Goal: Task Accomplishment & Management: Use online tool/utility

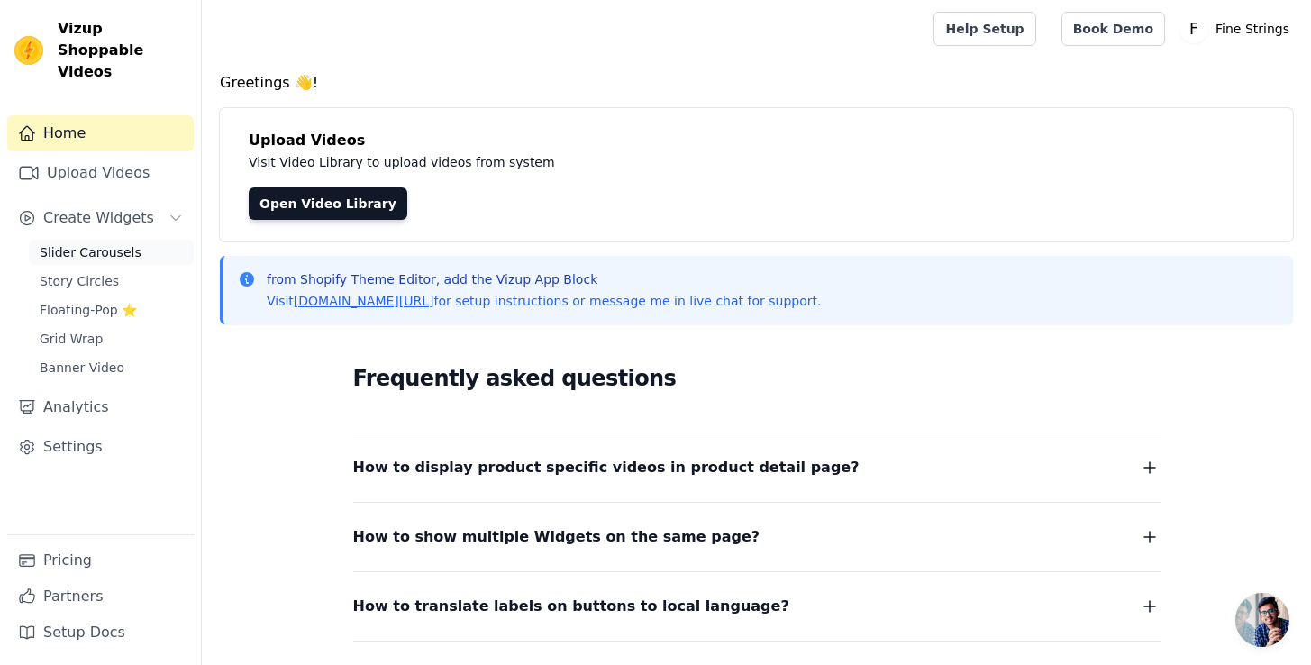
click at [92, 243] on span "Slider Carousels" at bounding box center [91, 252] width 102 height 18
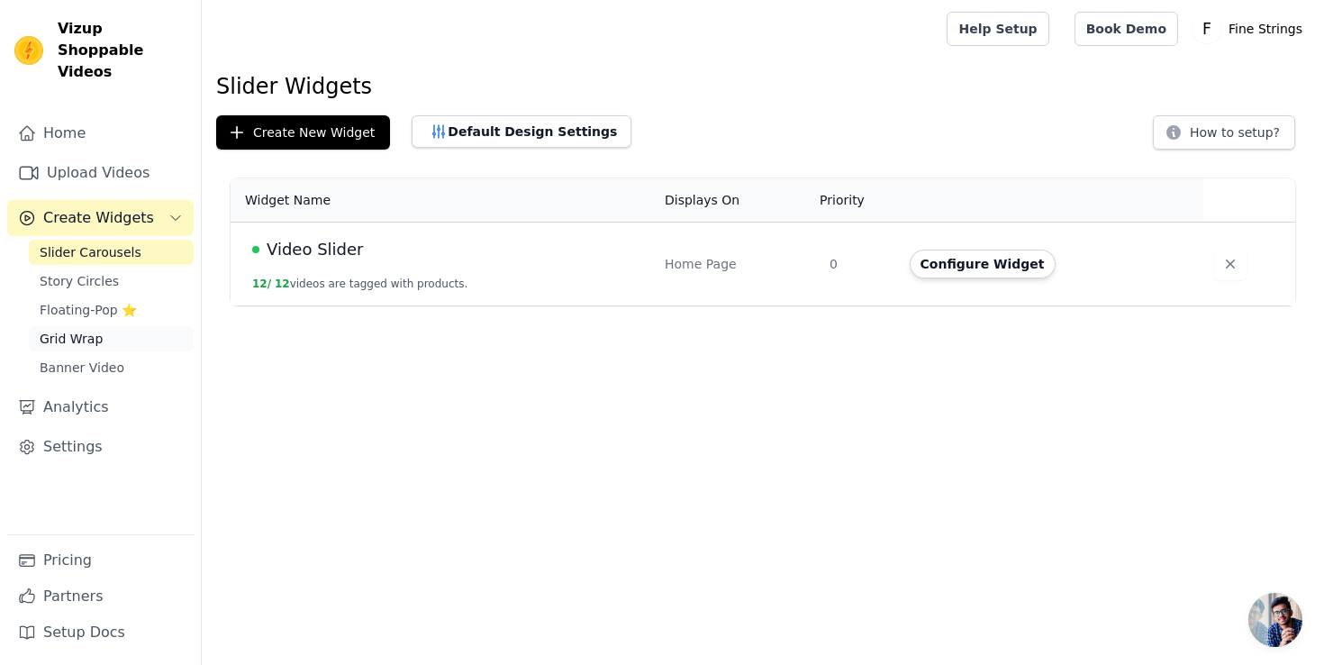
click at [99, 326] on link "Grid Wrap" at bounding box center [111, 338] width 165 height 25
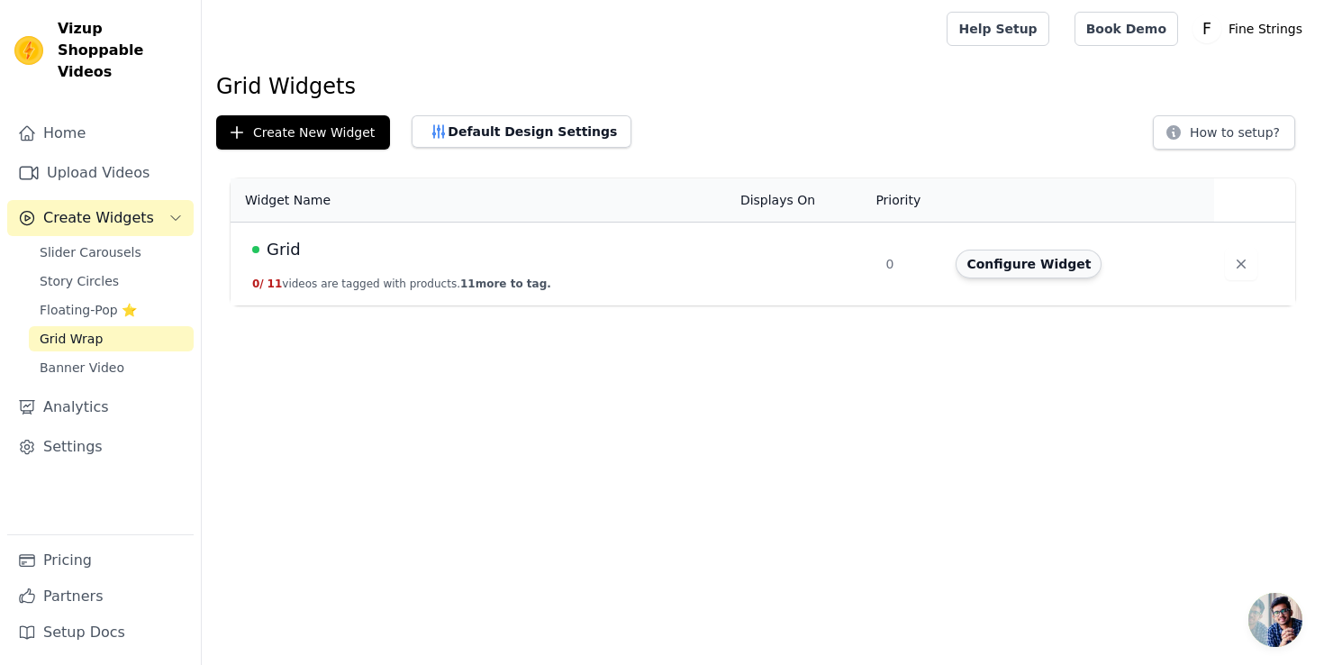
click at [1015, 264] on button "Configure Widget" at bounding box center [1029, 264] width 146 height 29
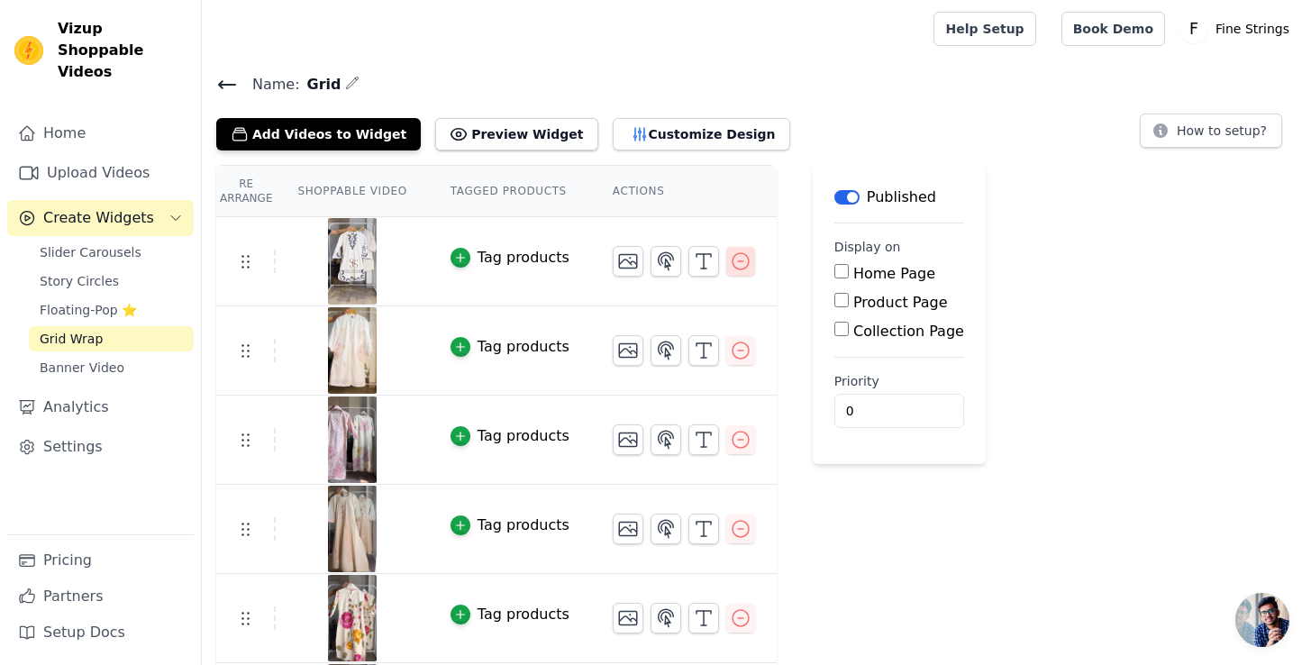
click at [742, 258] on icon "button" at bounding box center [741, 261] width 22 height 22
click at [742, 257] on icon "button" at bounding box center [741, 261] width 22 height 22
click at [742, 257] on icon "button" at bounding box center [740, 261] width 16 height 16
click at [742, 257] on icon "button" at bounding box center [741, 261] width 22 height 22
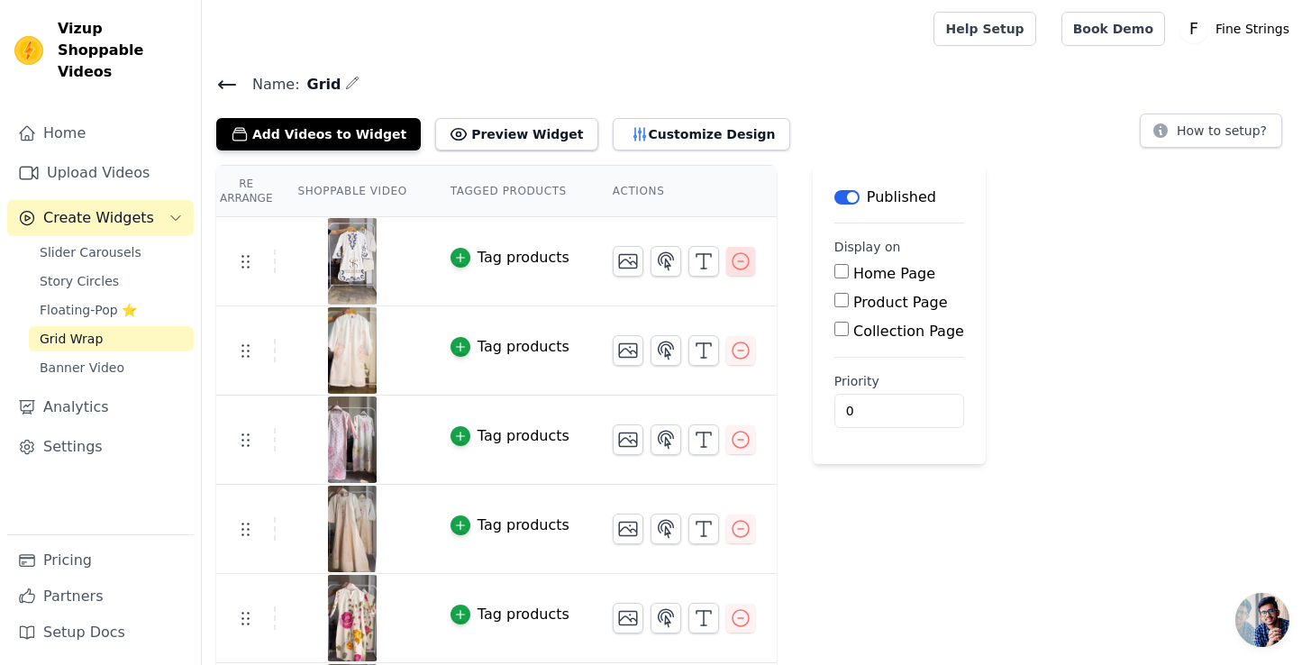
click at [742, 257] on icon "button" at bounding box center [741, 261] width 22 height 22
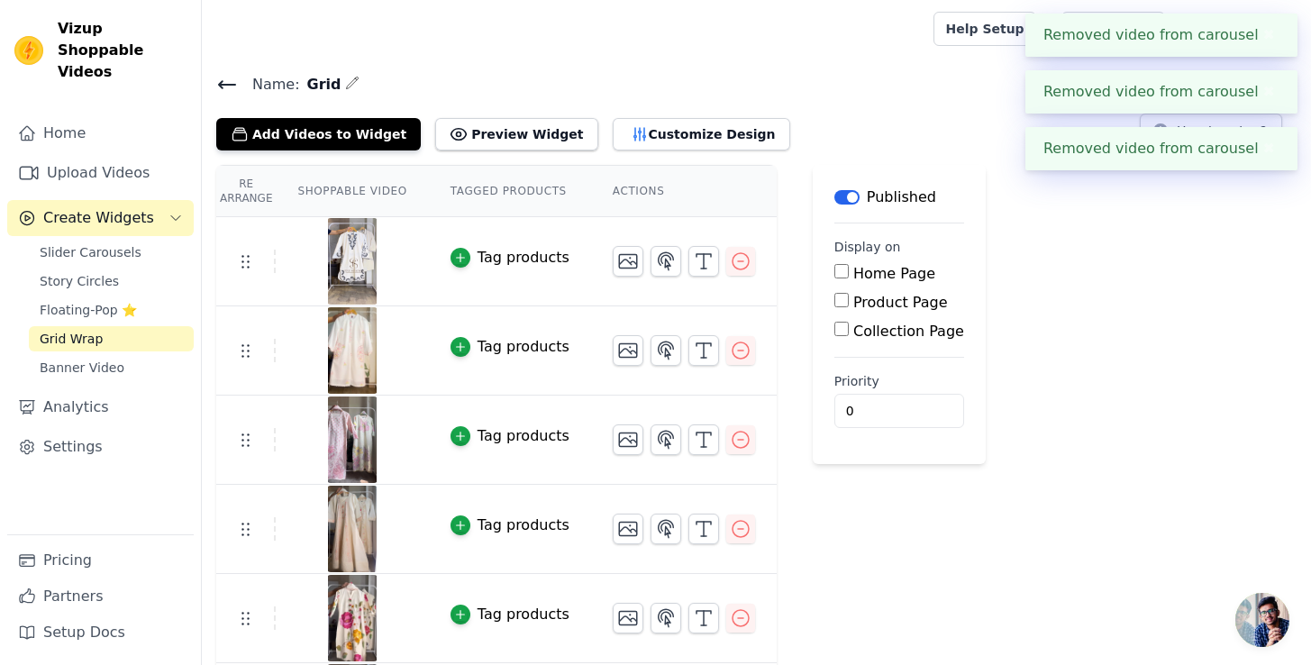
click at [730, 260] on icon "button" at bounding box center [741, 261] width 22 height 22
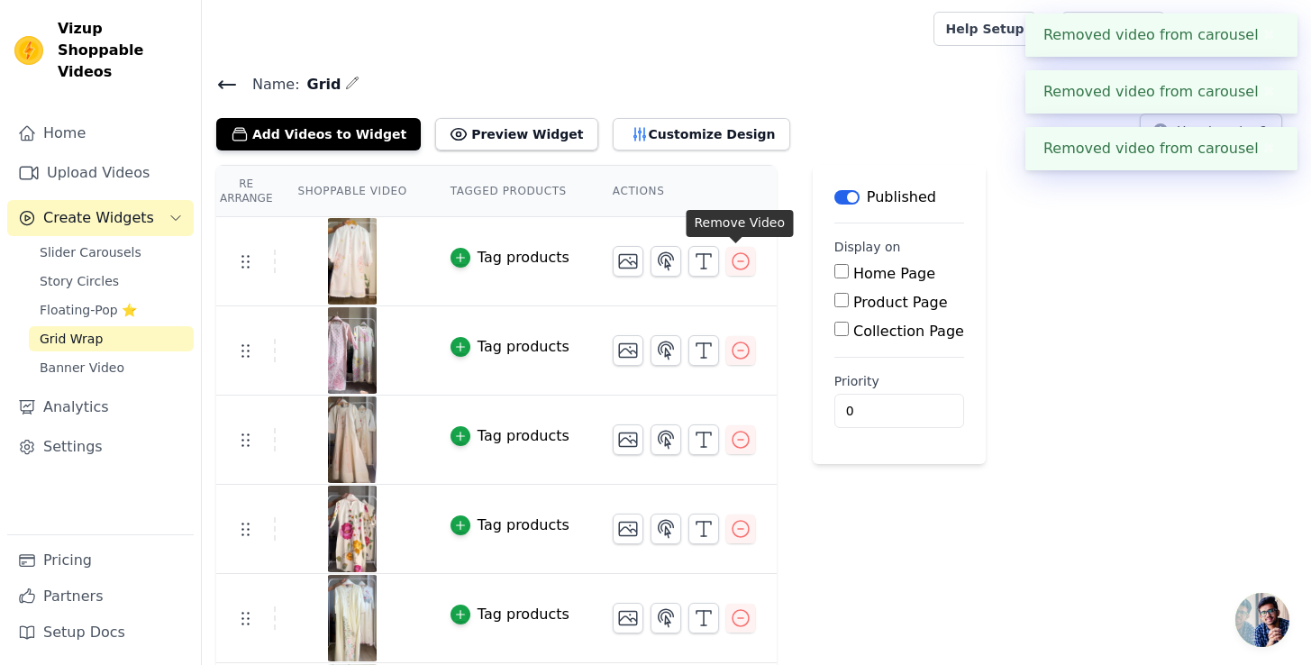
click at [734, 259] on icon "button" at bounding box center [741, 261] width 22 height 22
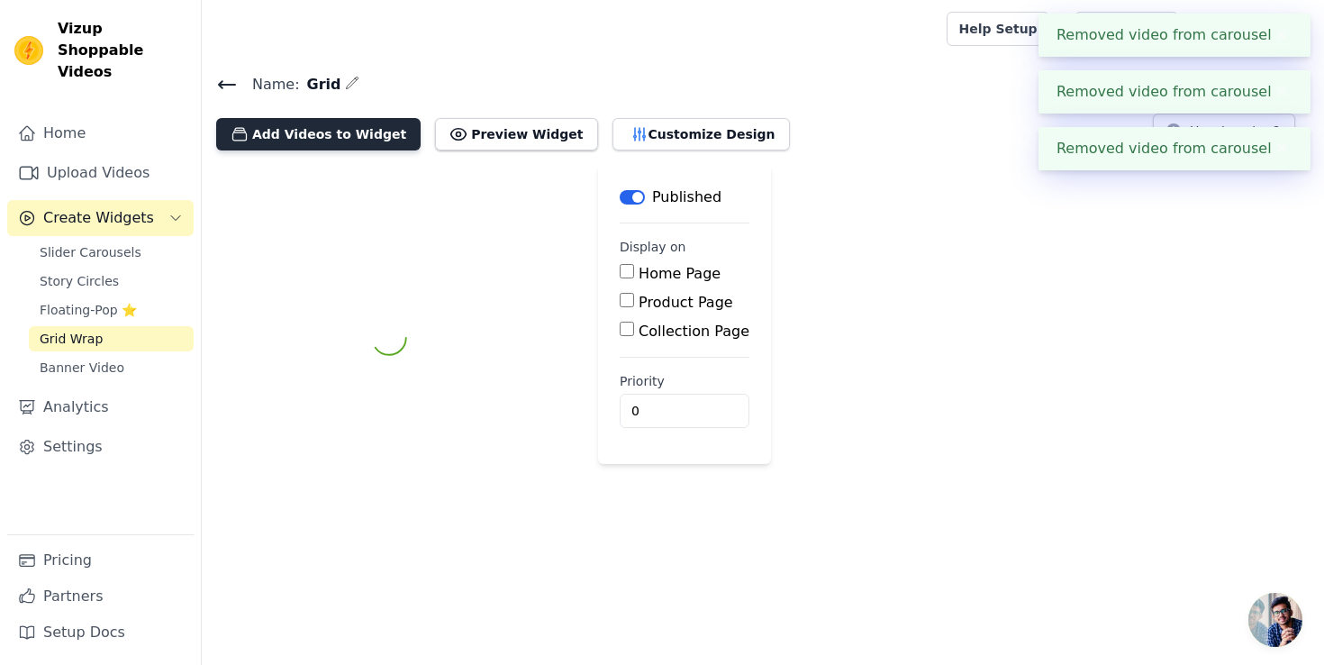
click at [273, 141] on button "Add Videos to Widget" at bounding box center [318, 134] width 205 height 32
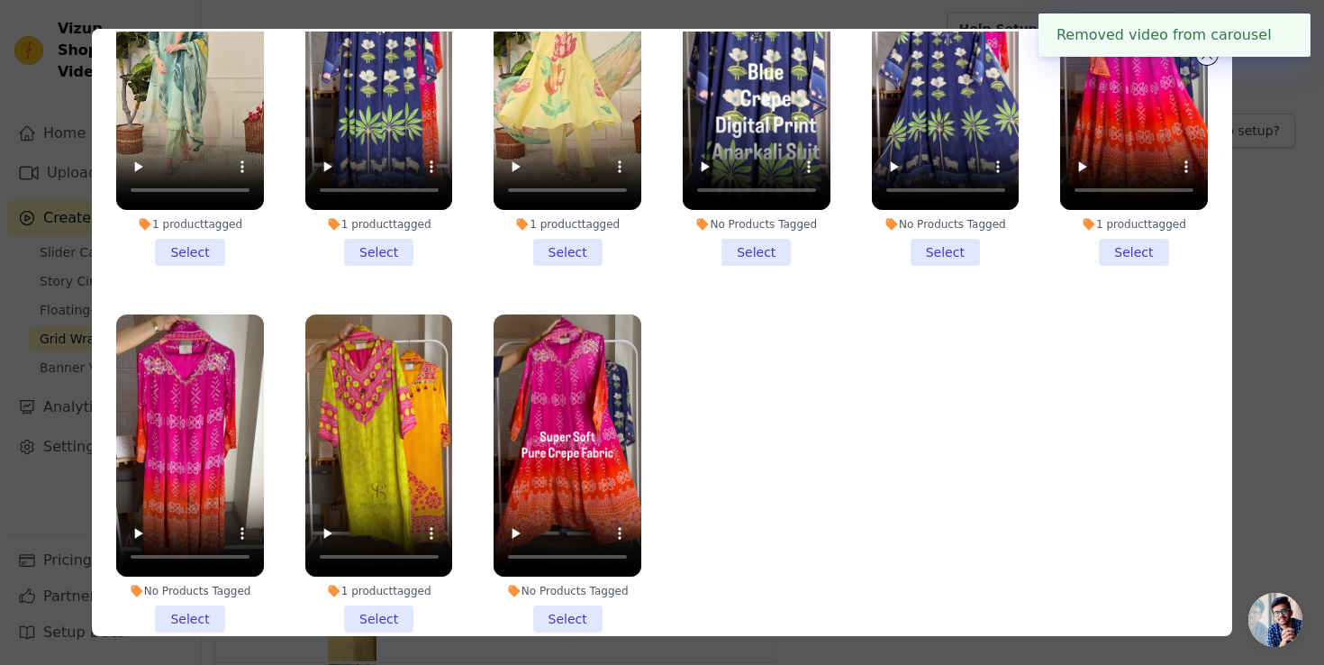
scroll to position [157, 0]
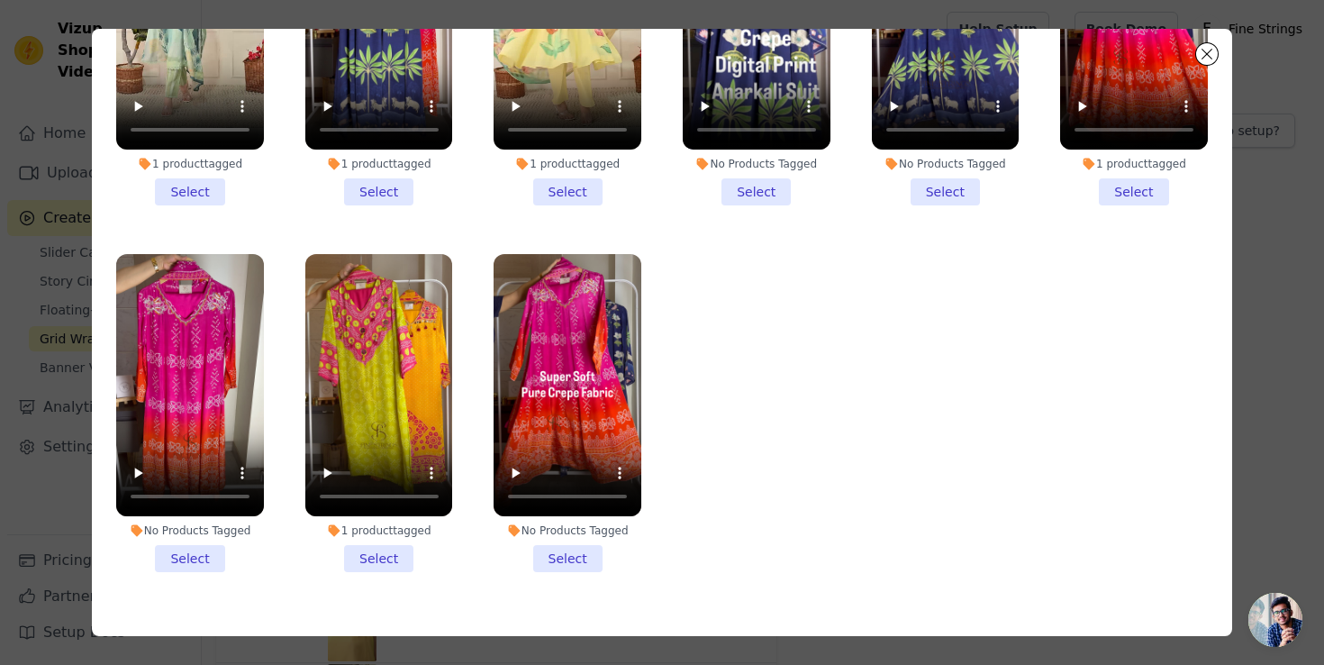
click at [182, 158] on li "1 product tagged Select" at bounding box center [190, 46] width 148 height 318
click at [0, 0] on input "1 product tagged Select" at bounding box center [0, 0] width 0 height 0
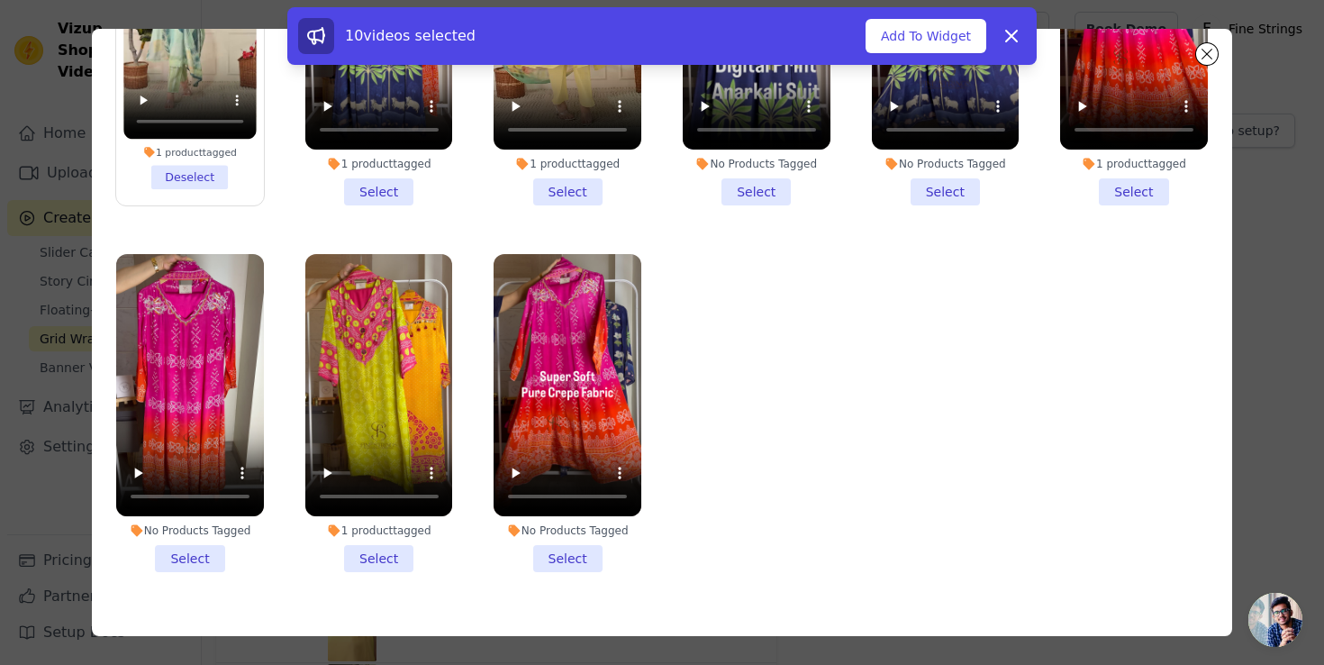
click at [379, 152] on li "1 product tagged Select" at bounding box center [379, 46] width 148 height 318
click at [0, 0] on input "1 product tagged Select" at bounding box center [0, 0] width 0 height 0
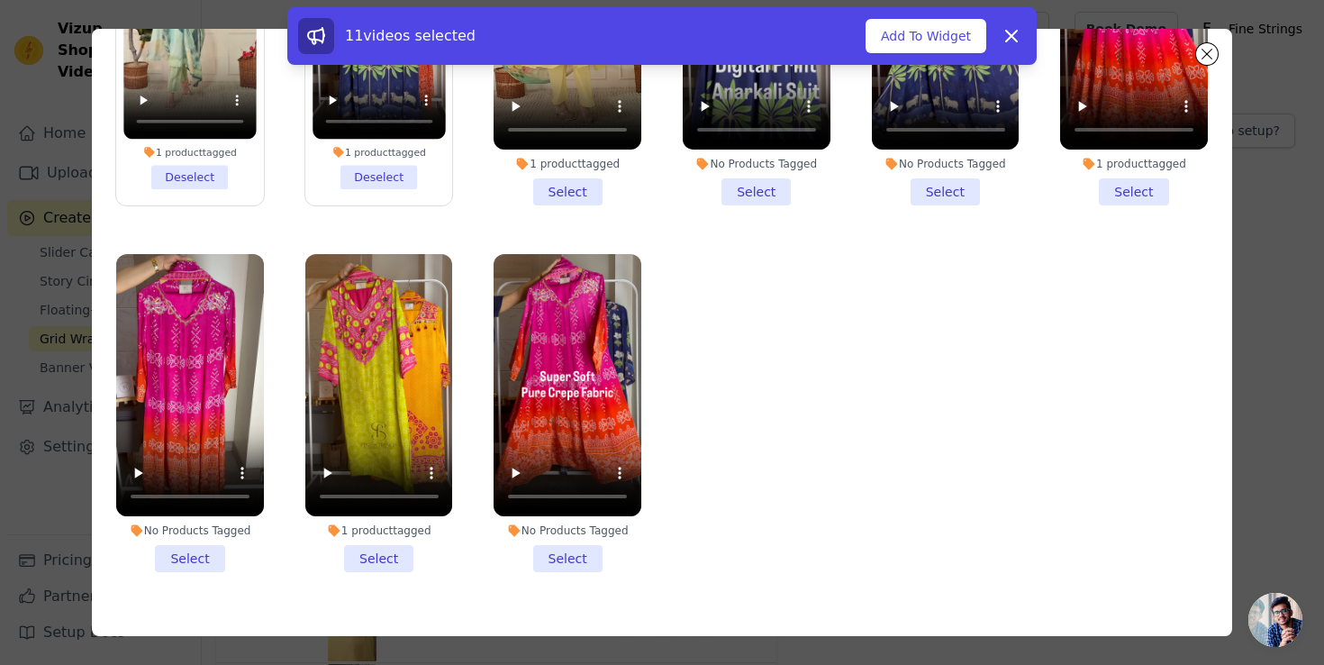
click at [581, 152] on li "1 product tagged Select" at bounding box center [568, 46] width 148 height 318
click at [0, 0] on input "1 product tagged Select" at bounding box center [0, 0] width 0 height 0
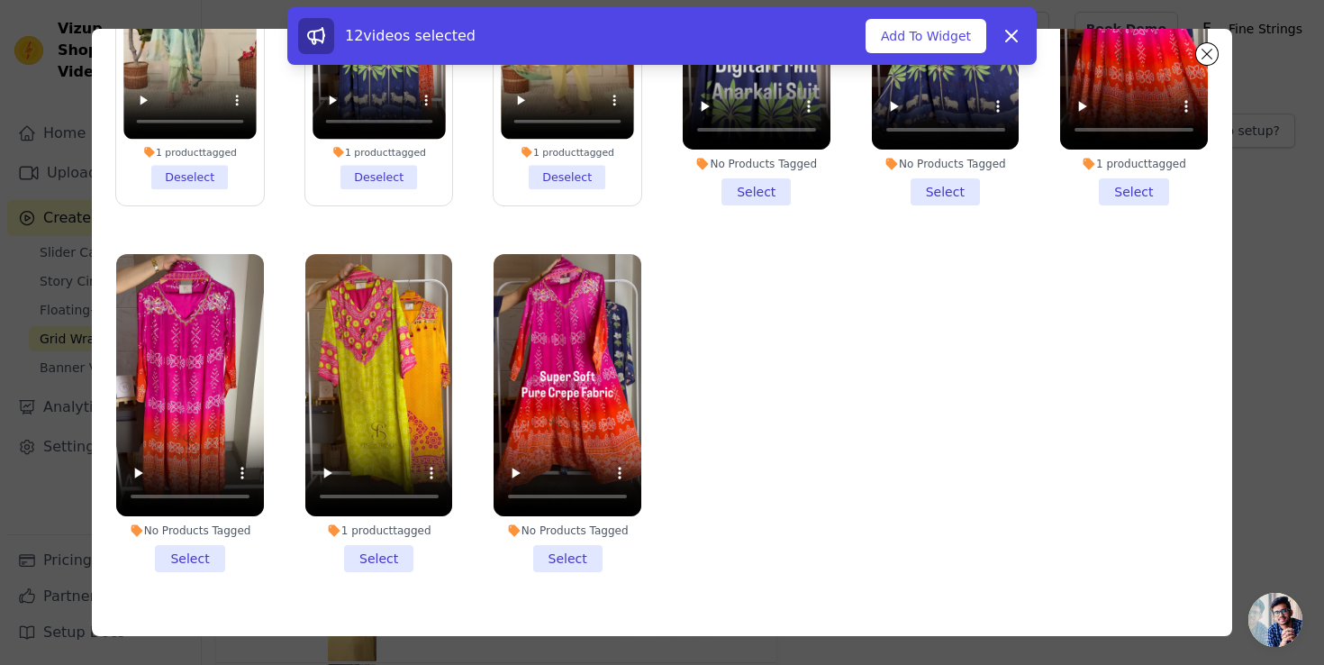
click at [392, 508] on li "1 product tagged Select" at bounding box center [379, 413] width 148 height 318
click at [0, 0] on input "1 product tagged Select" at bounding box center [0, 0] width 0 height 0
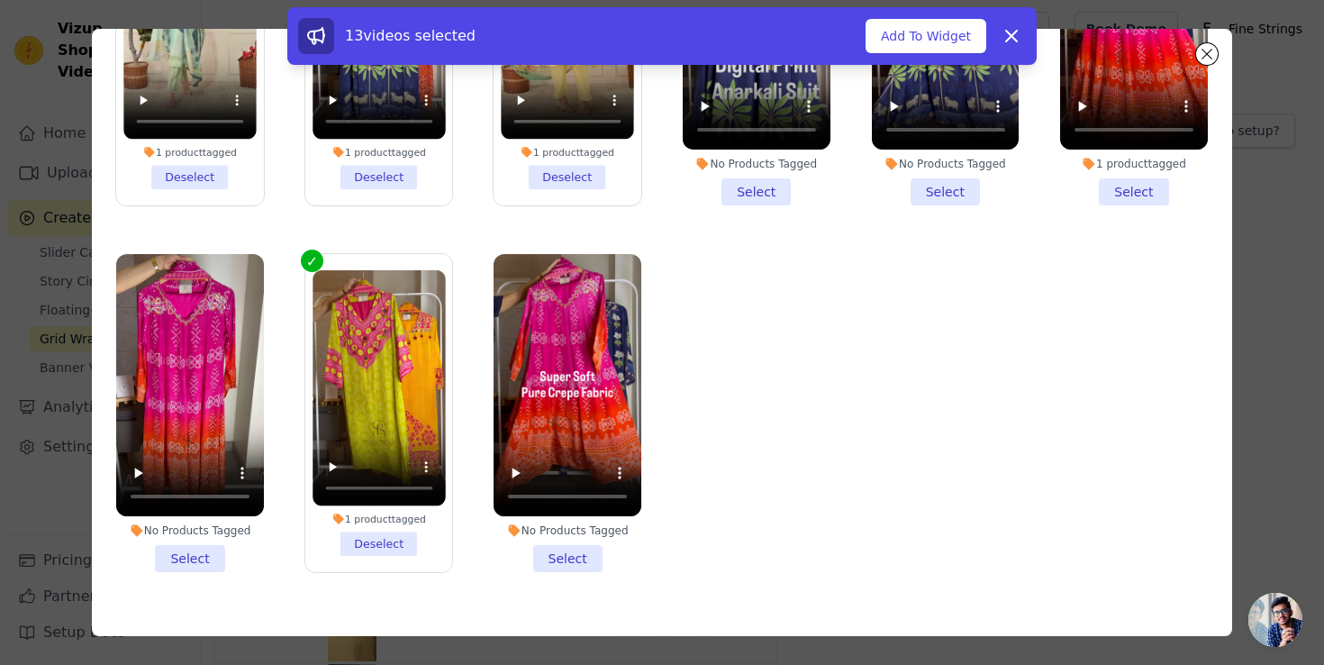
click at [1133, 163] on li "1 product tagged Select" at bounding box center [1134, 46] width 148 height 318
click at [0, 0] on input "1 product tagged Select" at bounding box center [0, 0] width 0 height 0
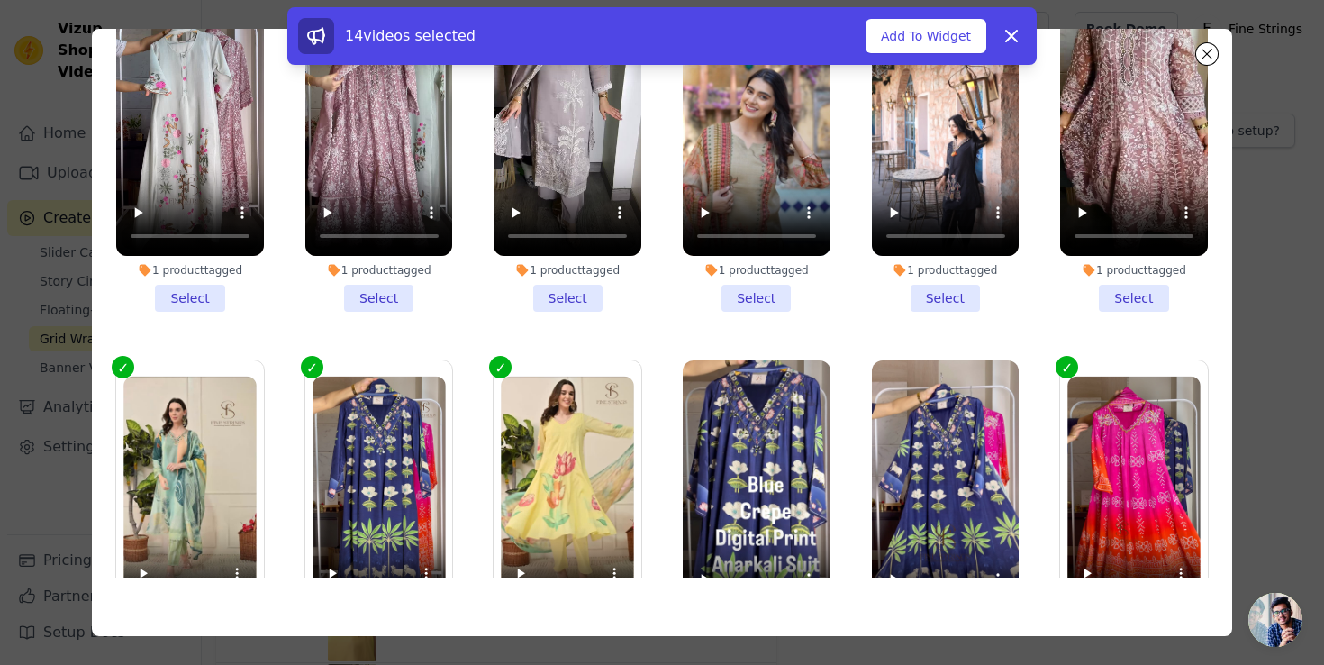
scroll to position [1049, 0]
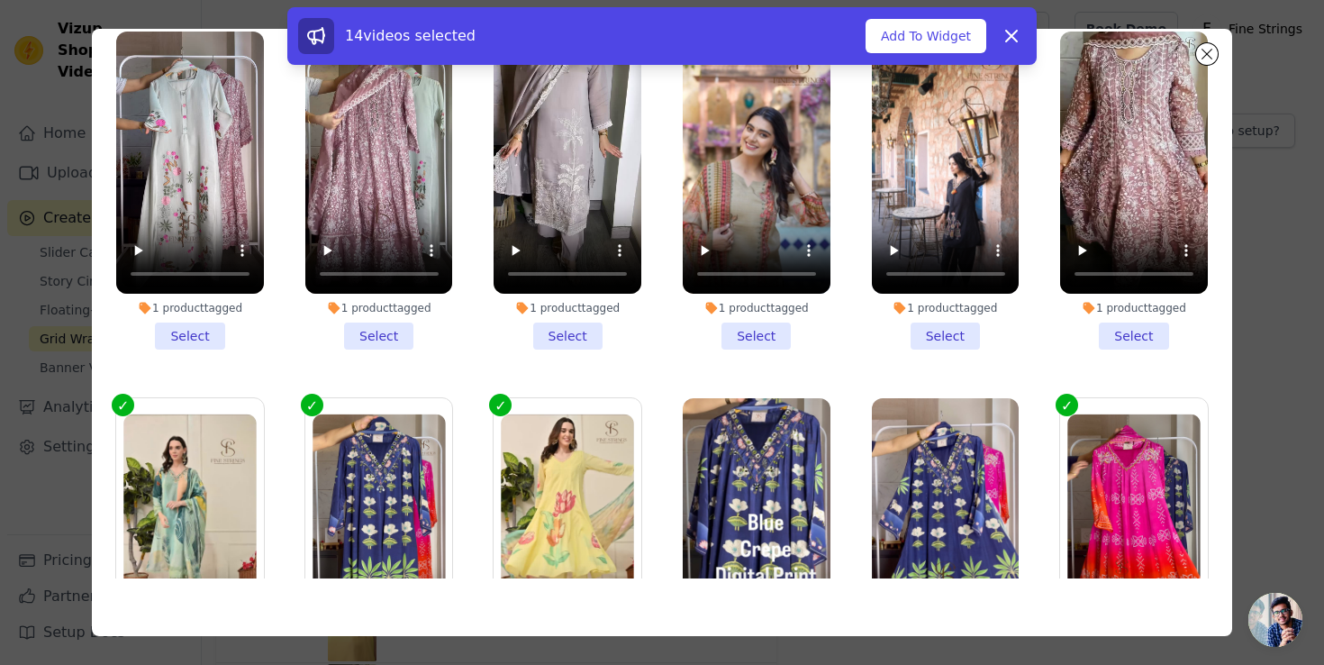
click at [1119, 326] on div "1 product tagged Select" at bounding box center [1135, 191] width 168 height 338
click at [1120, 316] on li "1 product tagged Select" at bounding box center [1134, 191] width 148 height 318
click at [0, 0] on input "1 product tagged Select" at bounding box center [0, 0] width 0 height 0
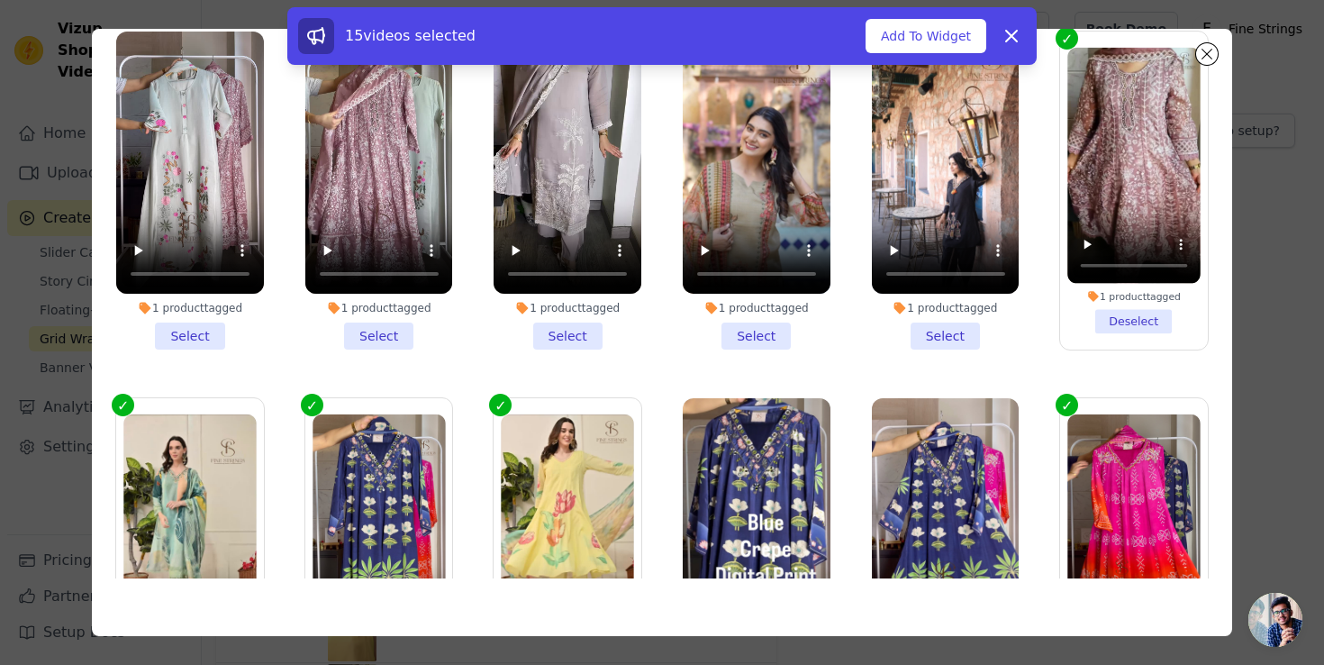
drag, startPoint x: 928, startPoint y: 312, endPoint x: 796, endPoint y: 323, distance: 132.1
click at [928, 312] on li "1 product tagged Select" at bounding box center [946, 191] width 148 height 318
click at [0, 0] on input "1 product tagged Select" at bounding box center [0, 0] width 0 height 0
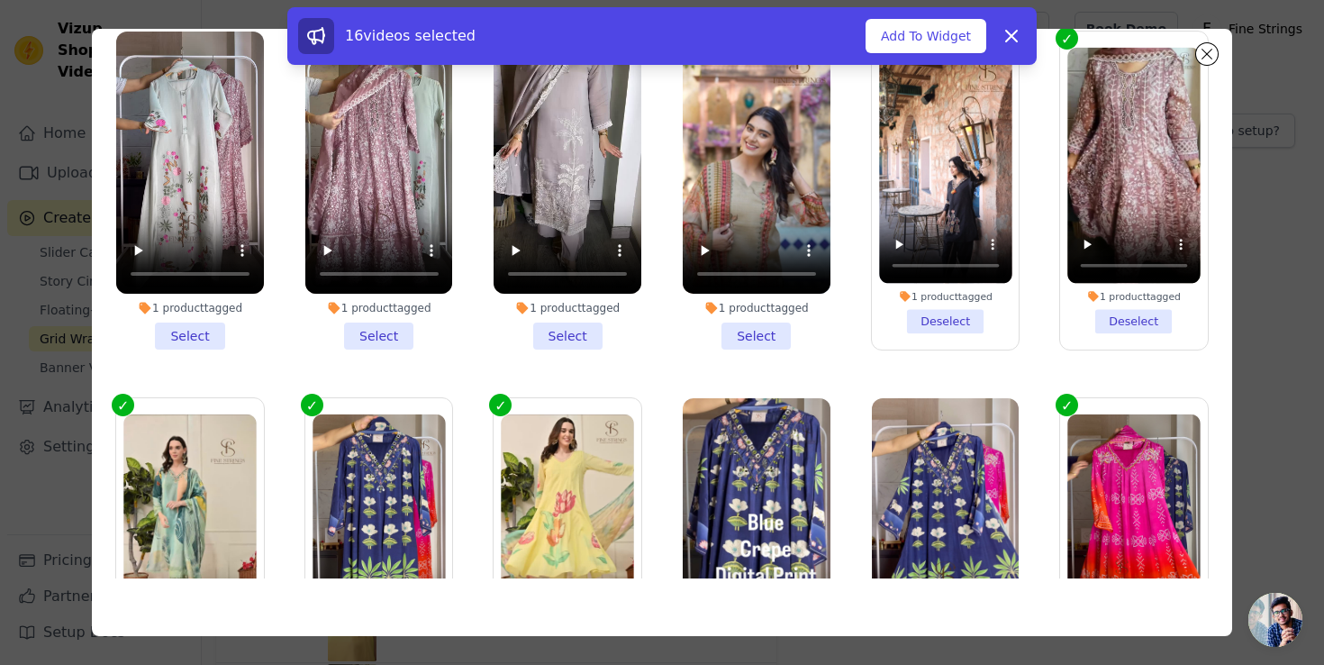
drag, startPoint x: 732, startPoint y: 314, endPoint x: 707, endPoint y: 314, distance: 24.3
click at [731, 313] on li "1 product tagged Select" at bounding box center [757, 191] width 148 height 318
click at [0, 0] on input "1 product tagged Select" at bounding box center [0, 0] width 0 height 0
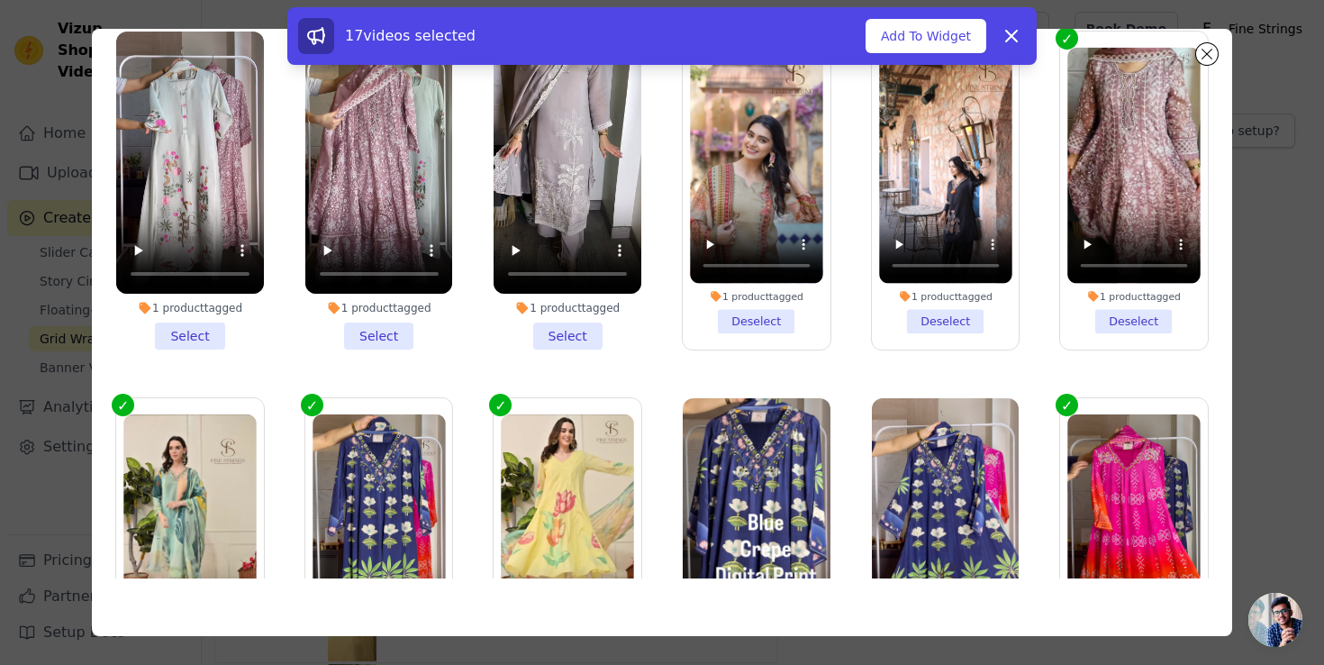
drag, startPoint x: 579, startPoint y: 311, endPoint x: 542, endPoint y: 314, distance: 37.0
click at [578, 312] on li "1 product tagged Select" at bounding box center [568, 191] width 148 height 318
click at [0, 0] on input "1 product tagged Select" at bounding box center [0, 0] width 0 height 0
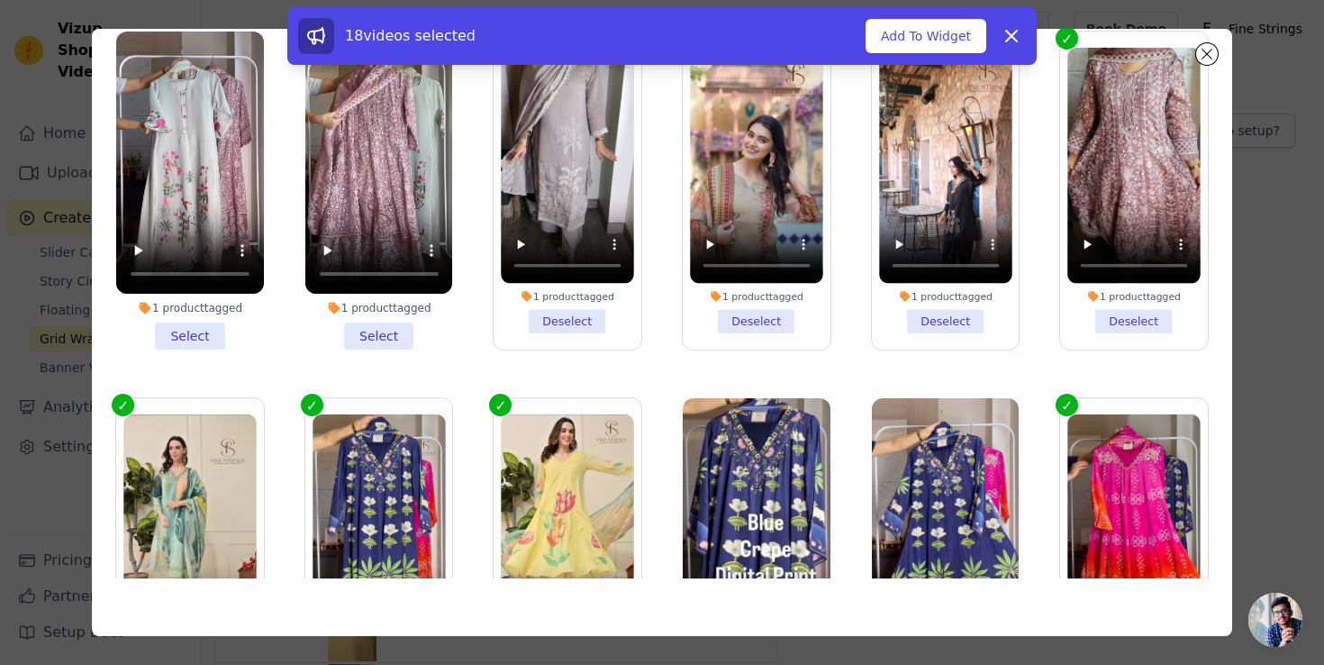
click at [374, 306] on li "1 product tagged Select" at bounding box center [379, 191] width 148 height 318
click at [0, 0] on input "1 product tagged Select" at bounding box center [0, 0] width 0 height 0
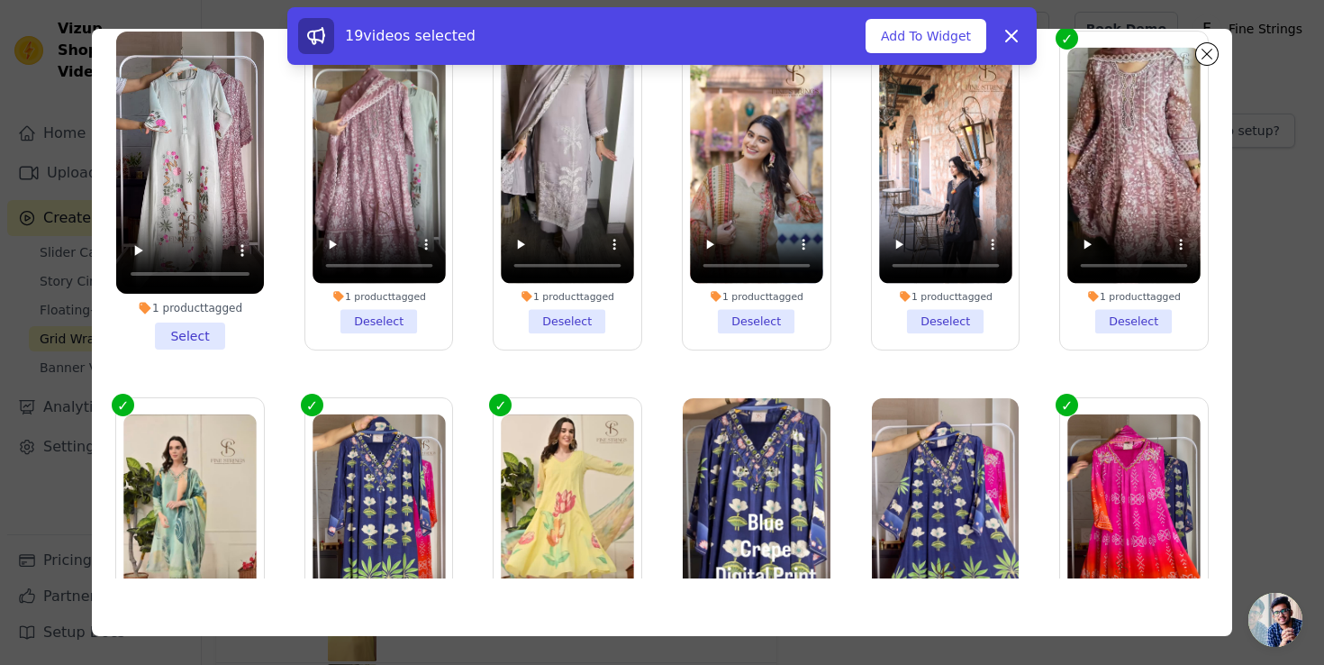
click at [214, 298] on li "1 product tagged Select" at bounding box center [190, 191] width 148 height 318
click at [0, 0] on input "1 product tagged Select" at bounding box center [0, 0] width 0 height 0
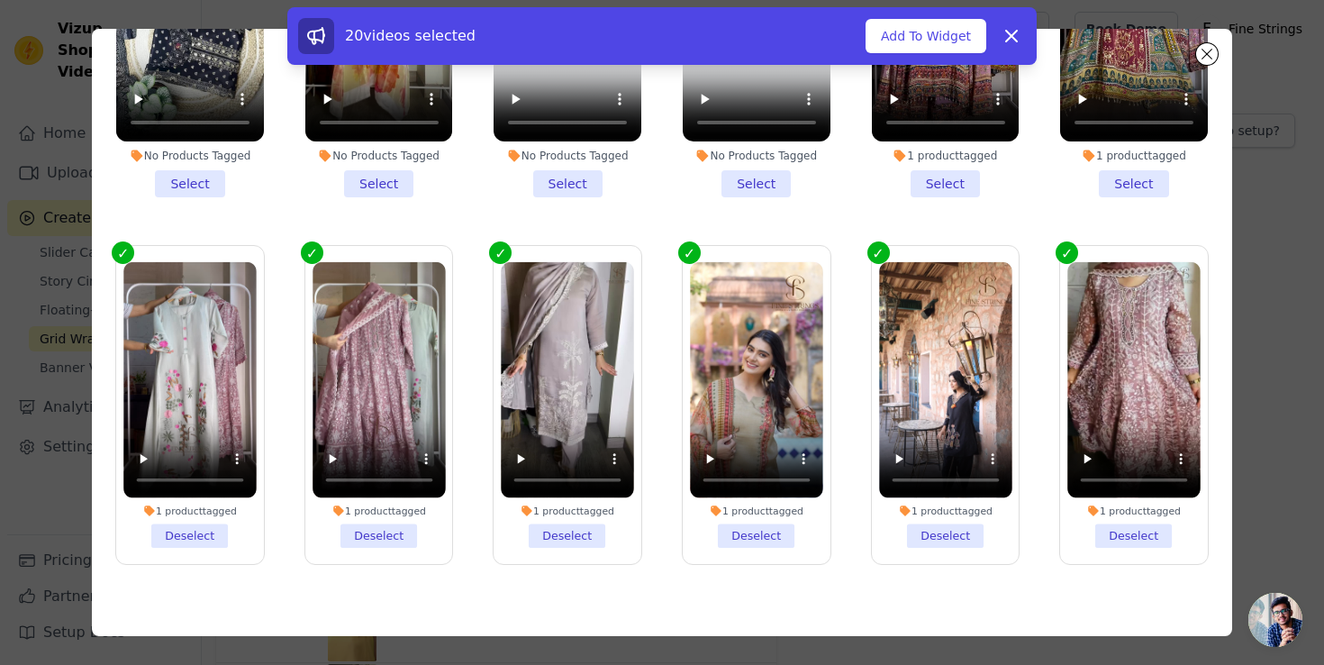
scroll to position [450, 0]
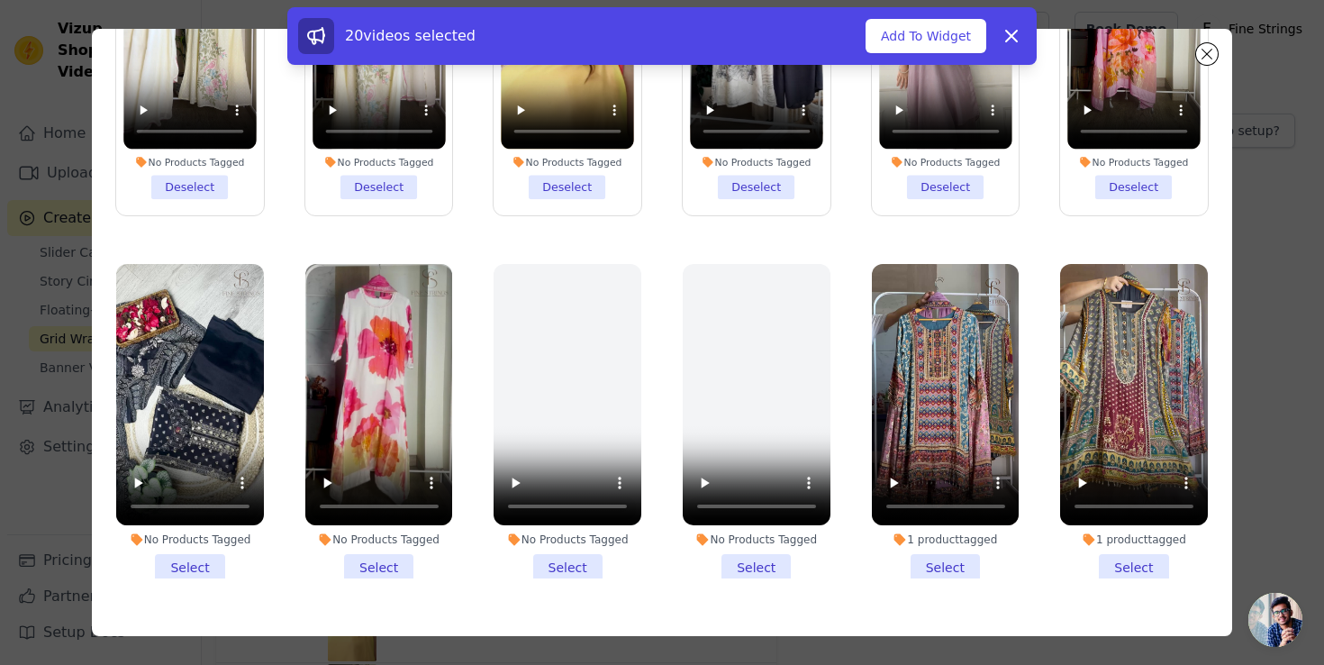
click at [1082, 532] on li "1 product tagged Select" at bounding box center [1134, 423] width 148 height 318
click at [0, 0] on input "1 product tagged Select" at bounding box center [0, 0] width 0 height 0
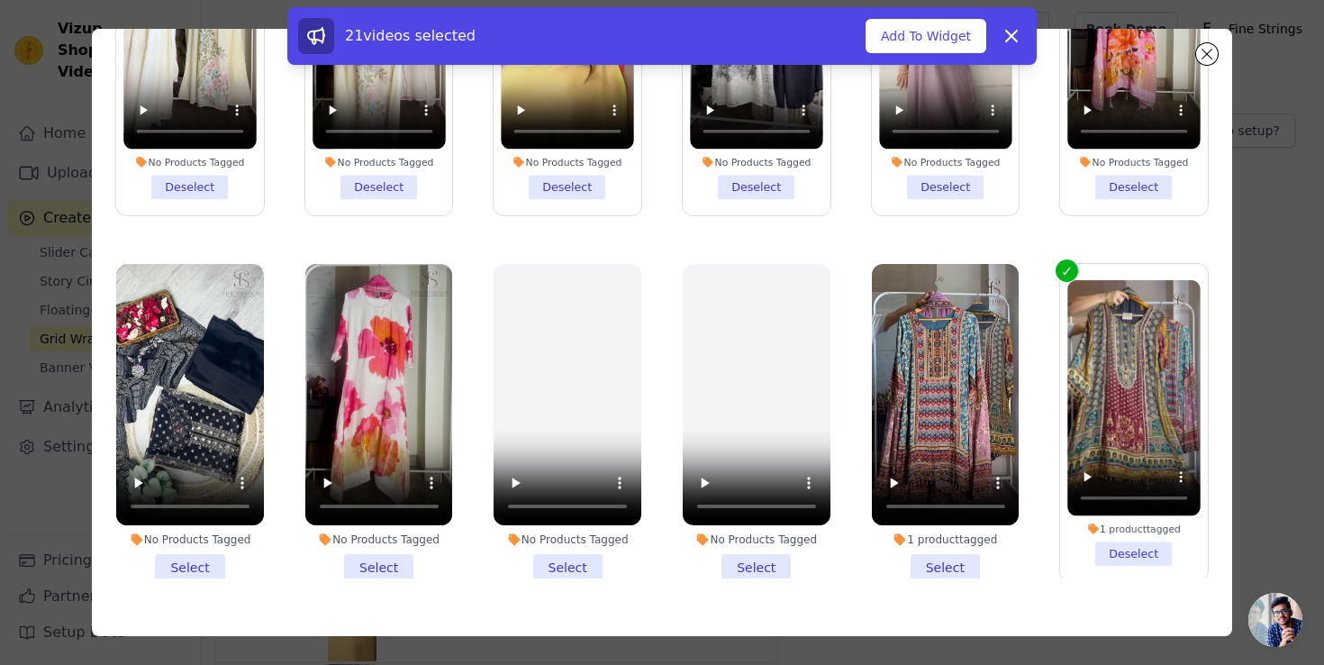
click at [935, 541] on li "1 product tagged Select" at bounding box center [946, 423] width 148 height 318
click at [0, 0] on input "1 product tagged Select" at bounding box center [0, 0] width 0 height 0
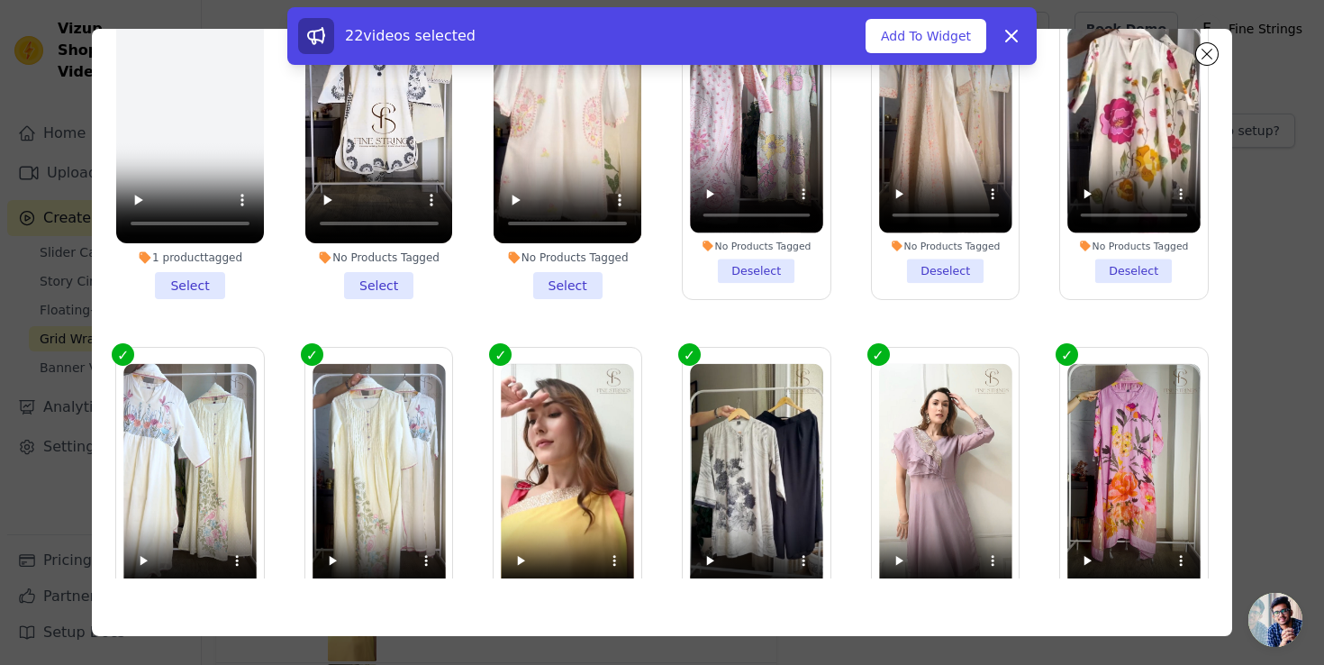
scroll to position [0, 0]
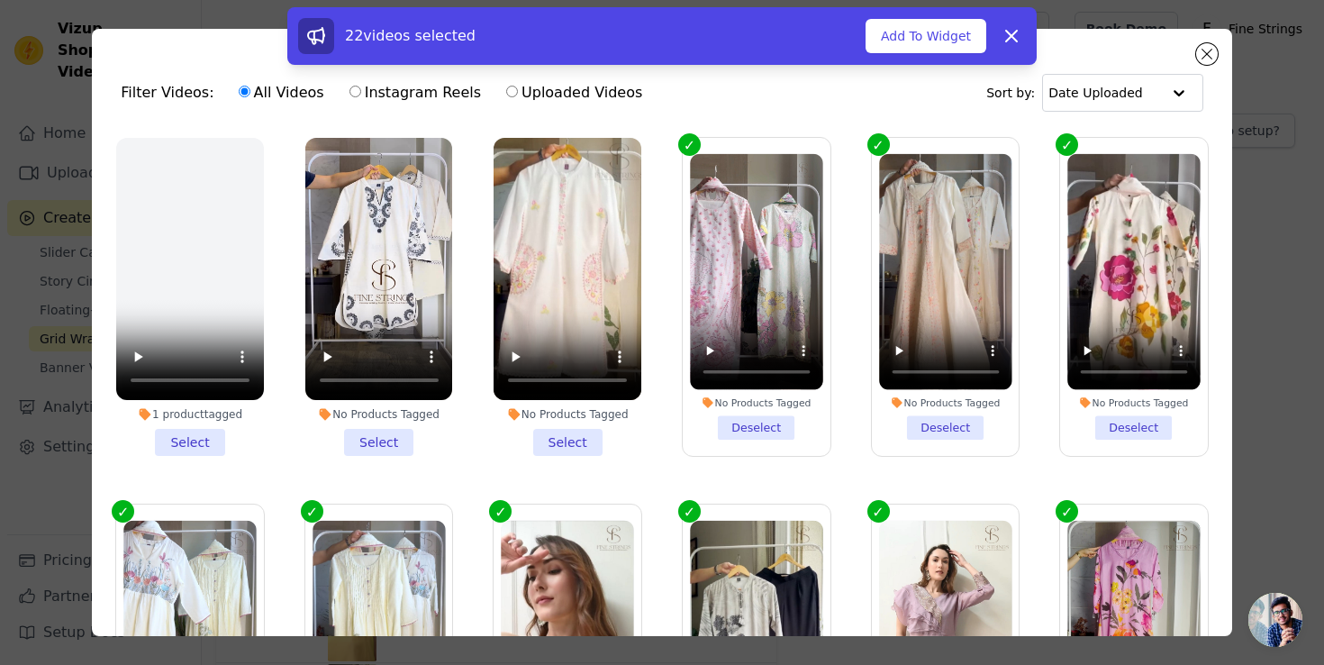
click at [738, 423] on li "No Products Tagged Deselect" at bounding box center [756, 297] width 132 height 286
click at [0, 0] on input "No Products Tagged Deselect" at bounding box center [0, 0] width 0 height 0
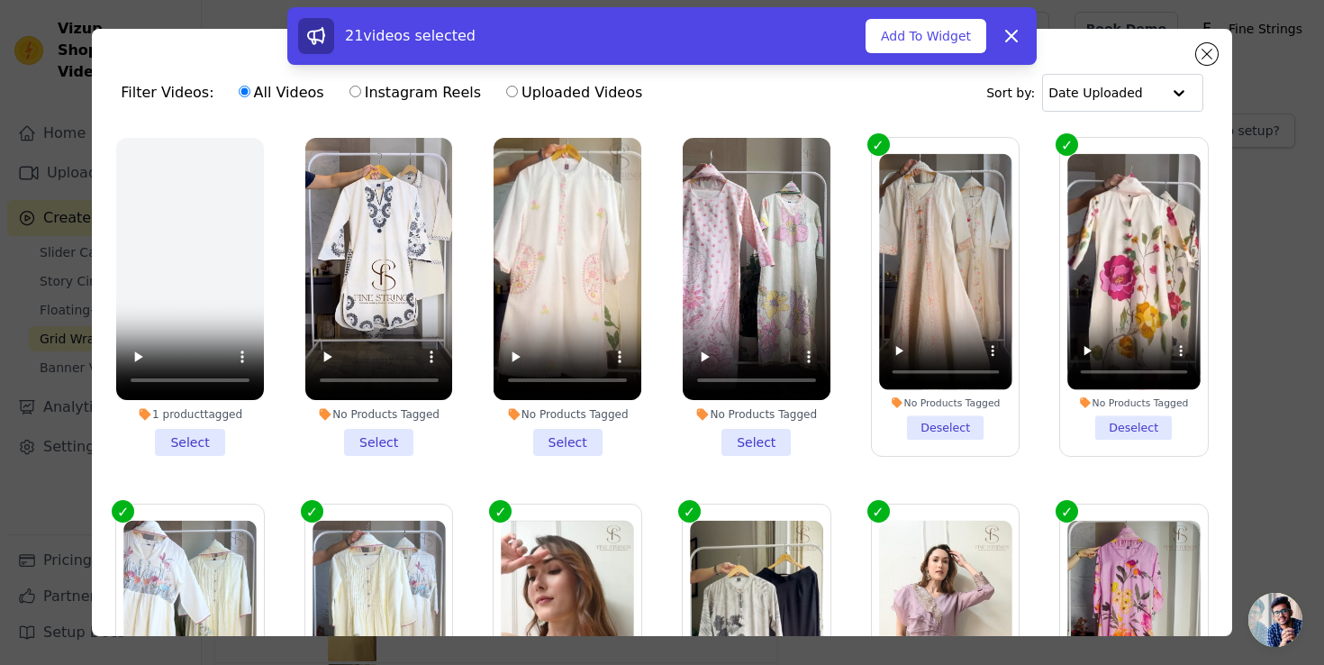
click at [918, 412] on li "No Products Tagged Deselect" at bounding box center [945, 297] width 132 height 286
click at [0, 0] on input "No Products Tagged Deselect" at bounding box center [0, 0] width 0 height 0
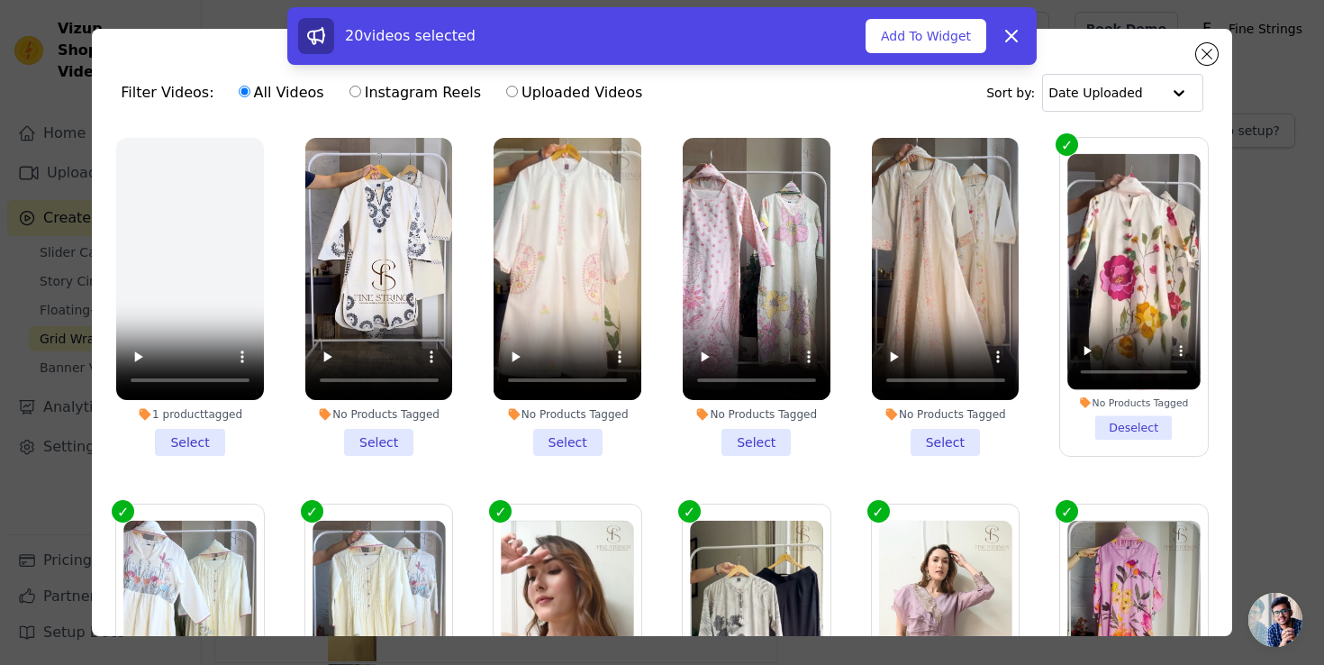
click at [1096, 416] on li "No Products Tagged Deselect" at bounding box center [1134, 297] width 132 height 287
click at [0, 0] on input "No Products Tagged Deselect" at bounding box center [0, 0] width 0 height 0
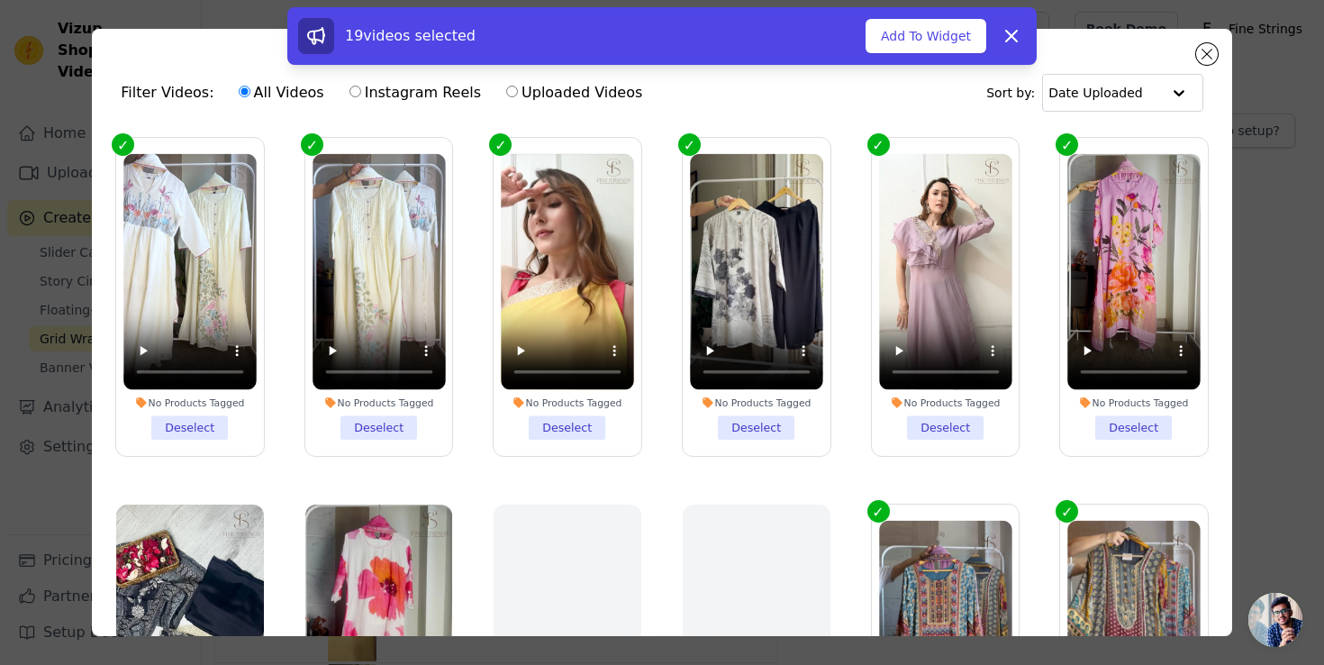
scroll to position [392, 0]
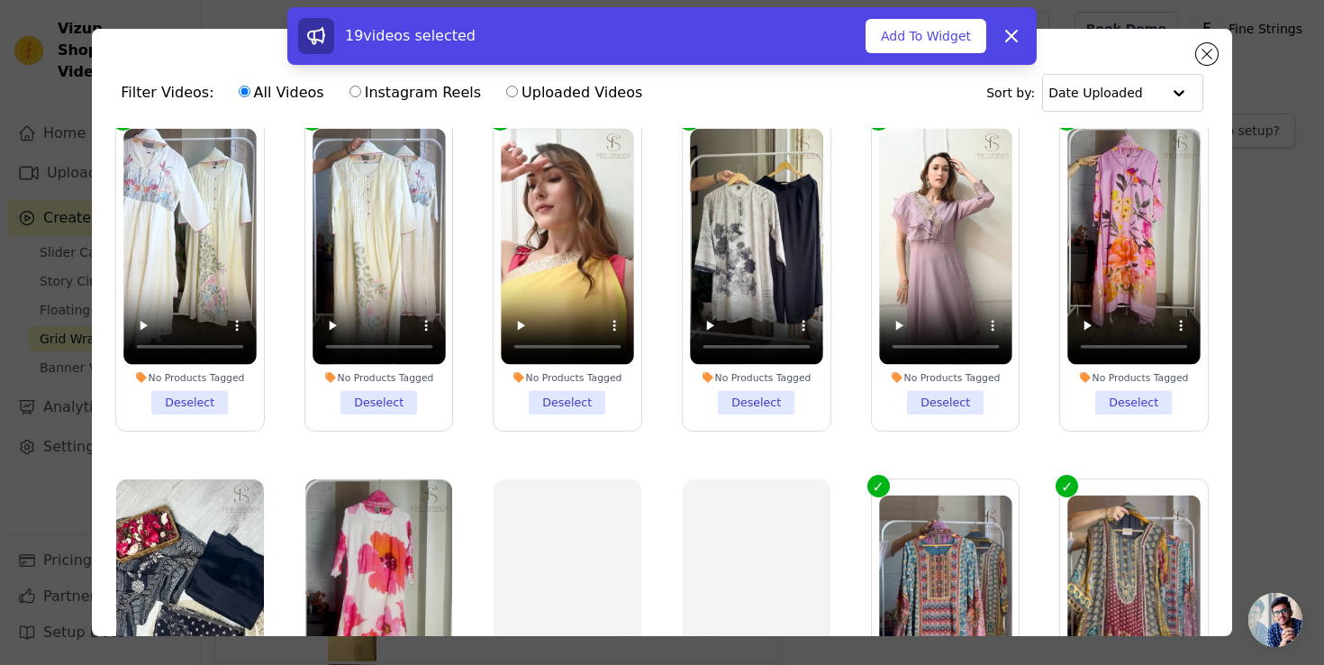
click at [935, 394] on li "No Products Tagged Deselect" at bounding box center [945, 271] width 132 height 286
click at [0, 0] on input "No Products Tagged Deselect" at bounding box center [0, 0] width 0 height 0
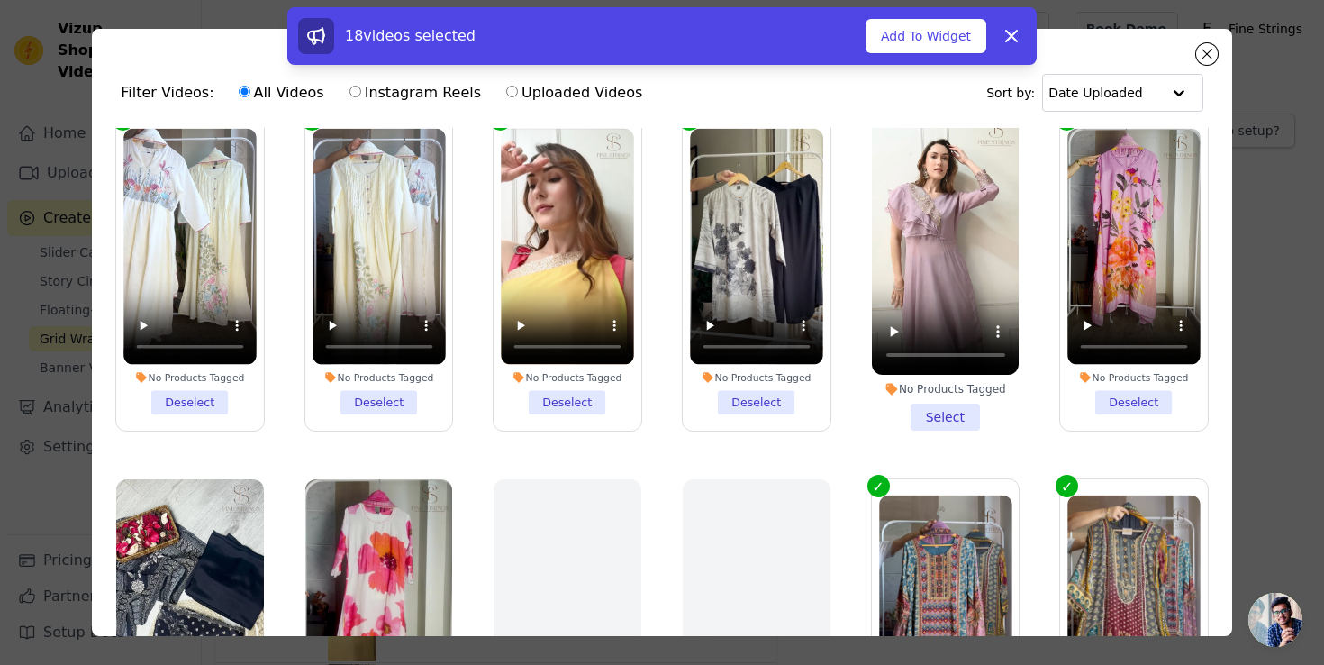
click at [1114, 390] on li "No Products Tagged Deselect" at bounding box center [1134, 271] width 132 height 287
click at [0, 0] on input "No Products Tagged Deselect" at bounding box center [0, 0] width 0 height 0
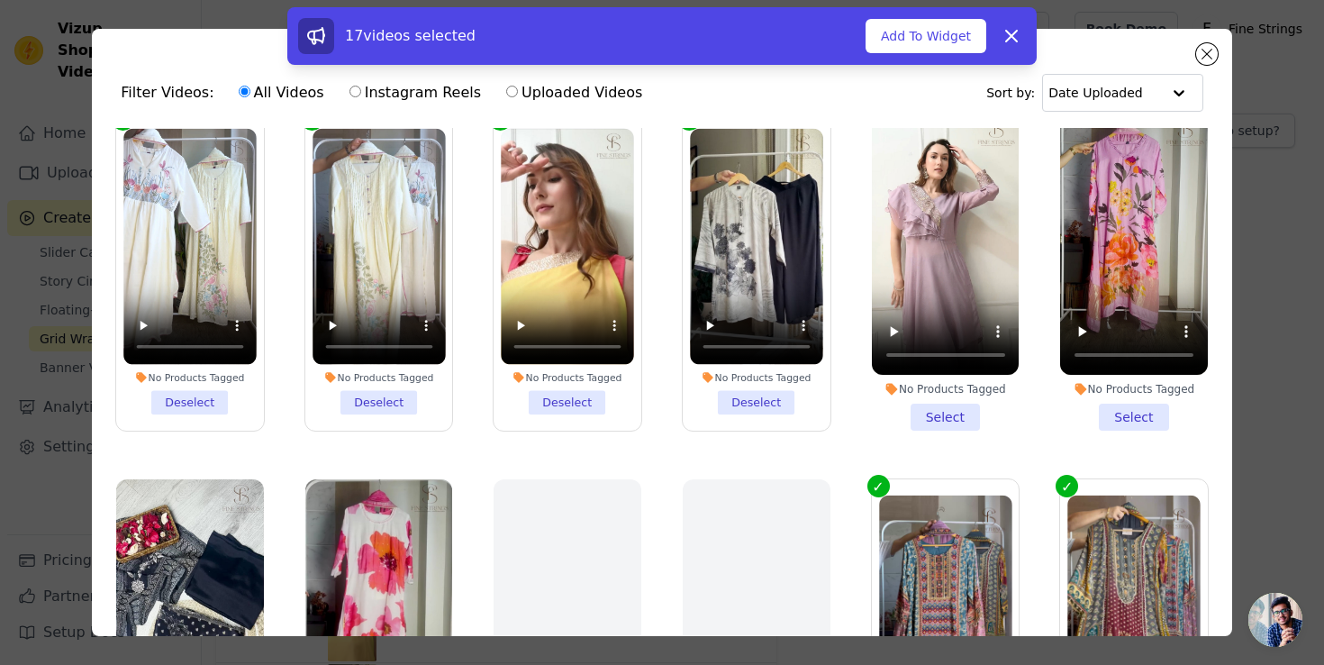
click at [729, 380] on li "No Products Tagged Deselect" at bounding box center [756, 271] width 132 height 286
click at [0, 0] on input "No Products Tagged Deselect" at bounding box center [0, 0] width 0 height 0
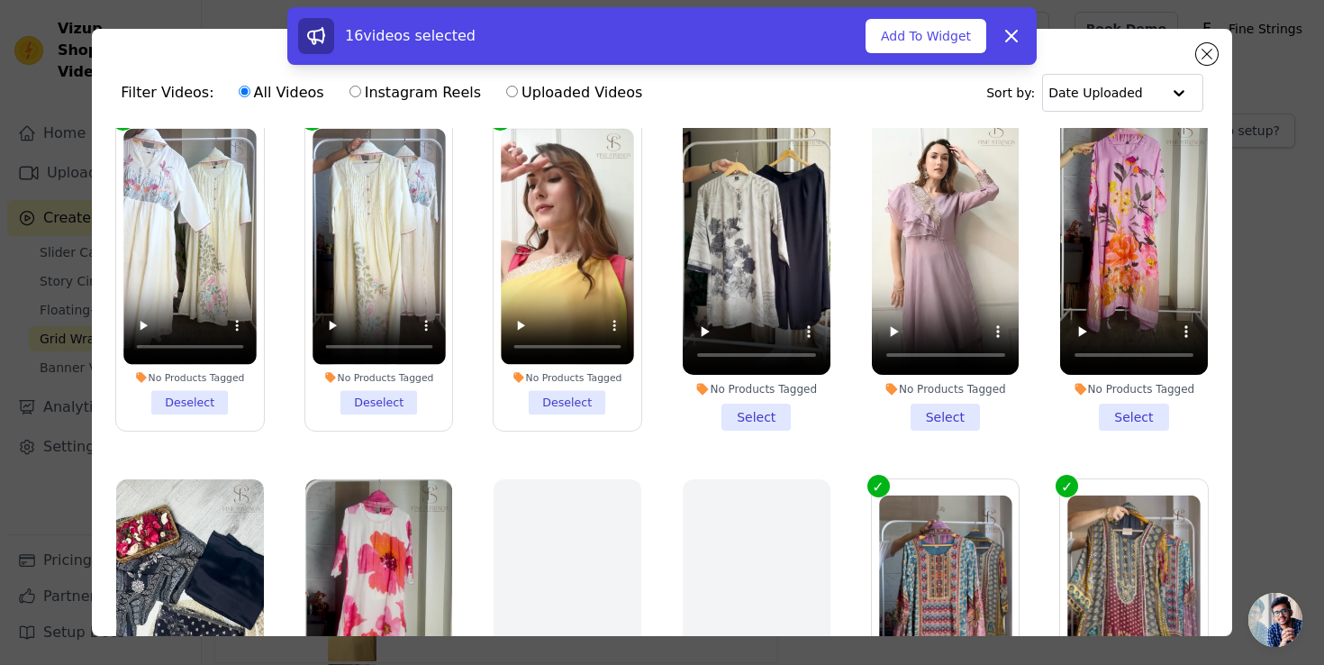
click at [571, 384] on li "No Products Tagged Deselect" at bounding box center [568, 271] width 132 height 286
click at [0, 0] on input "No Products Tagged Deselect" at bounding box center [0, 0] width 0 height 0
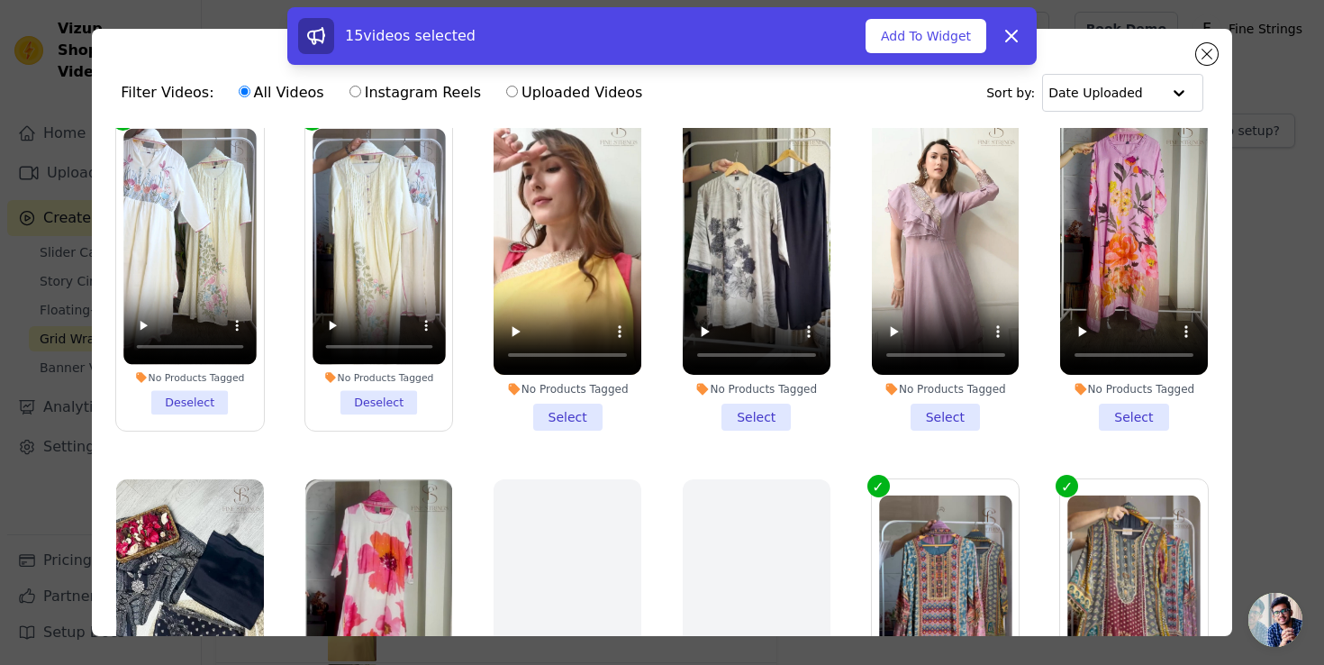
click at [367, 386] on li "No Products Tagged Deselect" at bounding box center [379, 271] width 132 height 286
click at [0, 0] on input "No Products Tagged Deselect" at bounding box center [0, 0] width 0 height 0
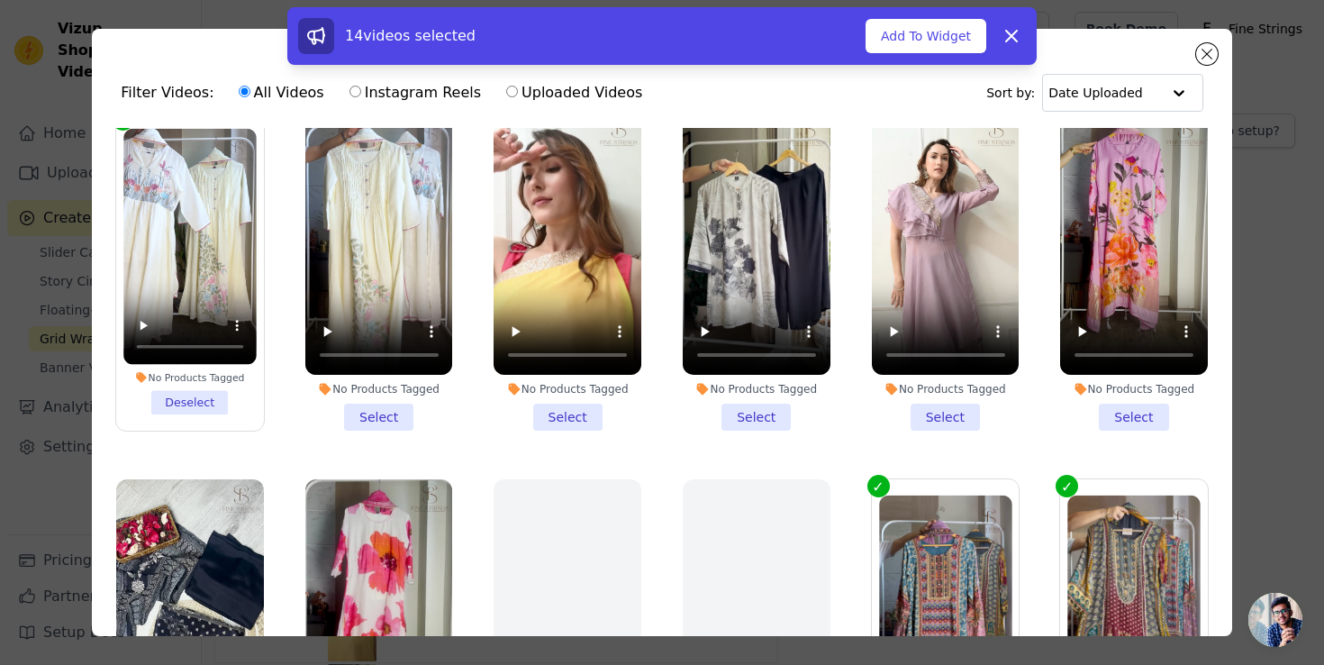
click at [201, 389] on li "No Products Tagged Deselect" at bounding box center [189, 271] width 132 height 286
click at [0, 0] on input "No Products Tagged Deselect" at bounding box center [0, 0] width 0 height 0
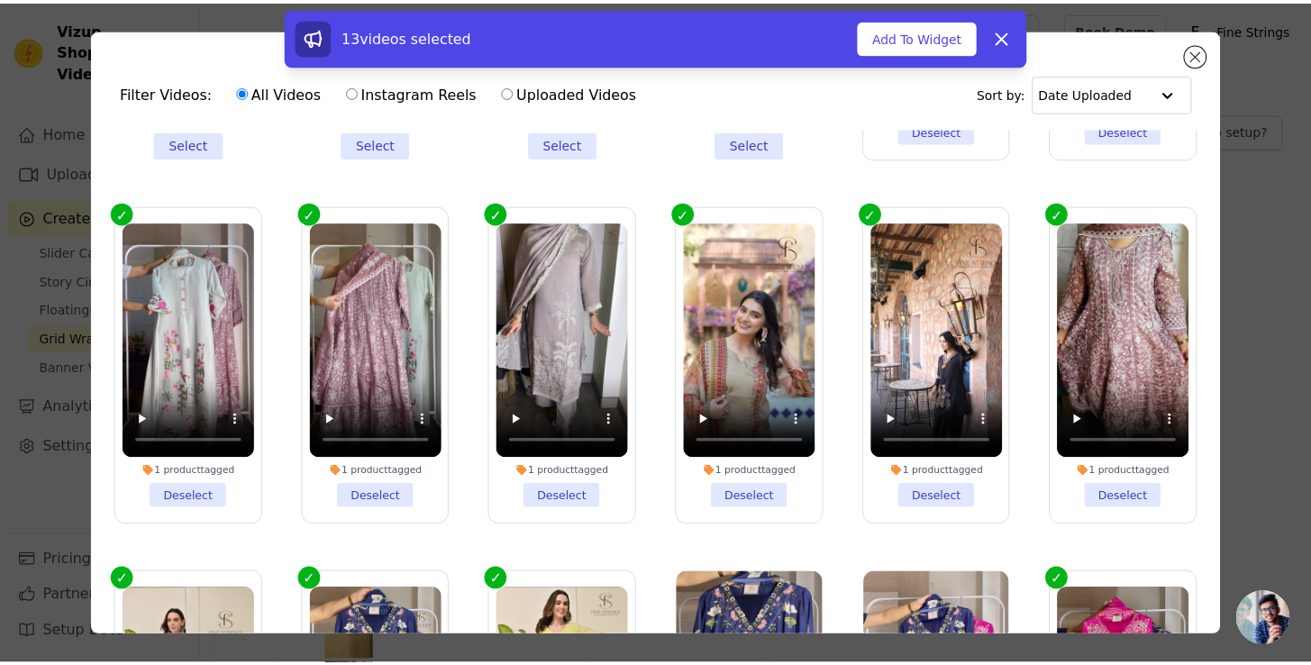
scroll to position [867, 0]
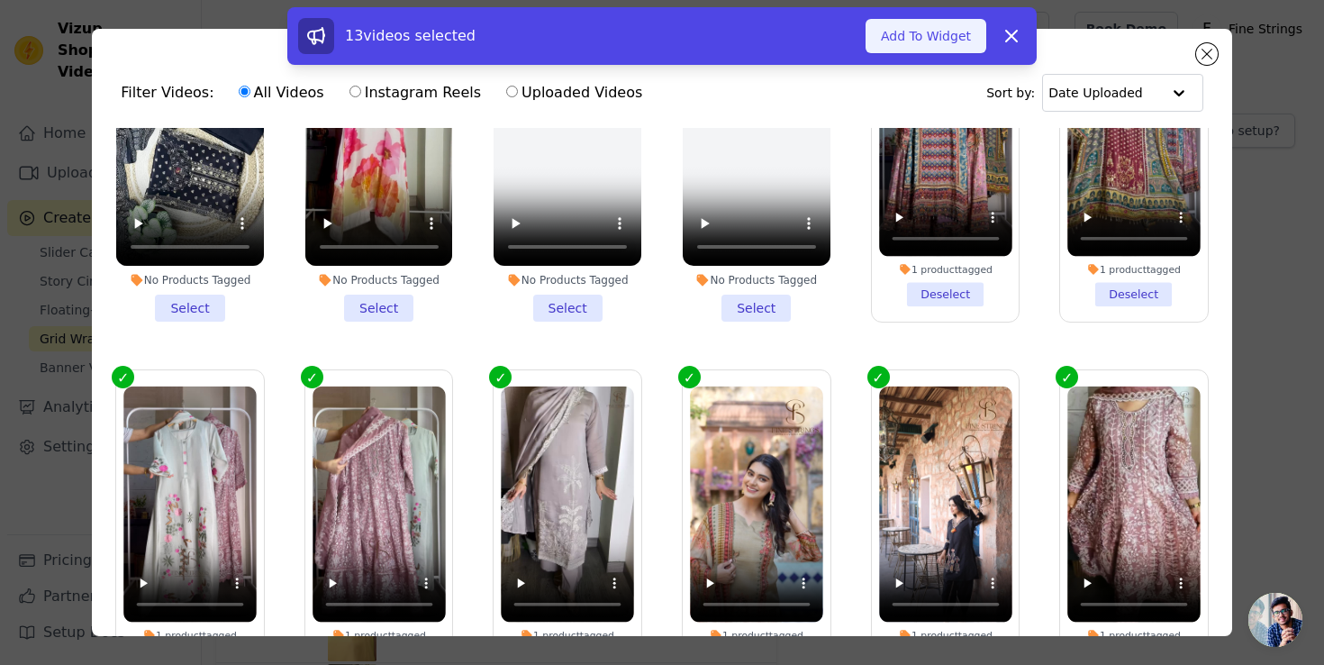
click at [898, 41] on button "Add To Widget" at bounding box center [926, 36] width 121 height 34
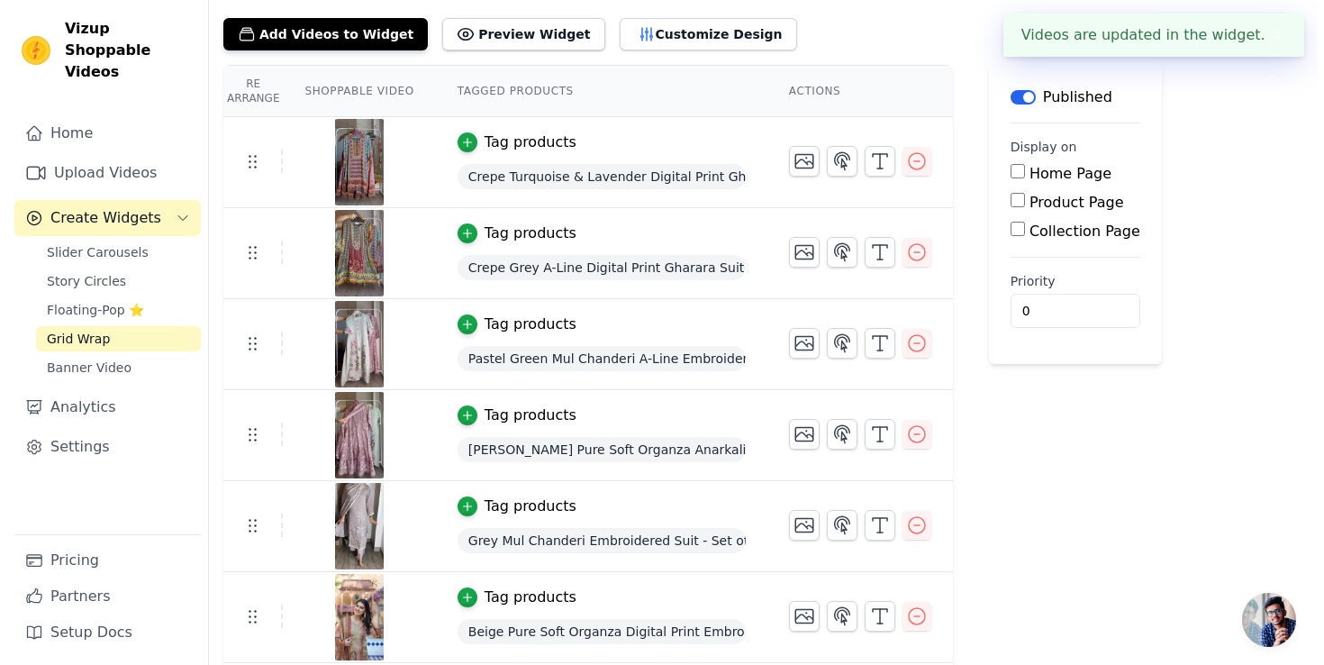
scroll to position [0, 0]
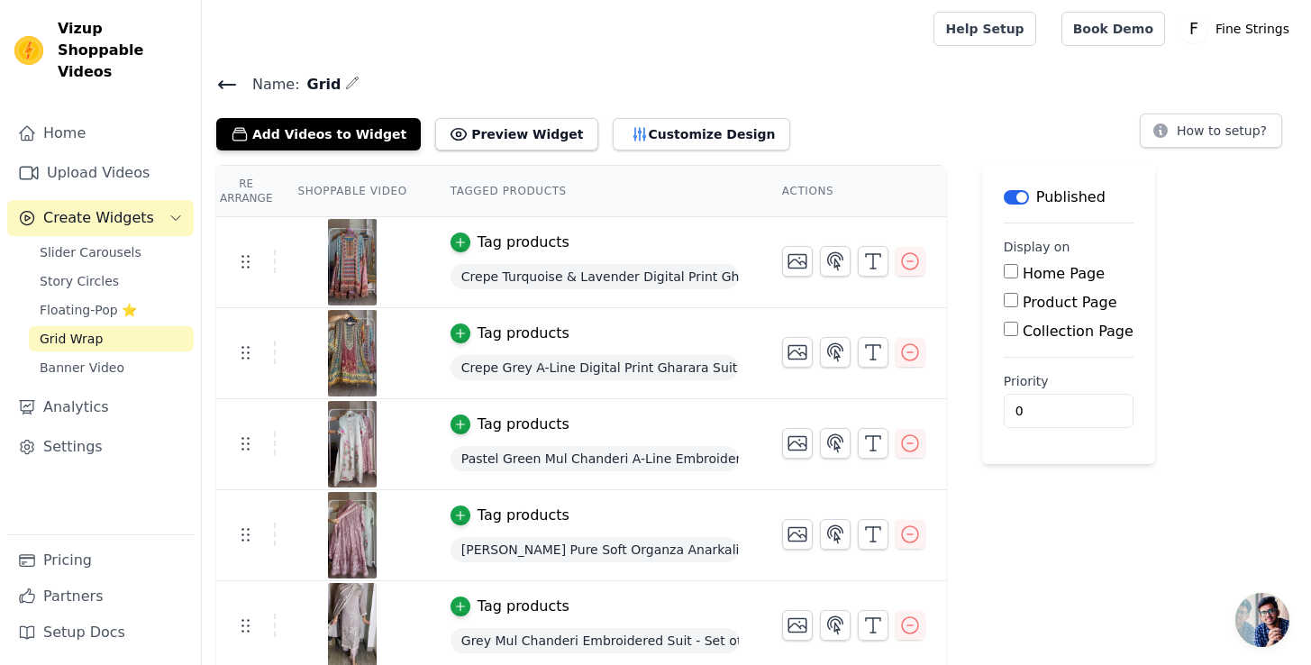
click at [663, 139] on button "Customize Design" at bounding box center [701, 134] width 177 height 32
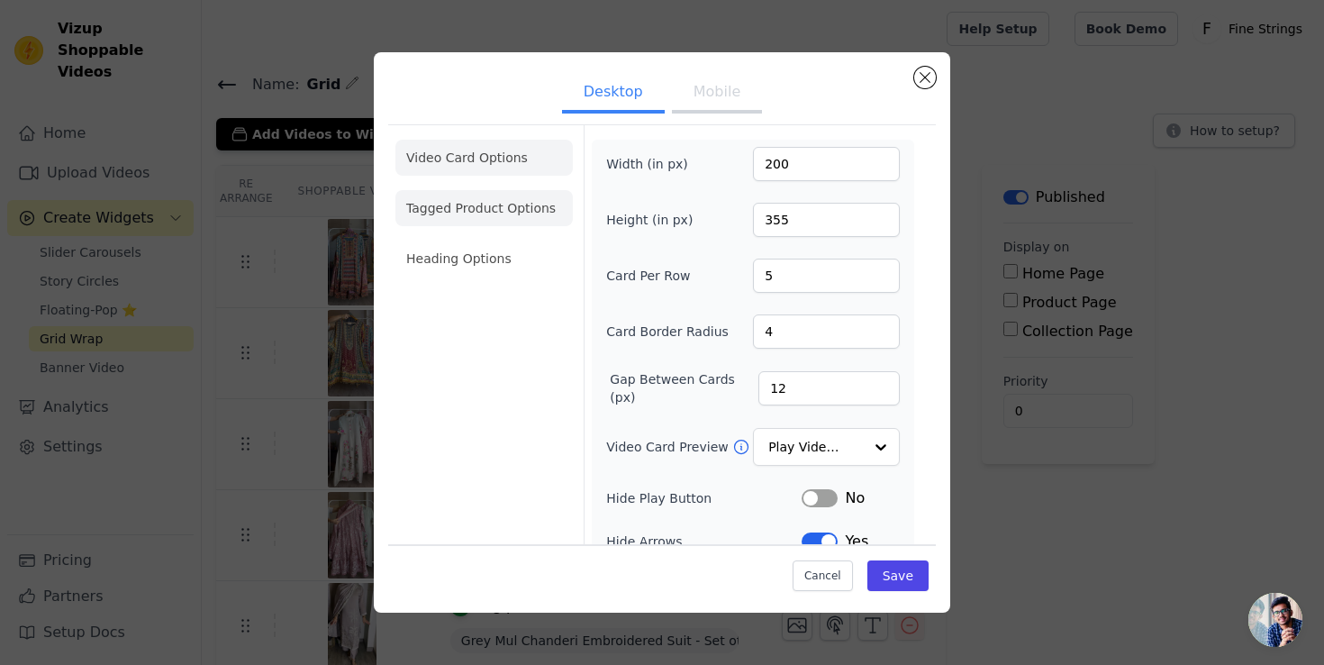
click at [480, 210] on li "Tagged Product Options" at bounding box center [484, 208] width 177 height 36
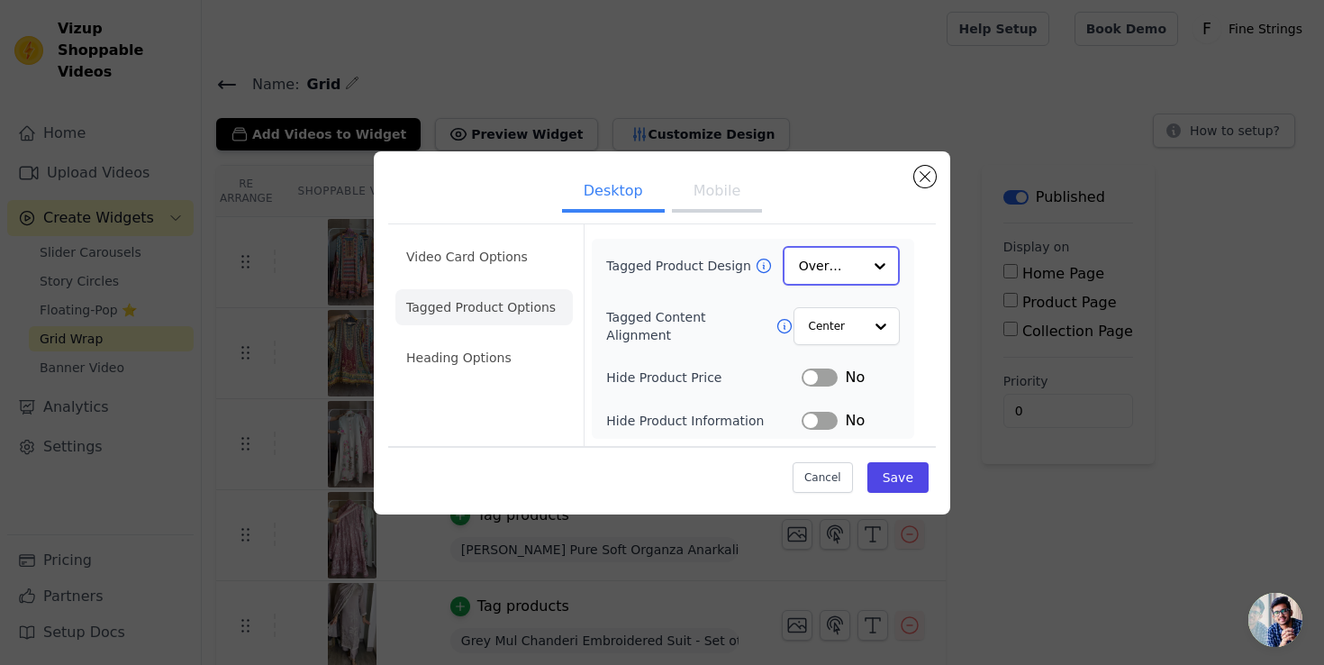
click at [868, 278] on div at bounding box center [880, 266] width 36 height 36
click at [823, 130] on div "Desktop Mobile Video Card Options Tagged Product Options Heading Options Tagged…" at bounding box center [662, 332] width 1267 height 419
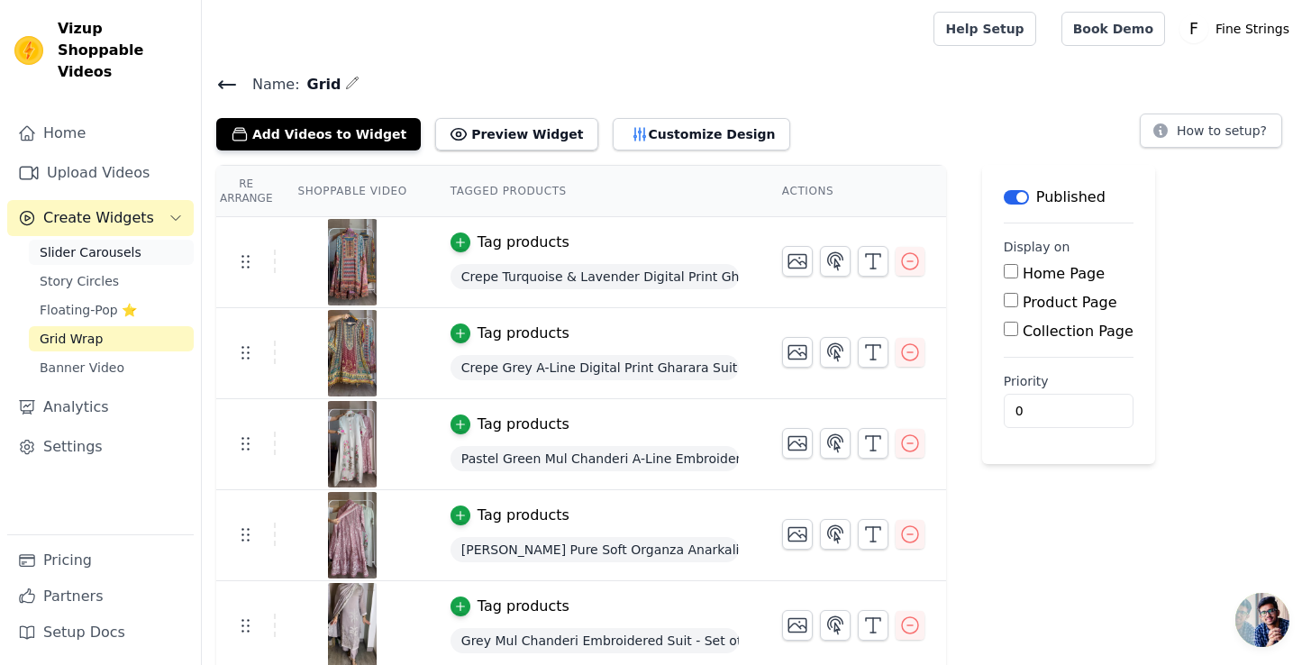
click at [36, 240] on link "Slider Carousels" at bounding box center [111, 252] width 165 height 25
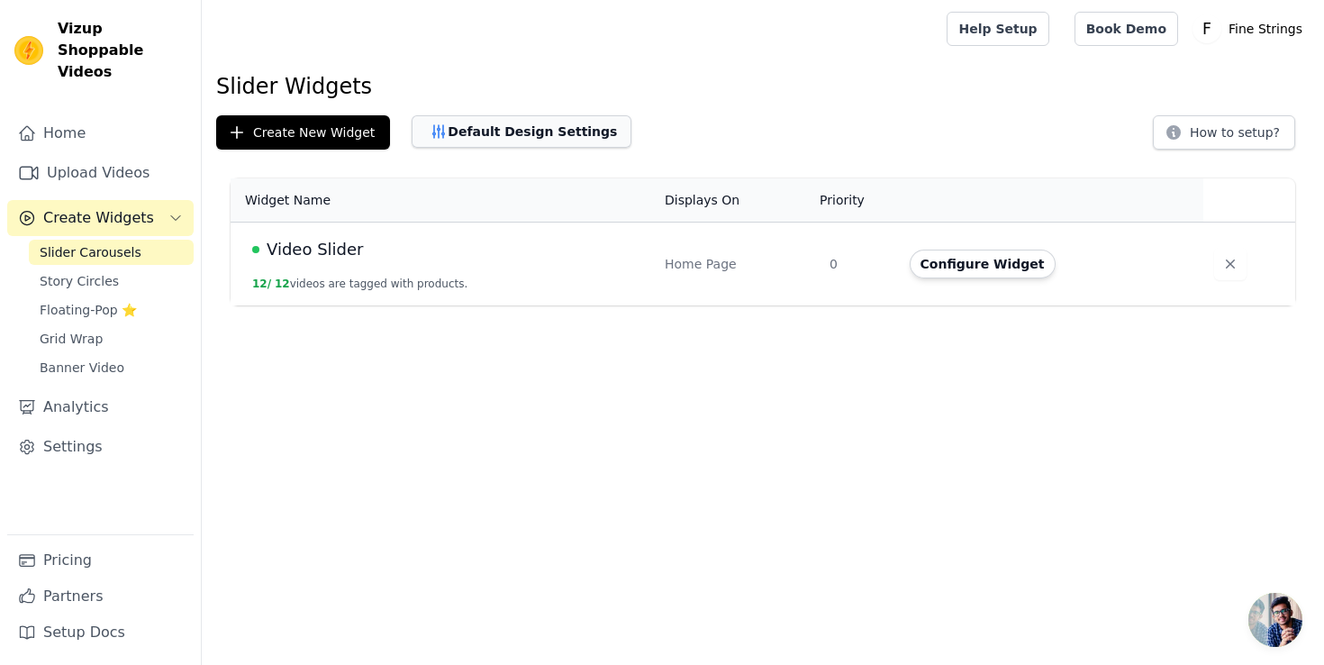
click at [535, 124] on button "Default Design Settings" at bounding box center [522, 131] width 220 height 32
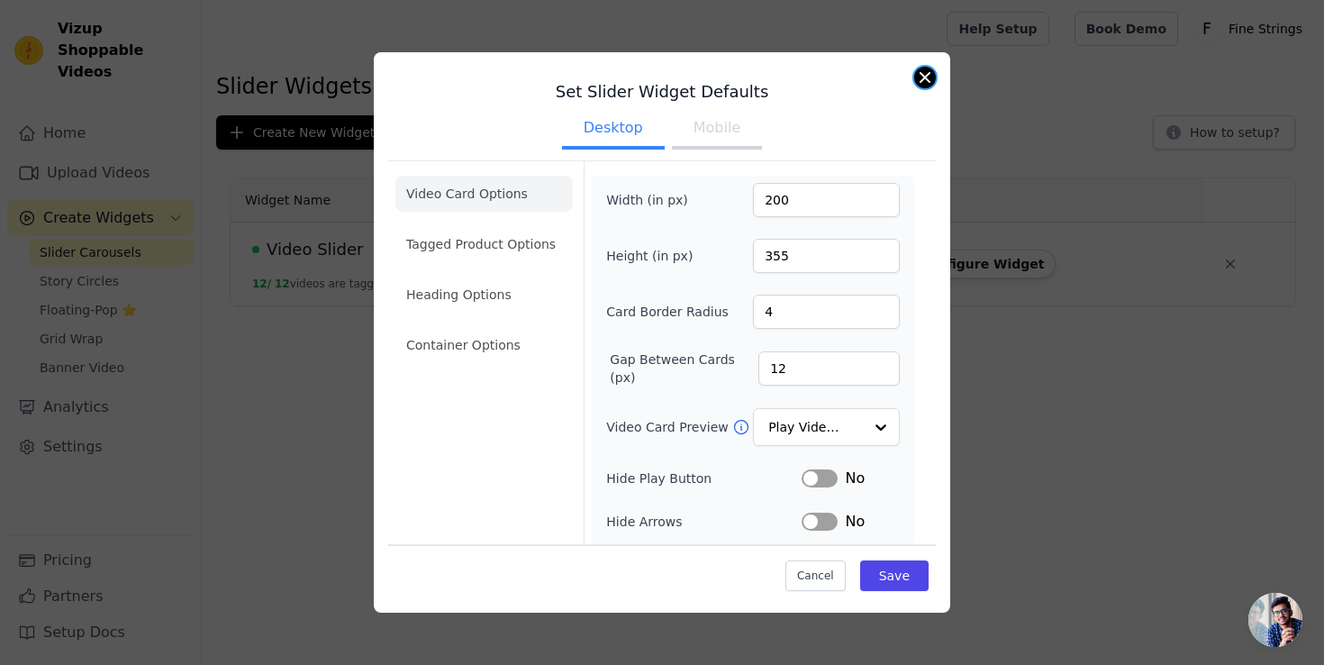
click at [922, 71] on button "Close modal" at bounding box center [925, 78] width 22 height 22
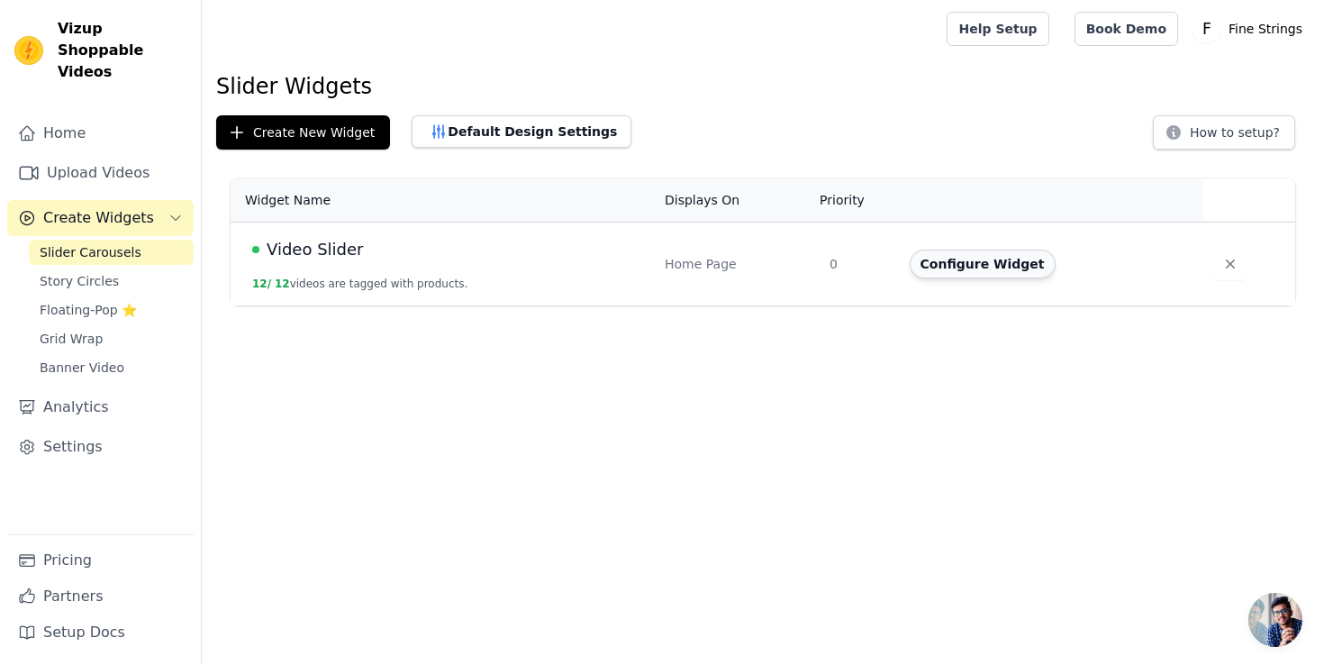
click at [991, 274] on button "Configure Widget" at bounding box center [983, 264] width 146 height 29
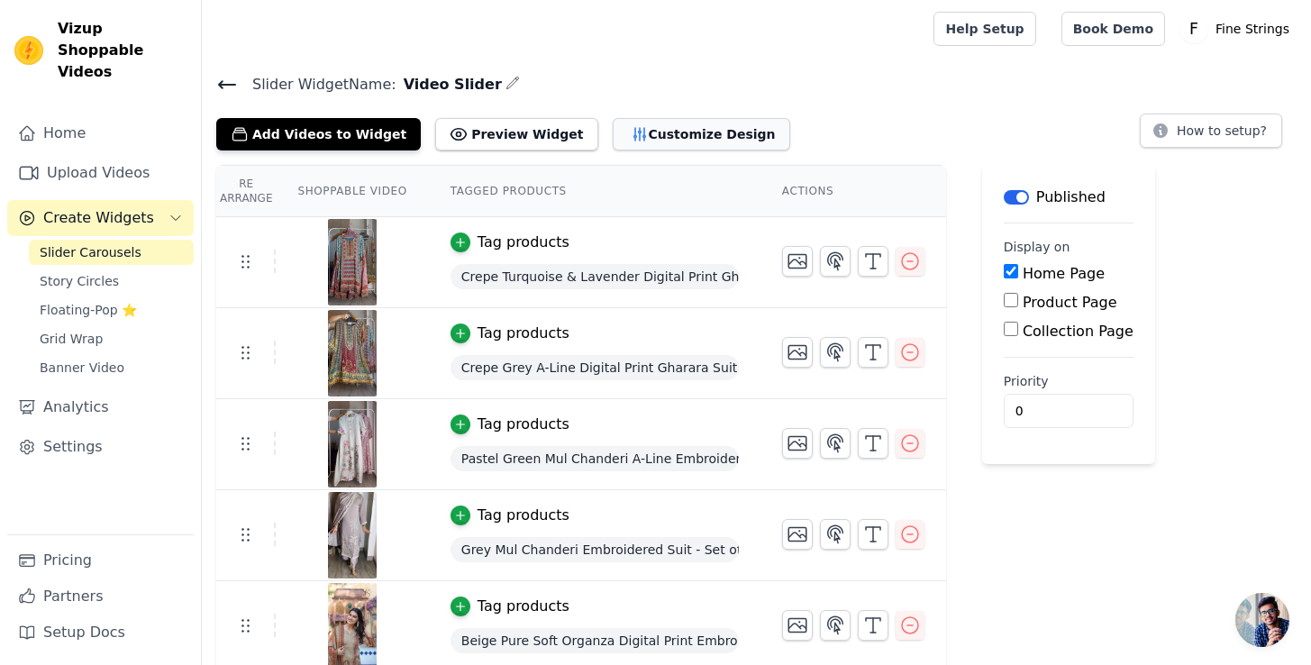
click at [617, 123] on button "Customize Design" at bounding box center [701, 134] width 177 height 32
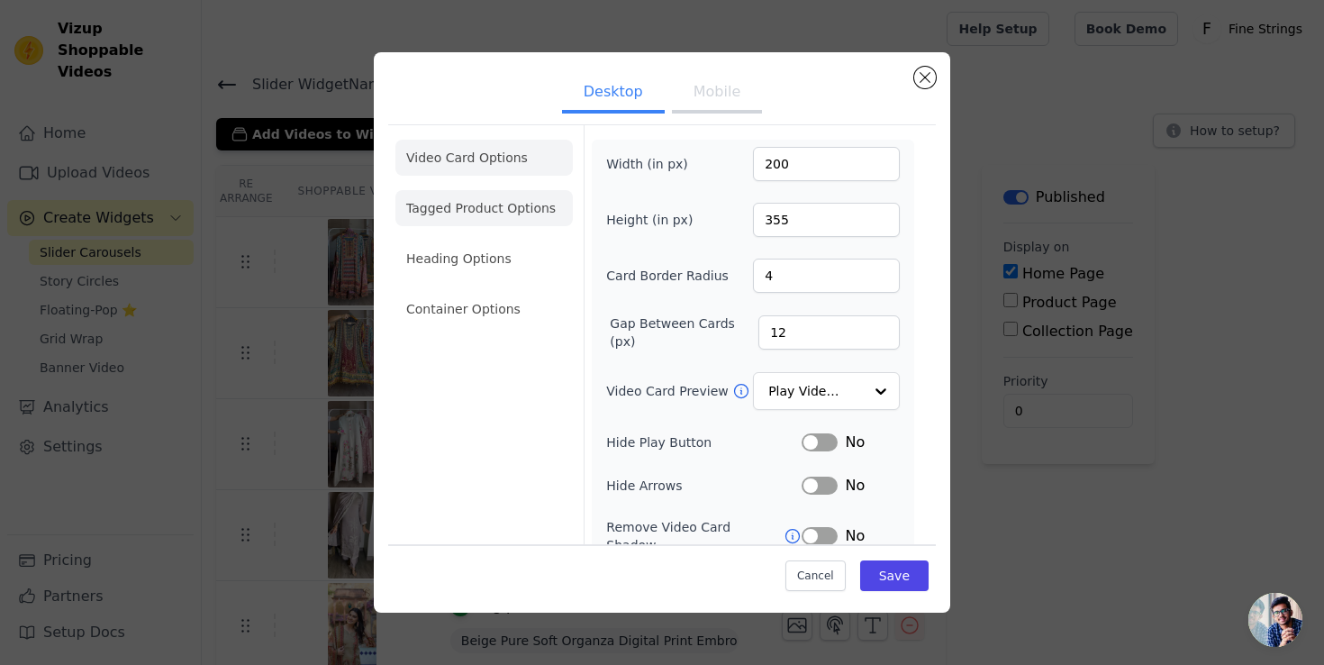
click at [446, 216] on li "Tagged Product Options" at bounding box center [484, 208] width 177 height 36
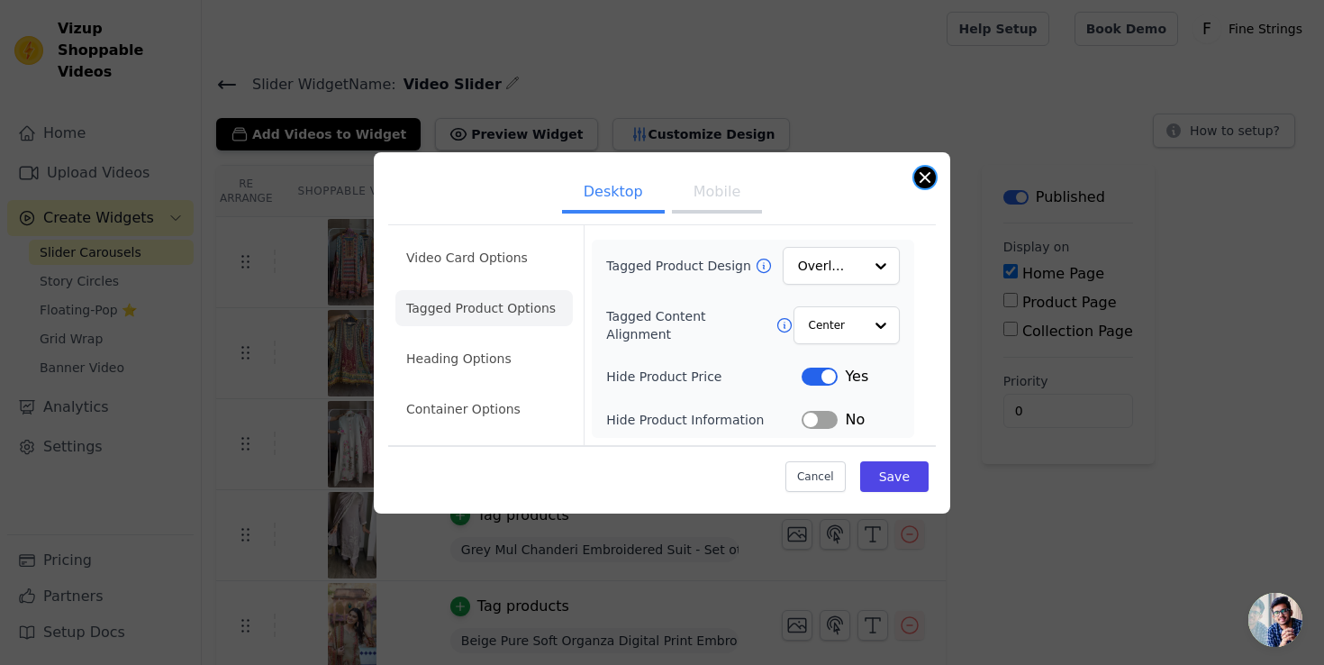
click at [925, 173] on button "Close modal" at bounding box center [925, 178] width 22 height 22
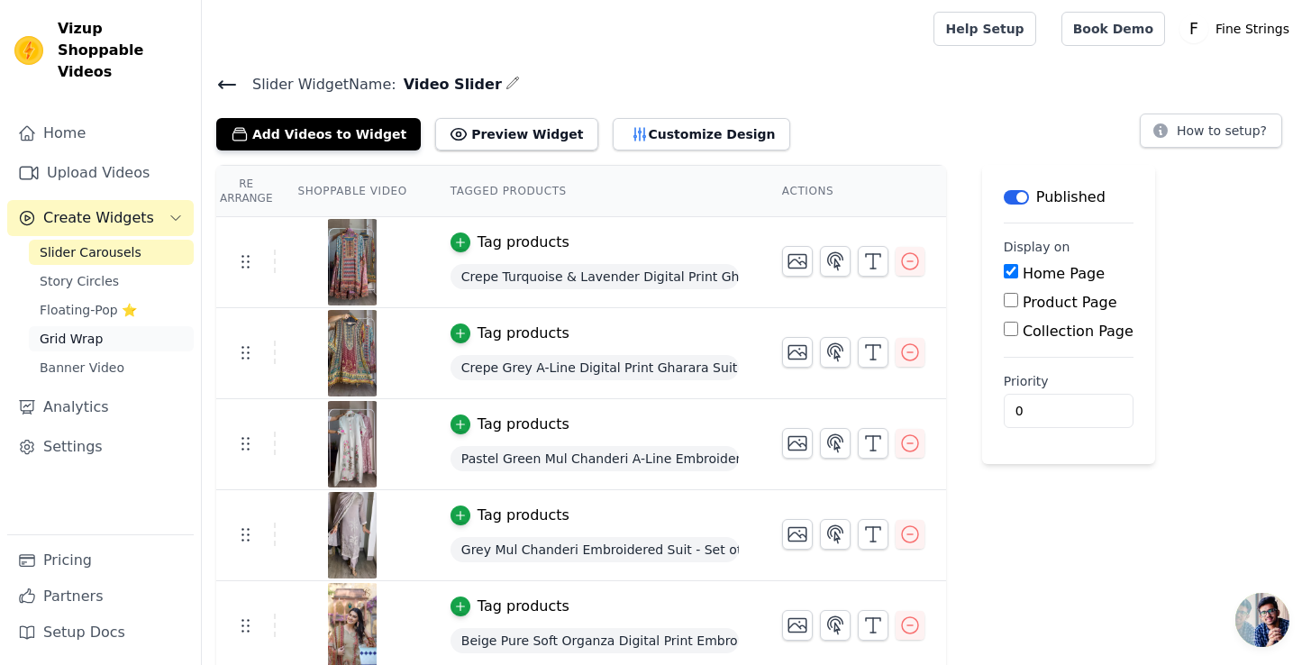
click at [77, 330] on span "Grid Wrap" at bounding box center [71, 339] width 63 height 18
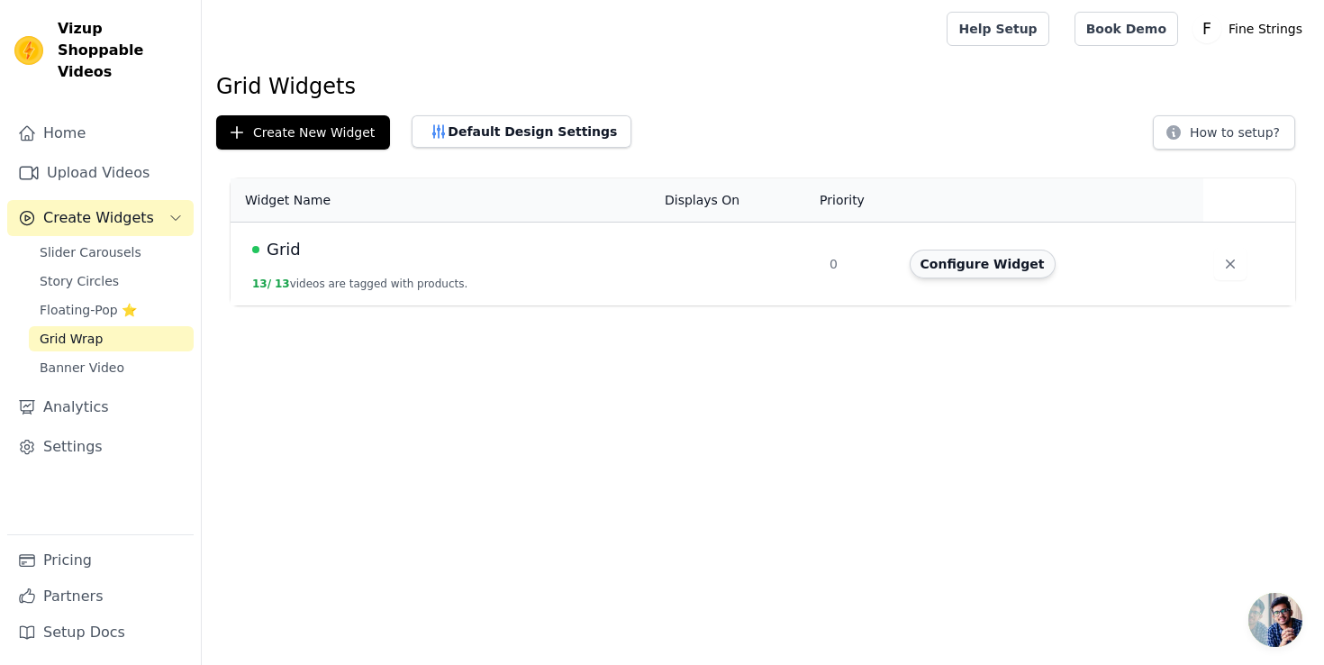
click at [943, 256] on button "Configure Widget" at bounding box center [983, 264] width 146 height 29
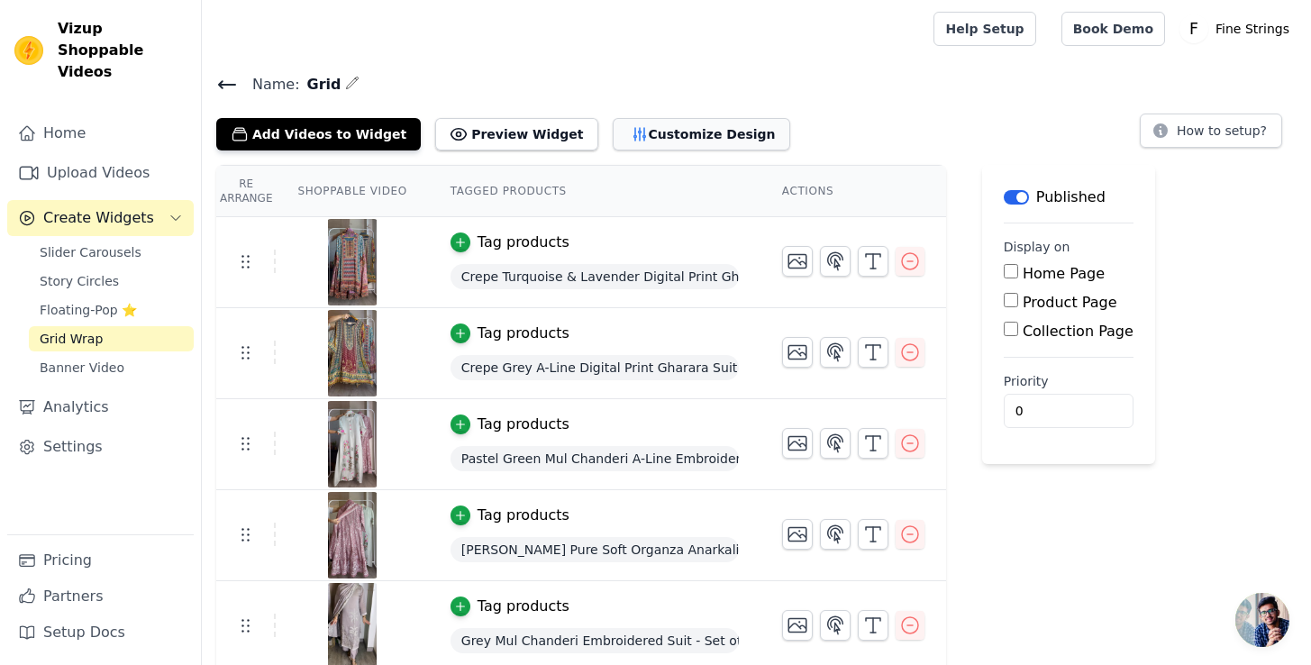
click at [642, 137] on button "Customize Design" at bounding box center [701, 134] width 177 height 32
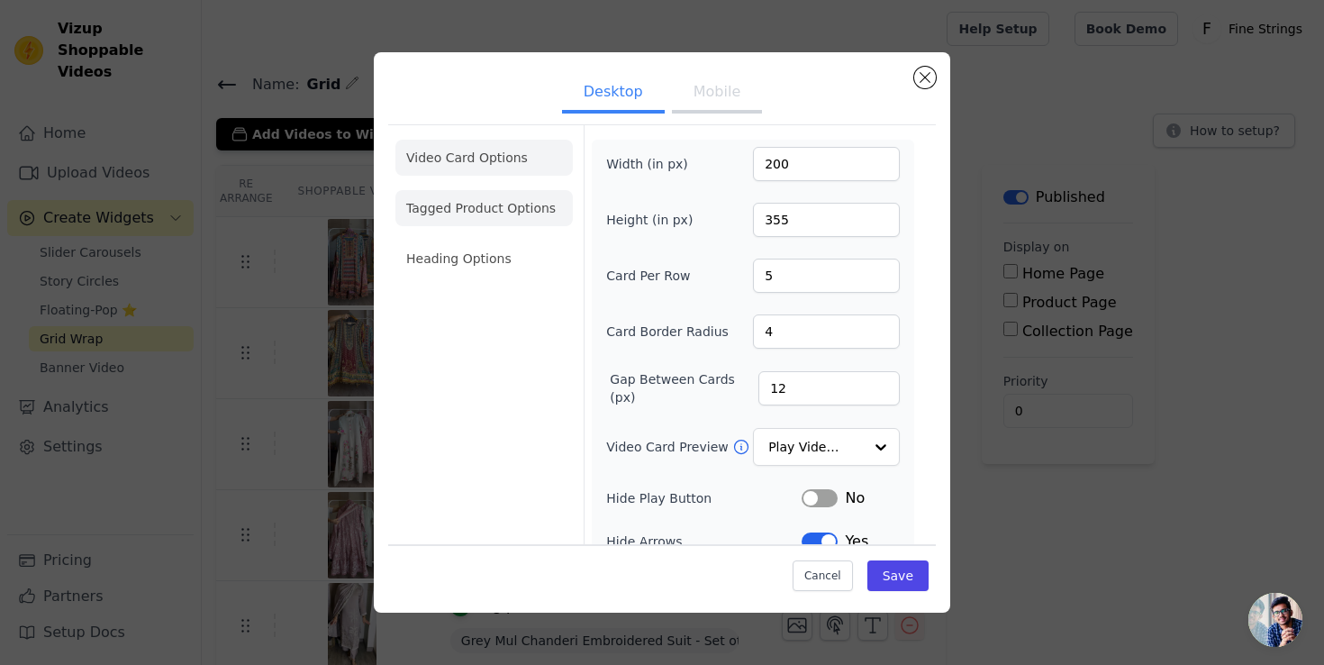
click at [488, 223] on li "Tagged Product Options" at bounding box center [484, 208] width 177 height 36
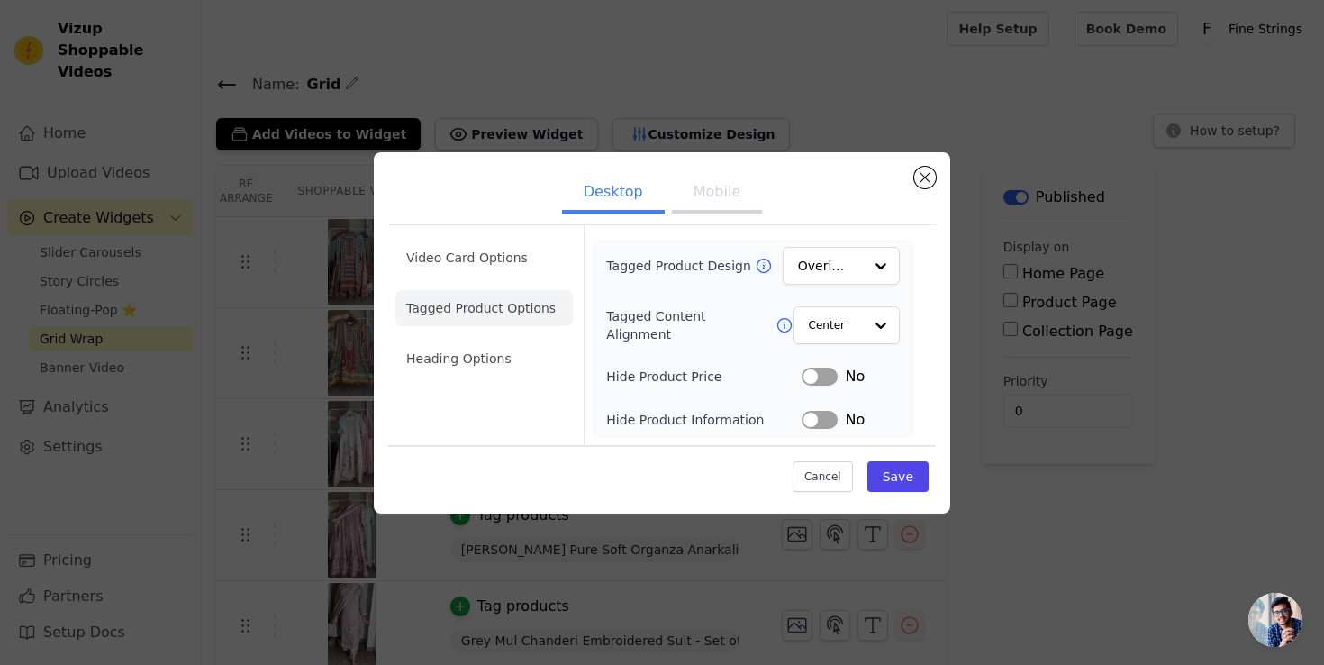
click at [833, 375] on button "Label" at bounding box center [820, 377] width 36 height 18
click at [902, 488] on button "Save" at bounding box center [898, 476] width 61 height 31
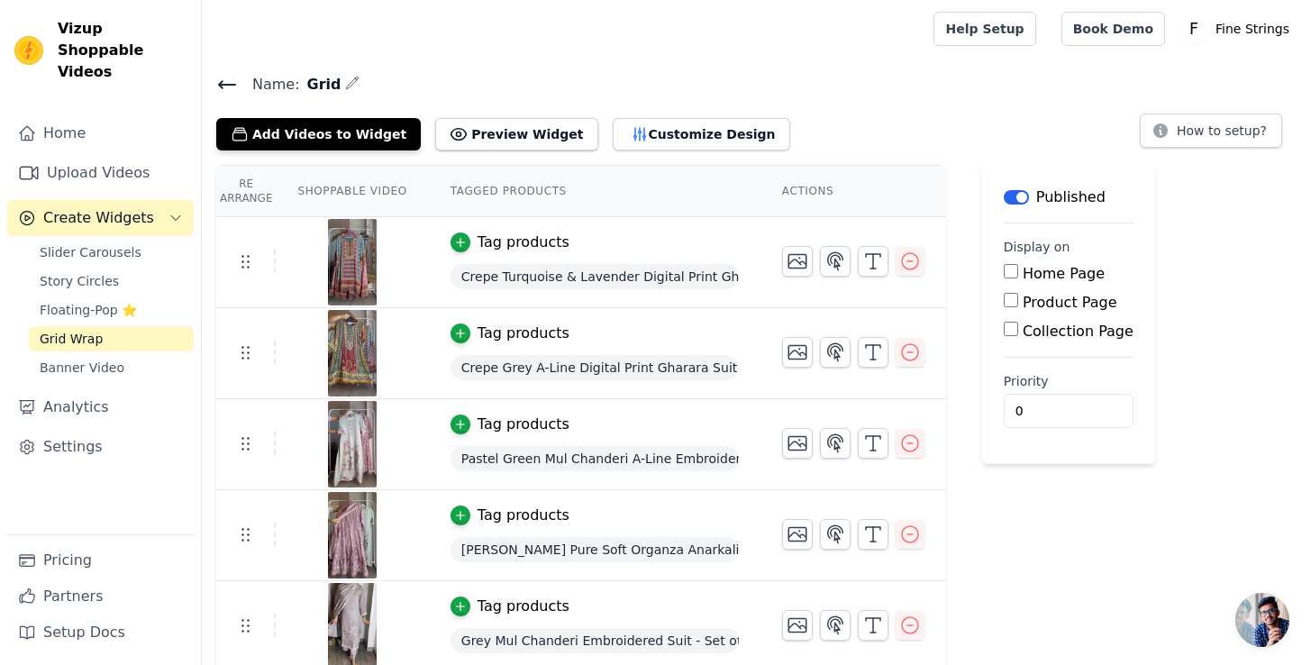
click at [232, 83] on icon at bounding box center [227, 84] width 16 height 7
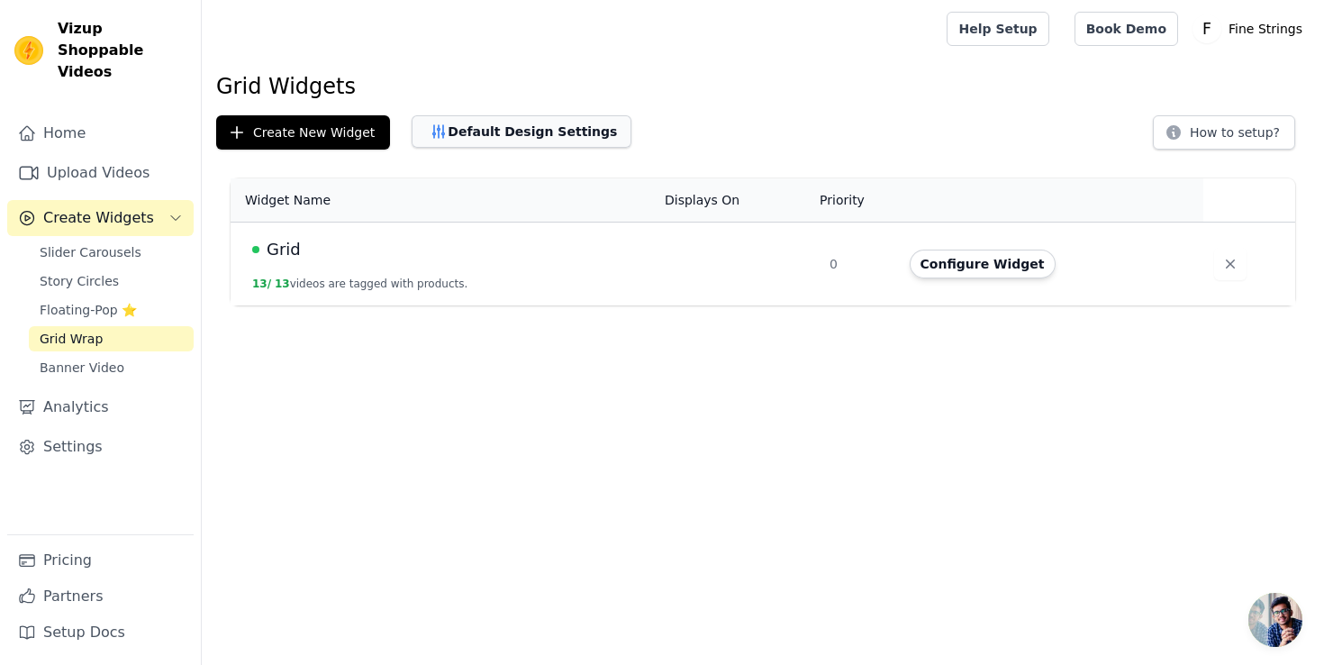
click at [499, 136] on button "Default Design Settings" at bounding box center [522, 131] width 220 height 32
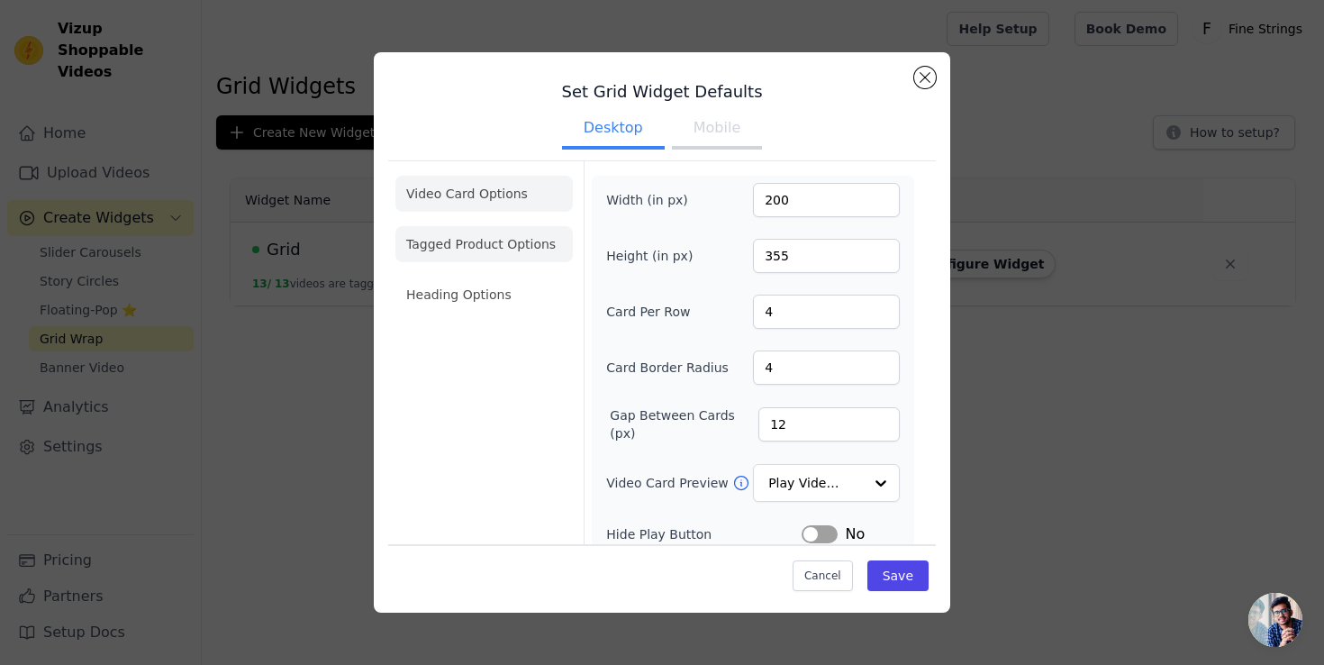
click at [524, 249] on li "Tagged Product Options" at bounding box center [484, 244] width 177 height 36
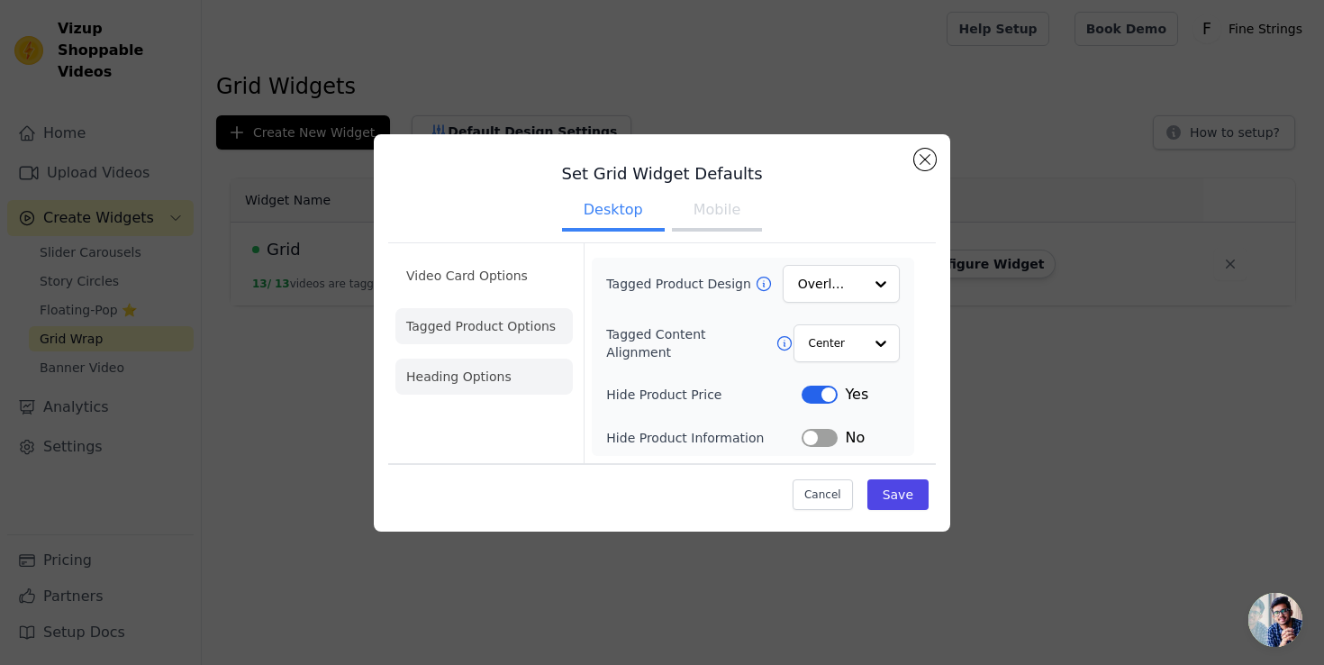
click at [431, 362] on li "Heading Options" at bounding box center [484, 377] width 177 height 36
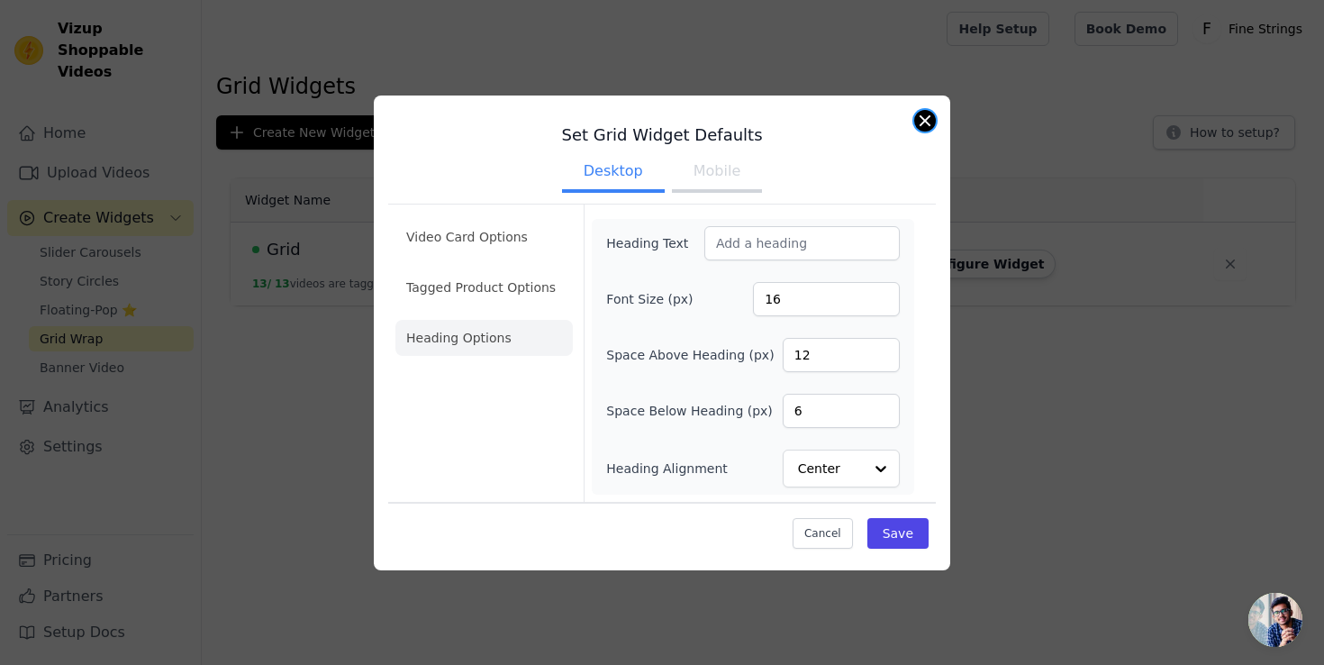
click at [930, 117] on button "Close modal" at bounding box center [925, 121] width 22 height 22
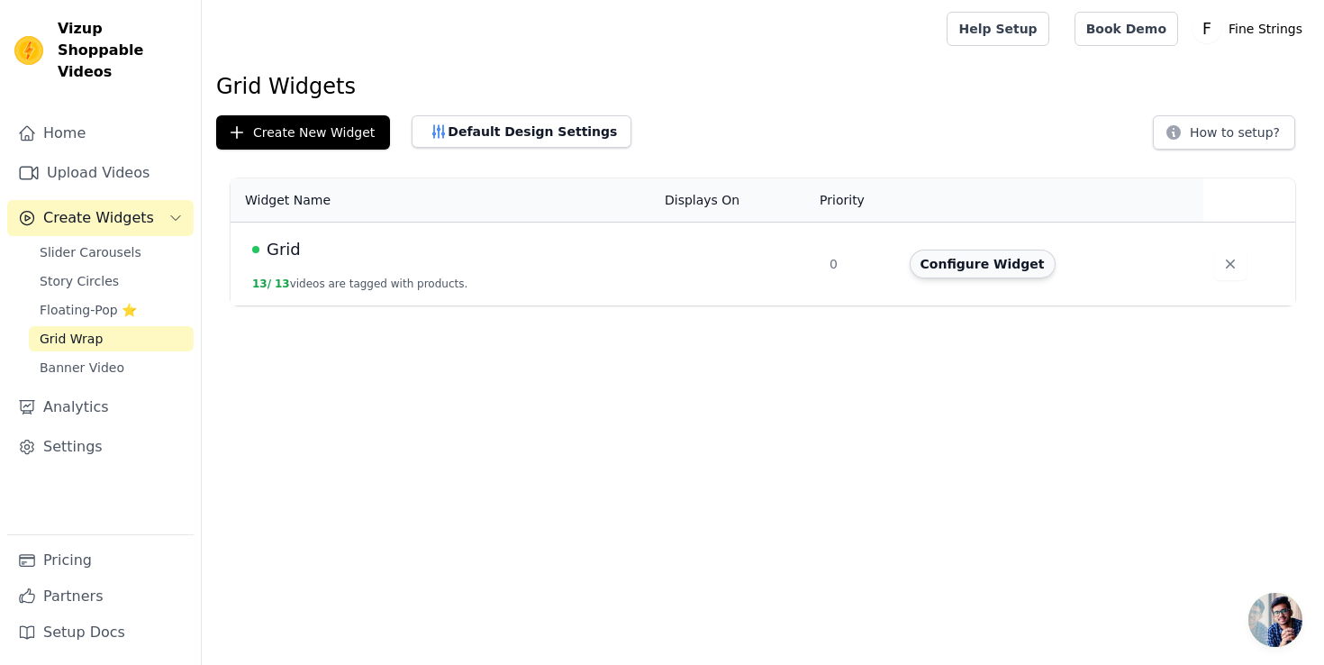
click at [956, 268] on button "Configure Widget" at bounding box center [983, 264] width 146 height 29
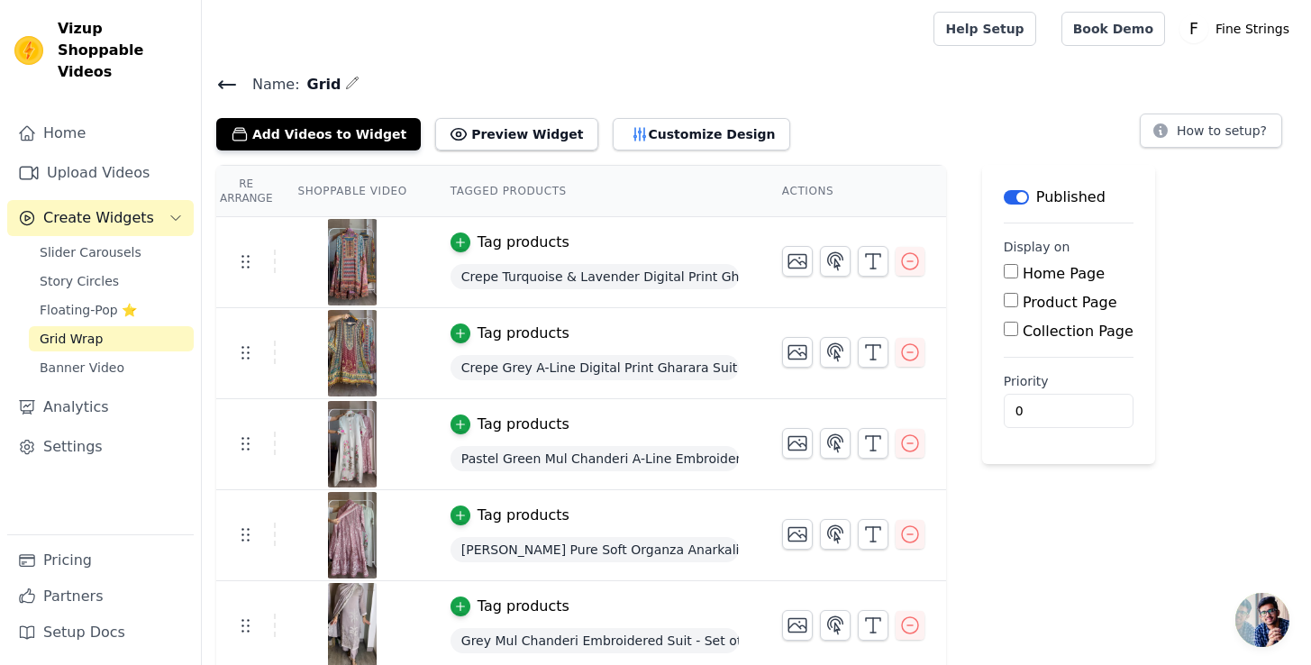
click at [614, 110] on div "Name: Grid Add Videos to Widget Preview Widget Customize Design How to setup?" at bounding box center [756, 111] width 1109 height 78
click at [613, 132] on button "Customize Design" at bounding box center [701, 134] width 177 height 32
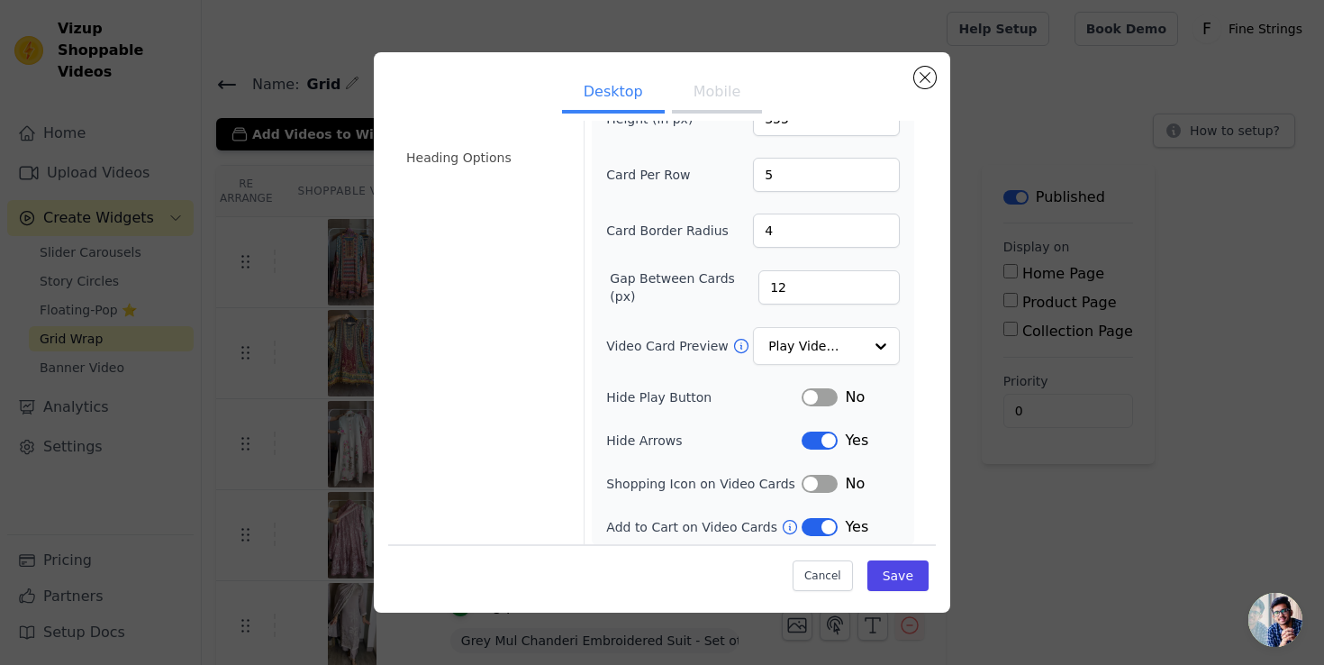
scroll to position [108, 0]
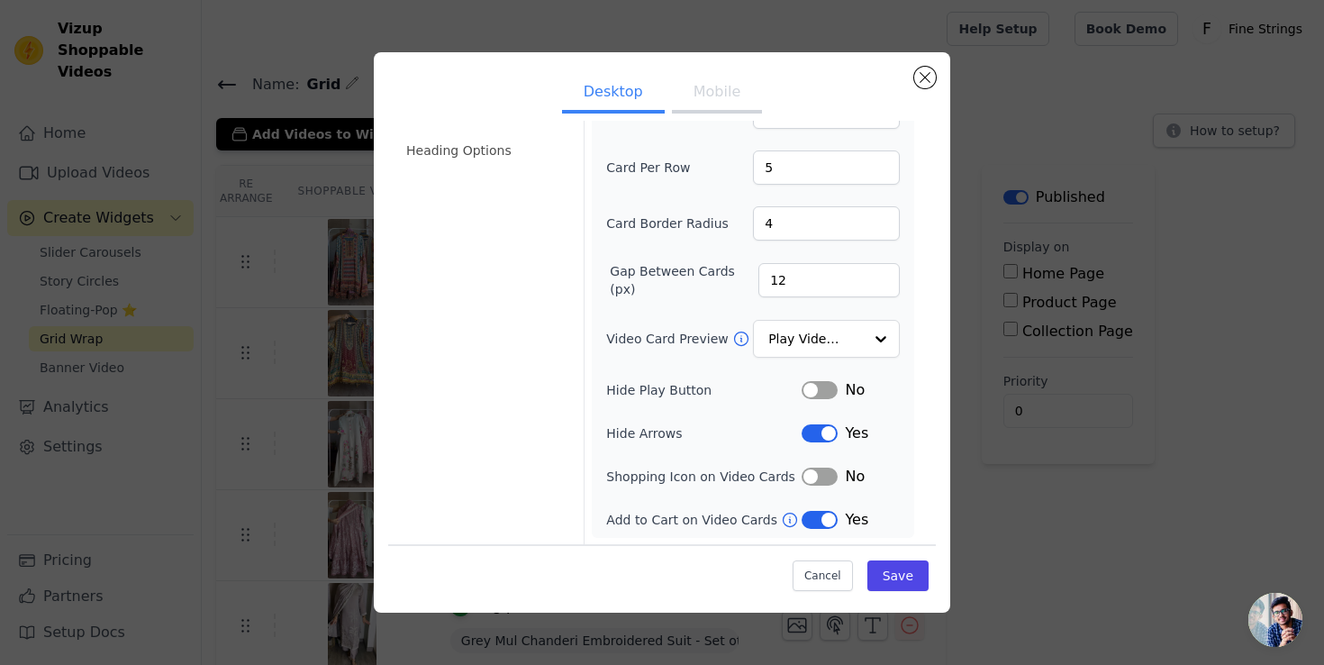
click at [810, 505] on div "Width (in px) 200 Height (in px) 355 Card Per Row 5 Card Border Radius 4 Gap Be…" at bounding box center [753, 285] width 294 height 492
click at [813, 523] on button "Label" at bounding box center [820, 520] width 36 height 18
click at [881, 569] on button "Save" at bounding box center [898, 575] width 61 height 31
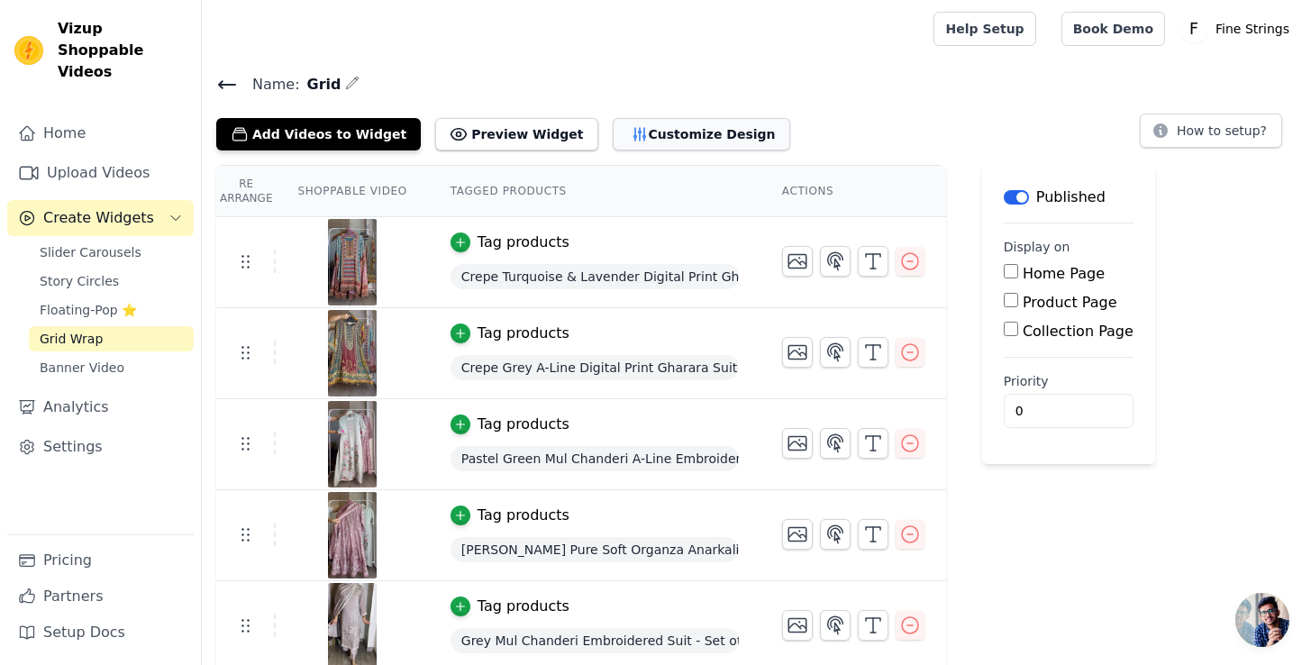
click at [635, 133] on button "Customize Design" at bounding box center [701, 134] width 177 height 32
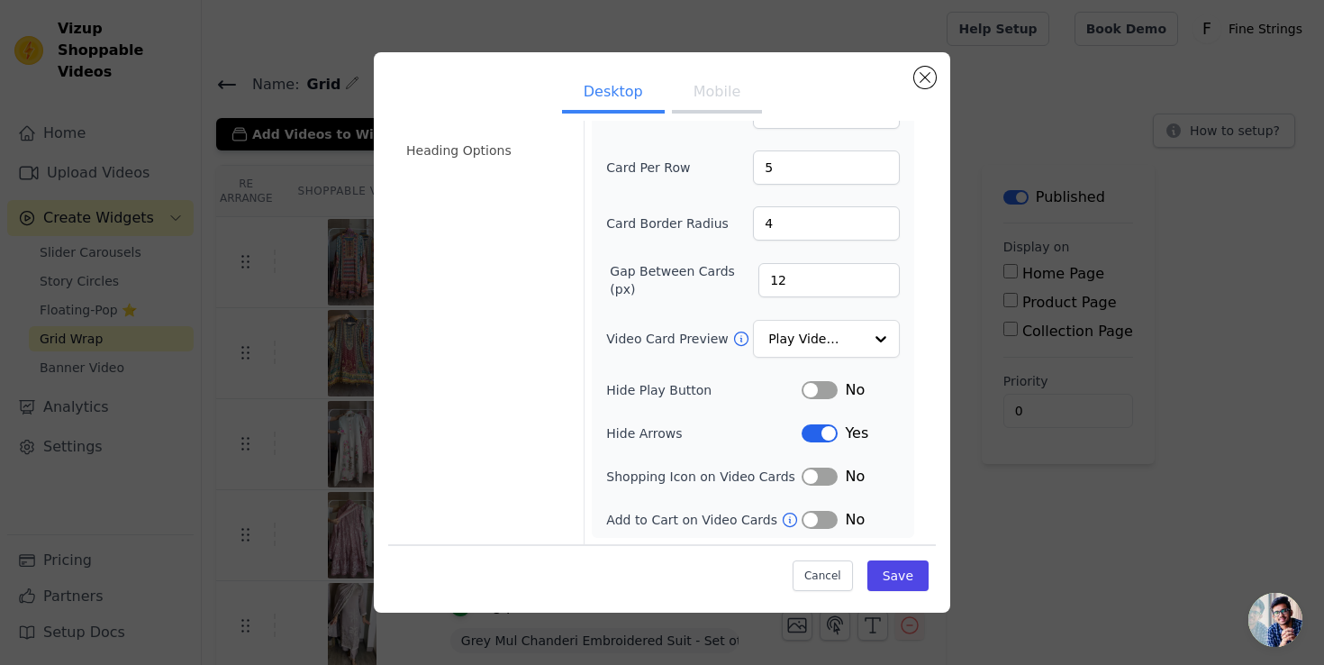
click at [150, 250] on div "Desktop Mobile Video Card Options Tagged Product Options Heading Options Width …" at bounding box center [662, 332] width 1267 height 618
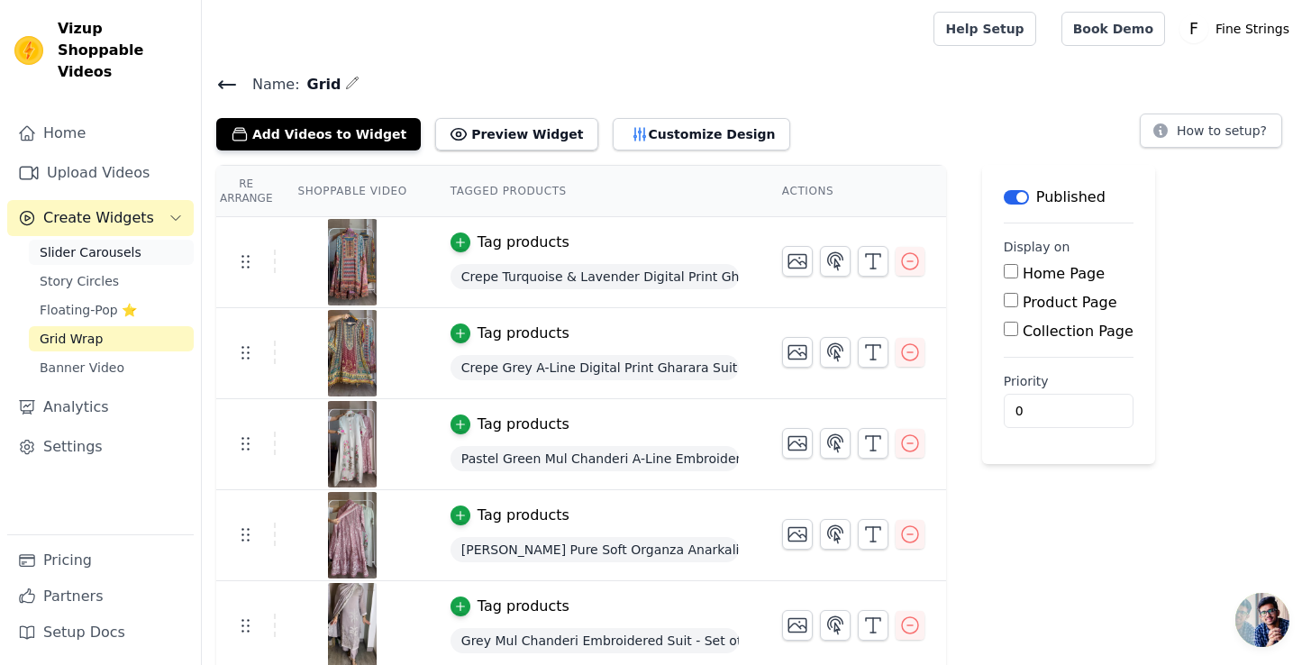
click at [129, 243] on span "Slider Carousels" at bounding box center [91, 252] width 102 height 18
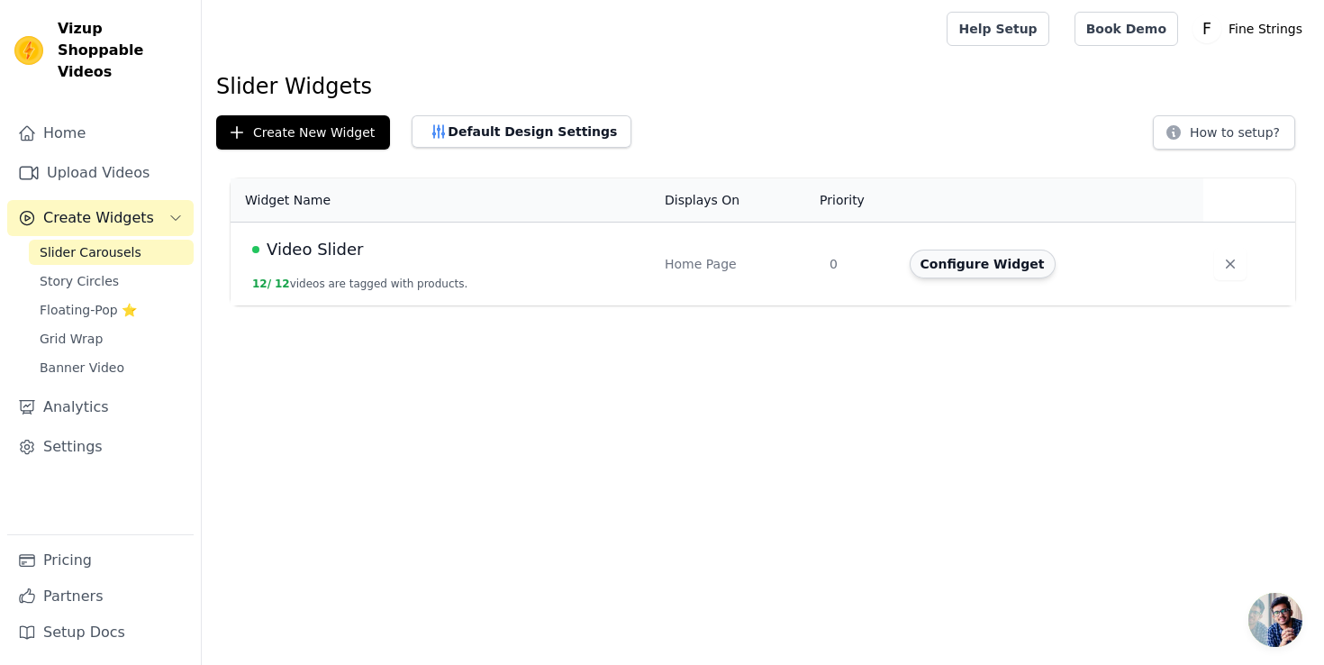
click at [996, 254] on button "Configure Widget" at bounding box center [983, 264] width 146 height 29
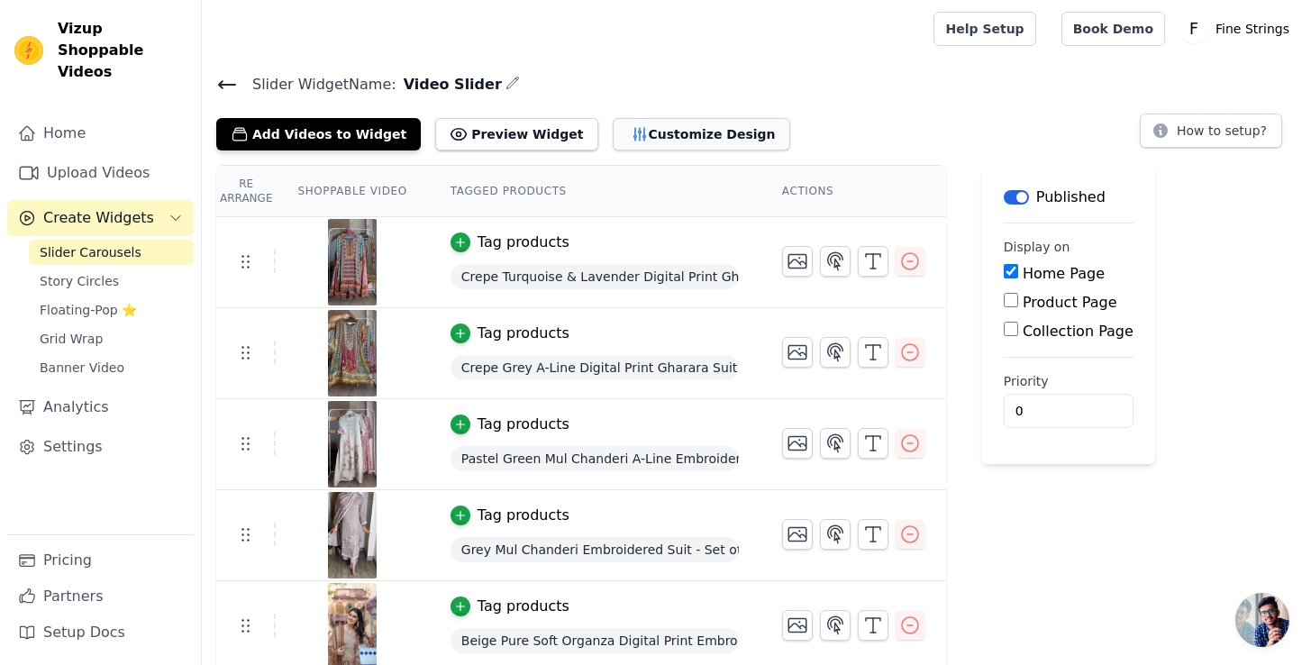
click at [613, 142] on button "Customize Design" at bounding box center [701, 134] width 177 height 32
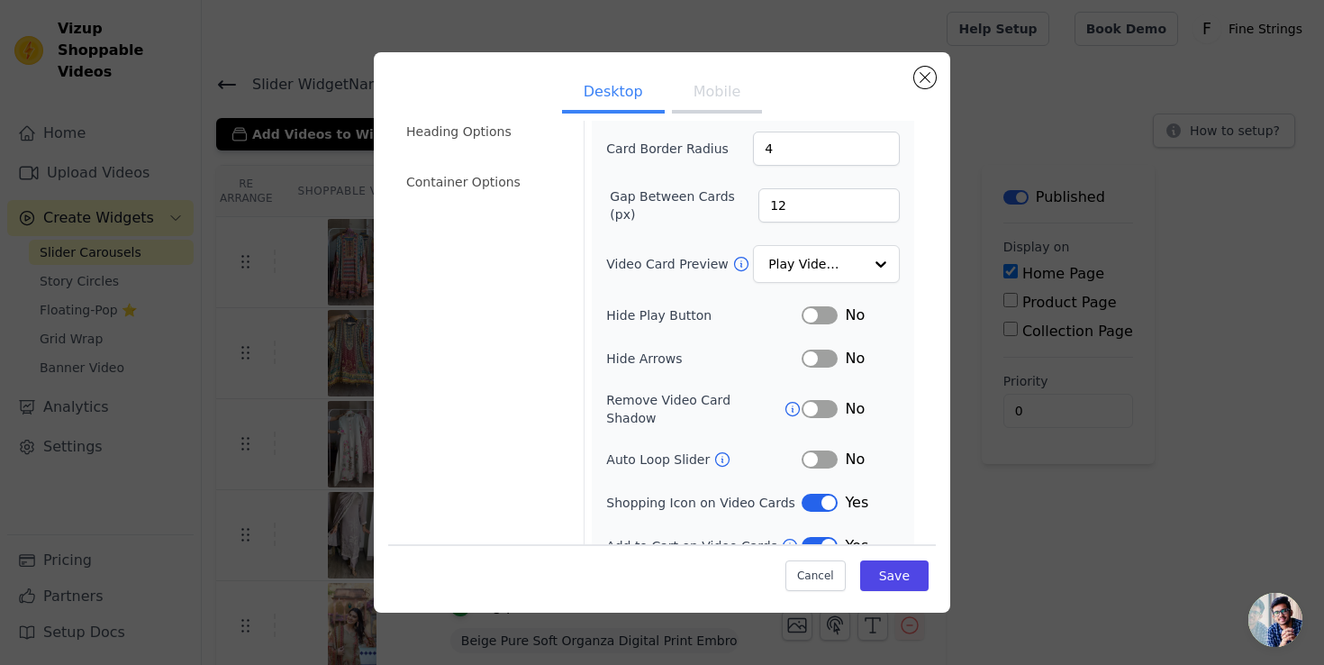
scroll to position [139, 0]
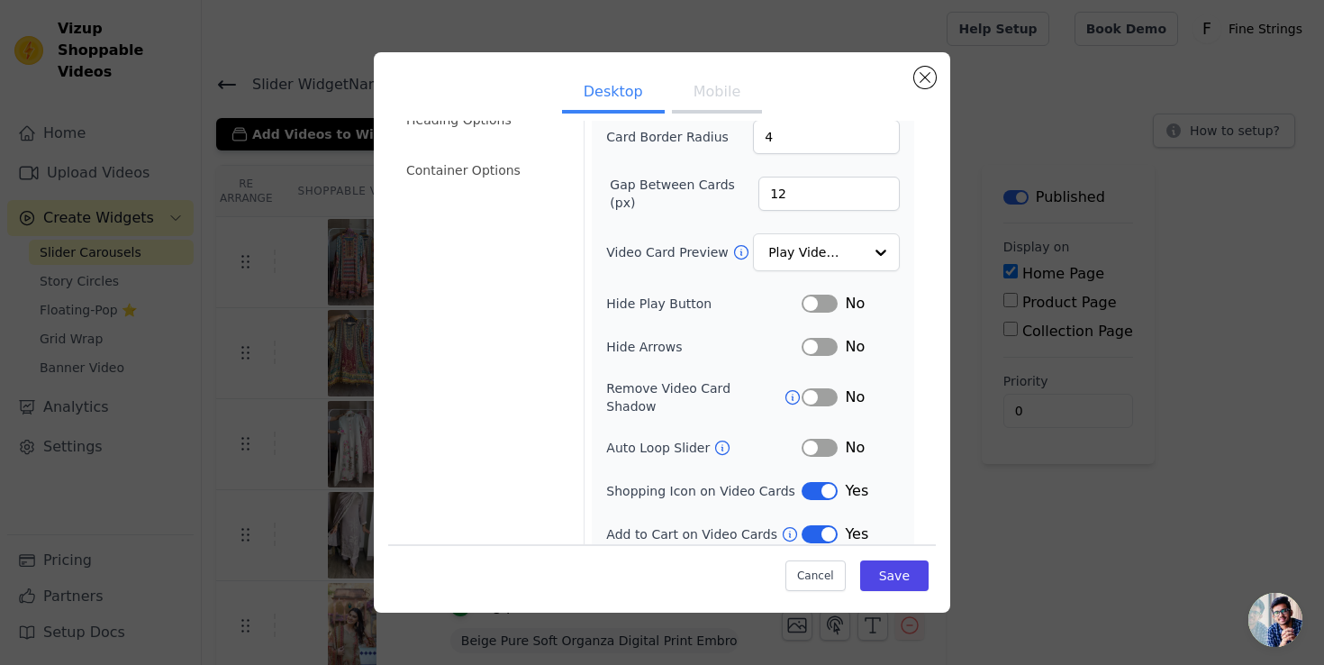
click at [936, 75] on div "Desktop Mobile Video Card Options Tagged Product Options Heading Options Contai…" at bounding box center [662, 332] width 577 height 560
click at [930, 76] on button "Close modal" at bounding box center [925, 78] width 22 height 22
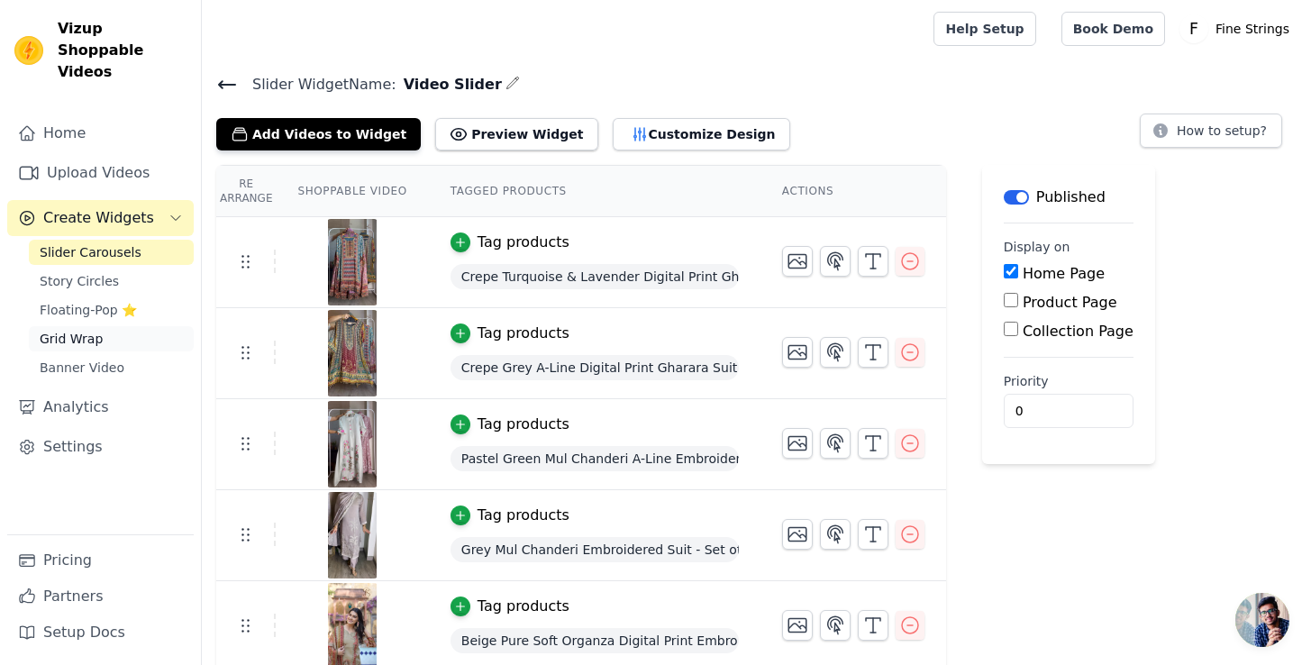
click at [99, 326] on link "Grid Wrap" at bounding box center [111, 338] width 165 height 25
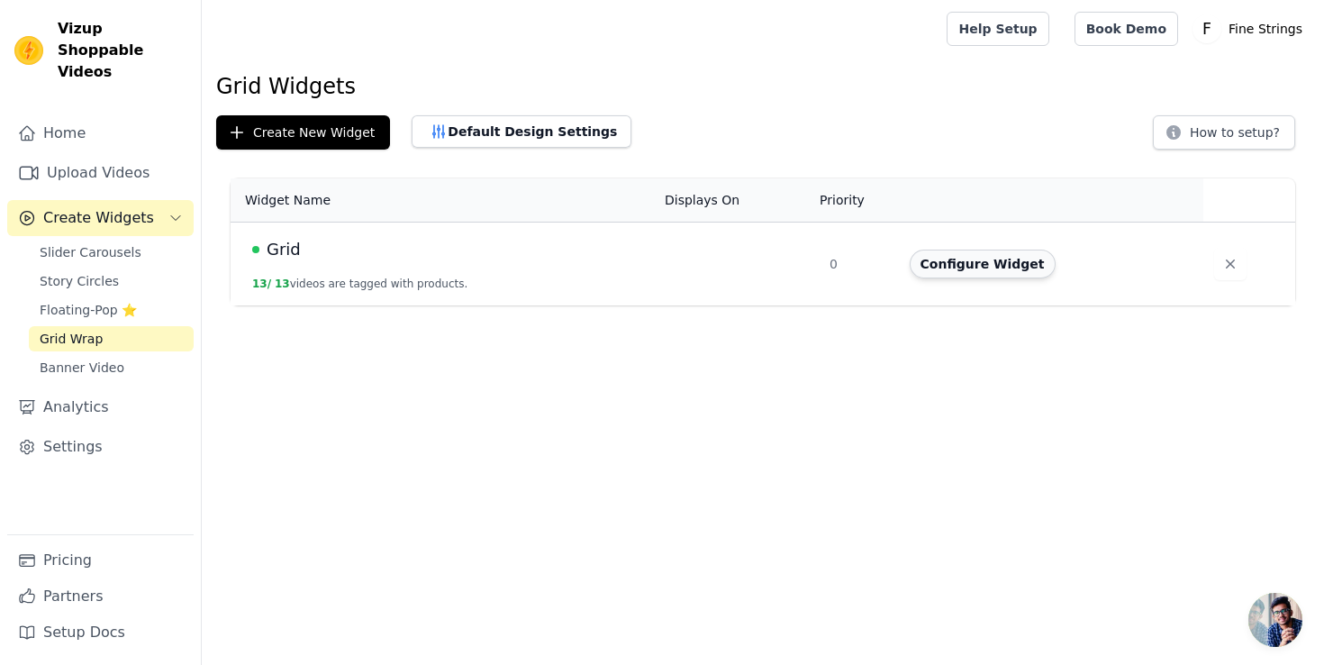
click at [1005, 259] on button "Configure Widget" at bounding box center [983, 264] width 146 height 29
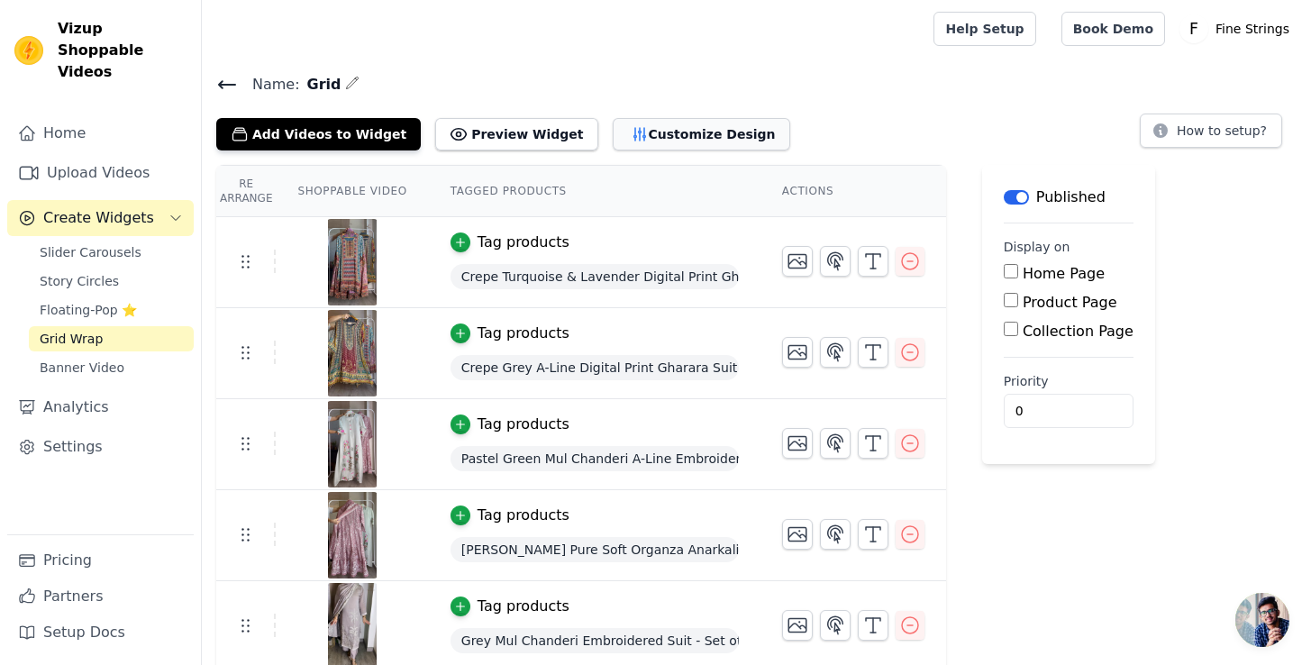
click at [651, 133] on button "Customize Design" at bounding box center [701, 134] width 177 height 32
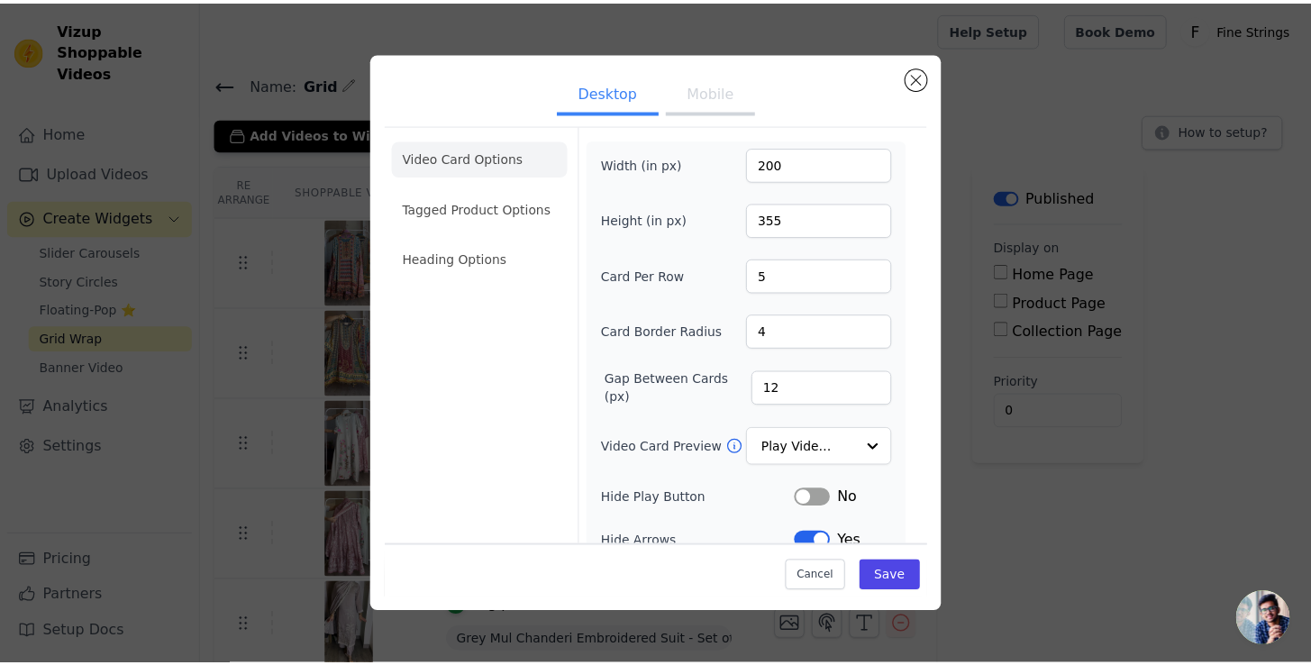
scroll to position [108, 0]
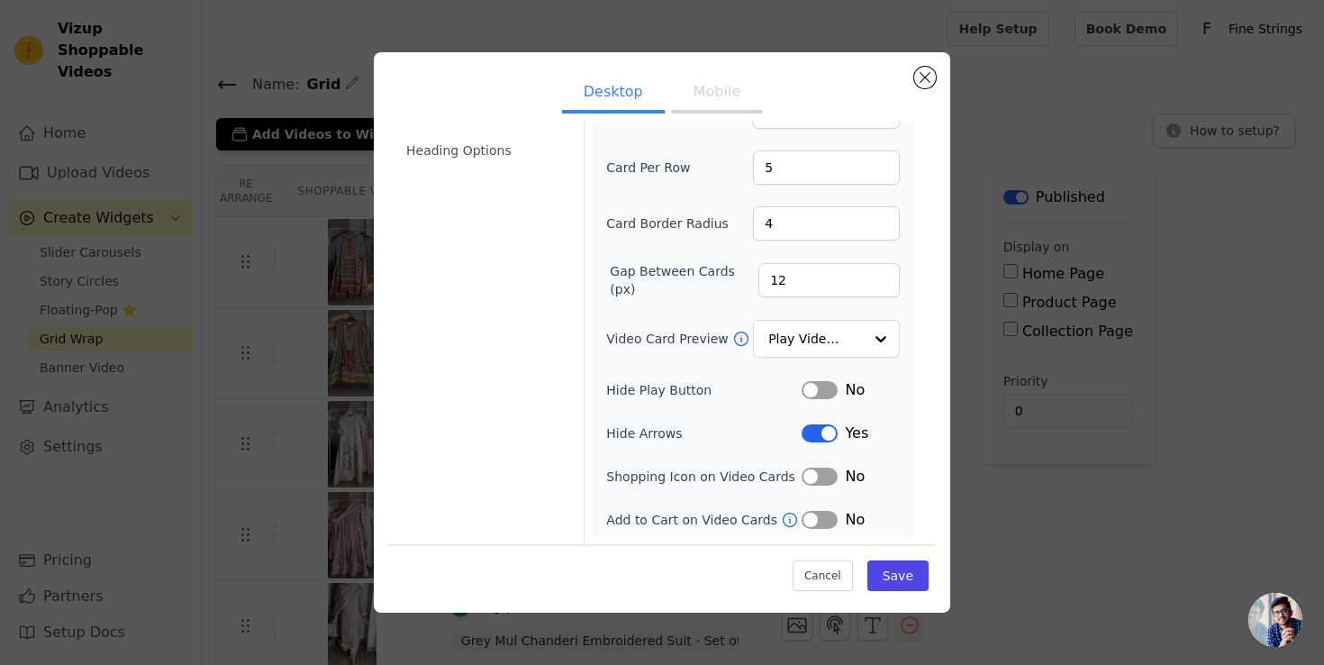
click at [820, 427] on button "Label" at bounding box center [820, 433] width 36 height 18
click at [819, 479] on button "Label" at bounding box center [820, 477] width 36 height 18
click at [820, 520] on button "Label" at bounding box center [820, 520] width 36 height 18
click at [894, 593] on div "Cancel Save" at bounding box center [662, 571] width 548 height 54
click at [897, 584] on button "Save" at bounding box center [898, 575] width 61 height 31
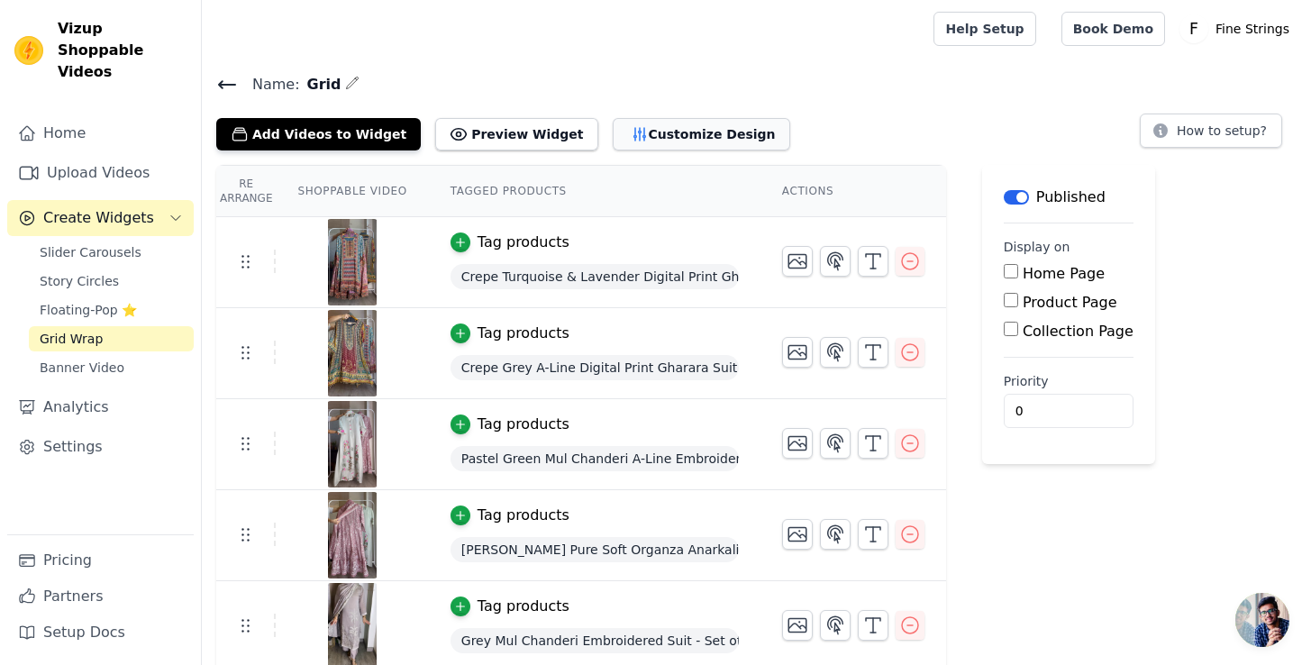
click at [686, 126] on button "Customize Design" at bounding box center [701, 134] width 177 height 32
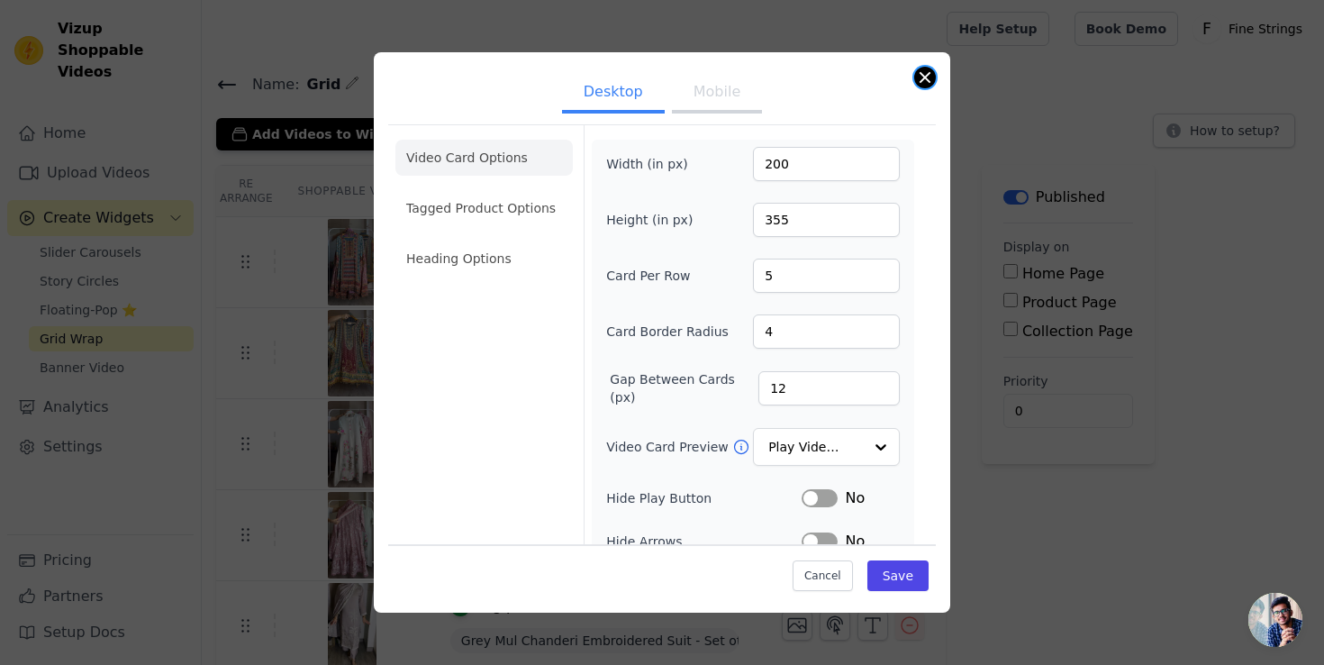
click at [924, 74] on button "Close modal" at bounding box center [925, 78] width 22 height 22
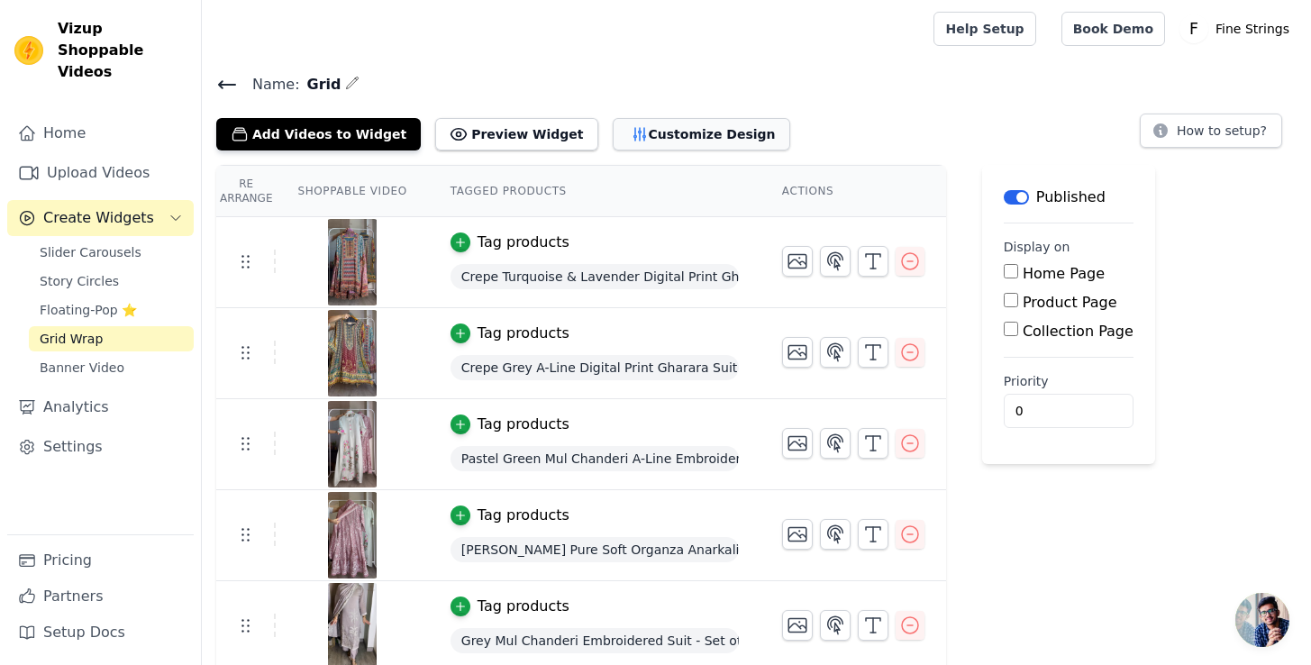
click at [683, 140] on button "Customize Design" at bounding box center [701, 134] width 177 height 32
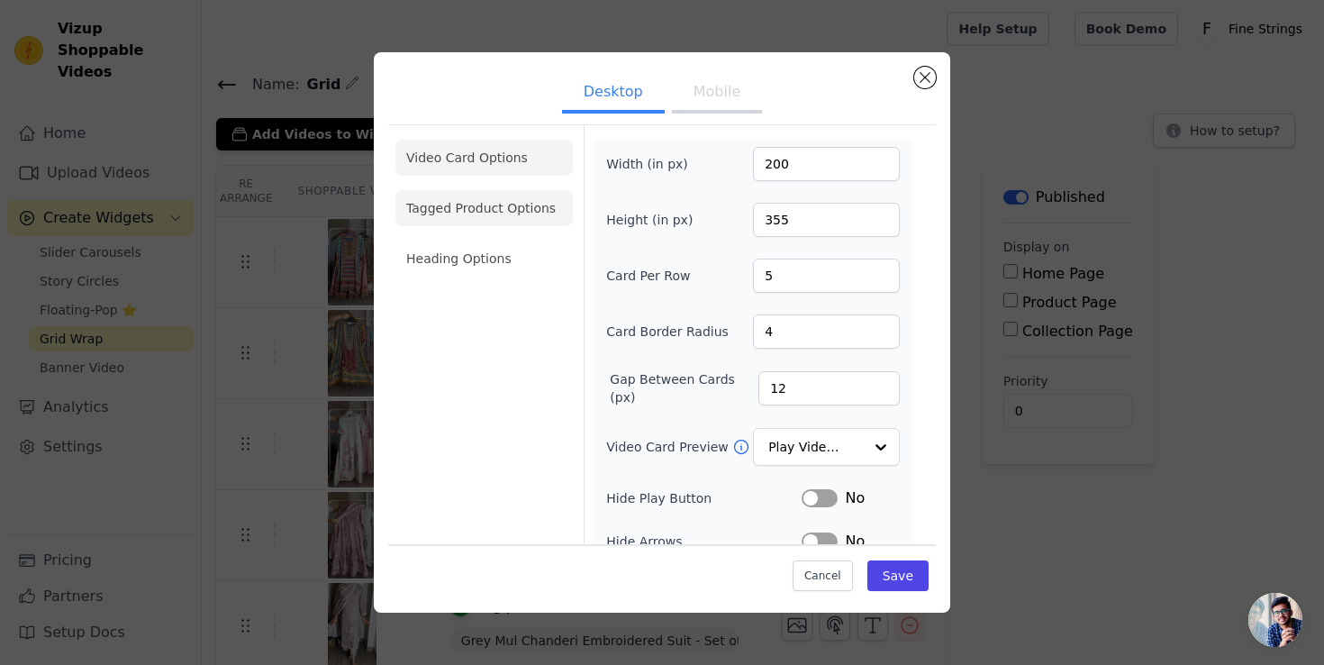
click at [523, 208] on li "Tagged Product Options" at bounding box center [484, 208] width 177 height 36
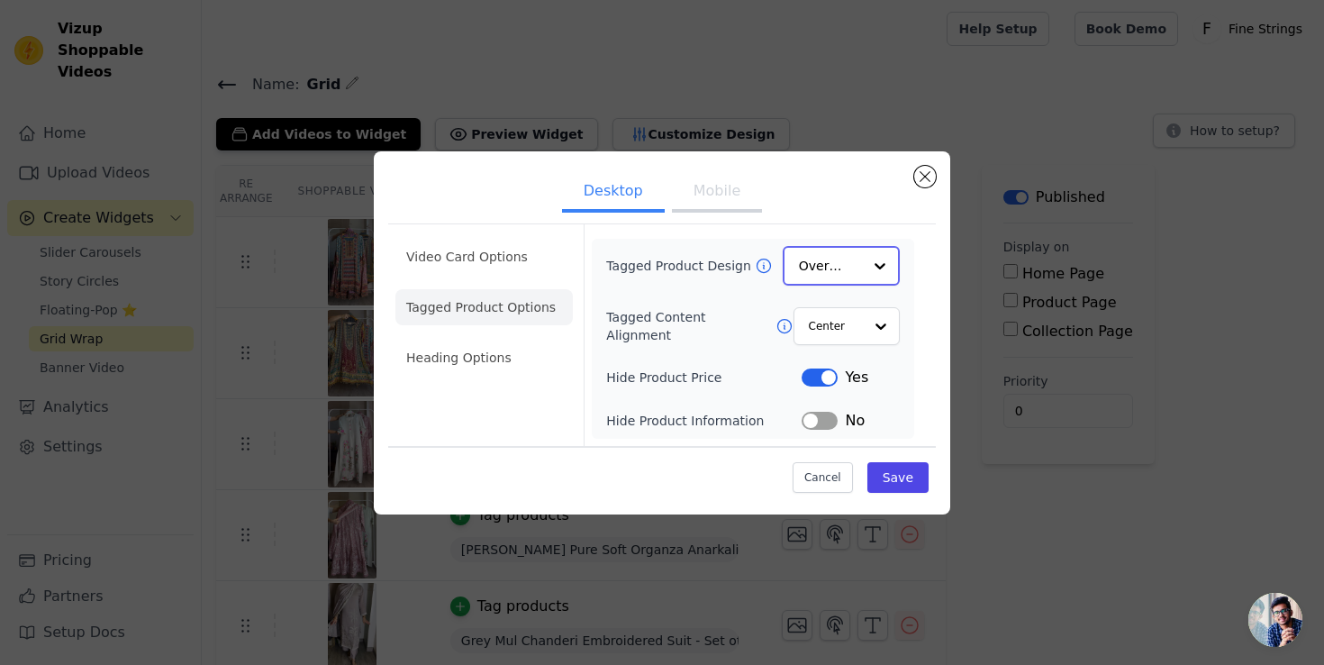
click at [851, 269] on input "Tagged Product Design" at bounding box center [830, 266] width 63 height 36
click at [842, 312] on div "Card" at bounding box center [841, 309] width 117 height 38
click at [901, 473] on button "Save" at bounding box center [898, 476] width 61 height 31
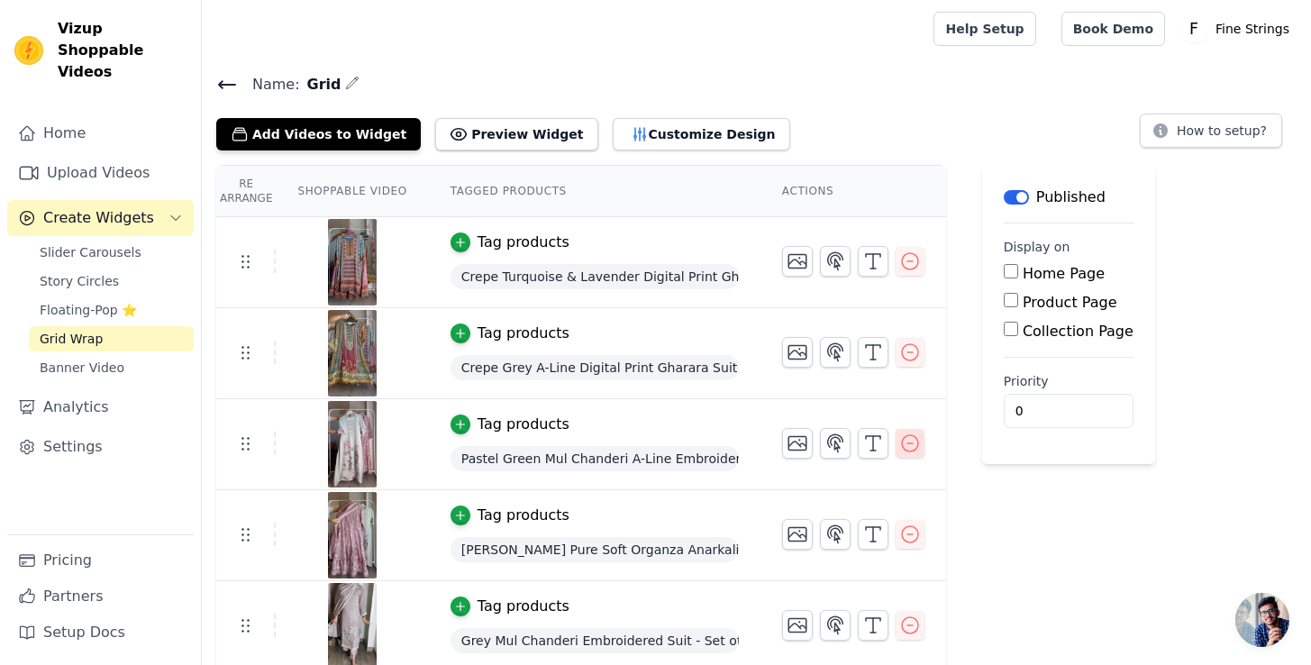
click at [915, 443] on icon "button" at bounding box center [910, 443] width 22 height 22
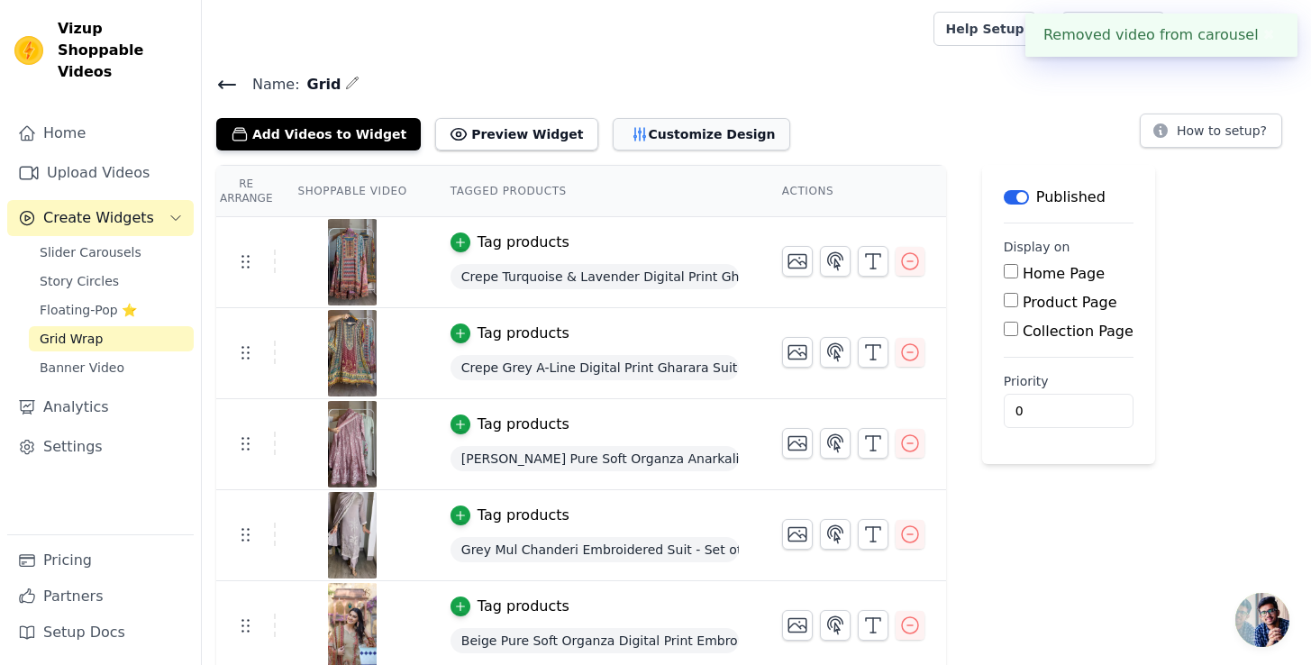
click at [639, 138] on button "Customize Design" at bounding box center [701, 134] width 177 height 32
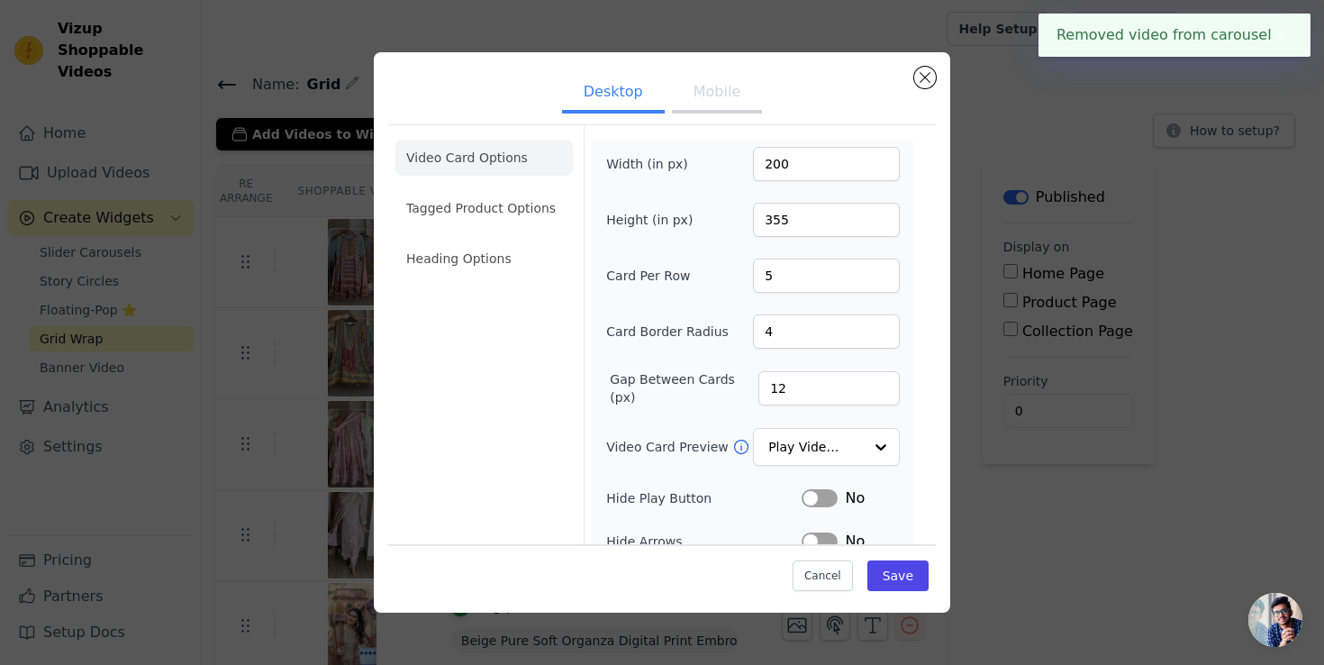
click at [417, 227] on ul "Video Card Options Tagged Product Options Heading Options" at bounding box center [484, 207] width 177 height 151
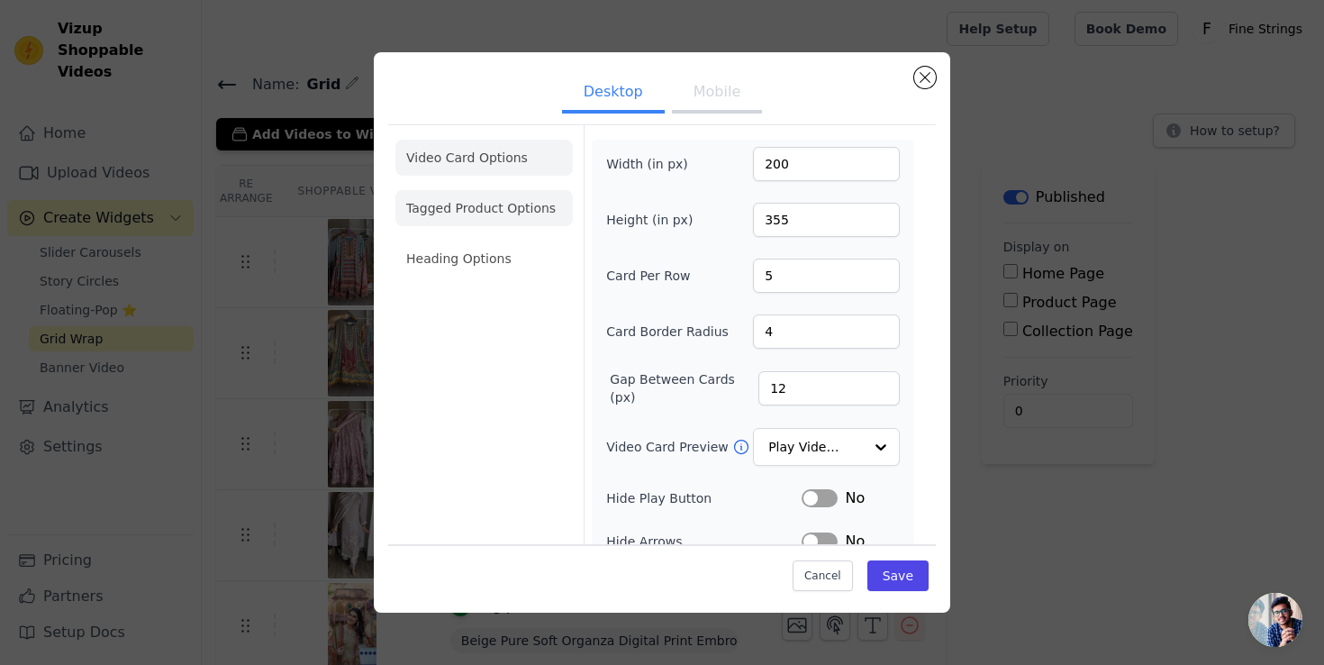
click at [427, 214] on li "Tagged Product Options" at bounding box center [484, 208] width 177 height 36
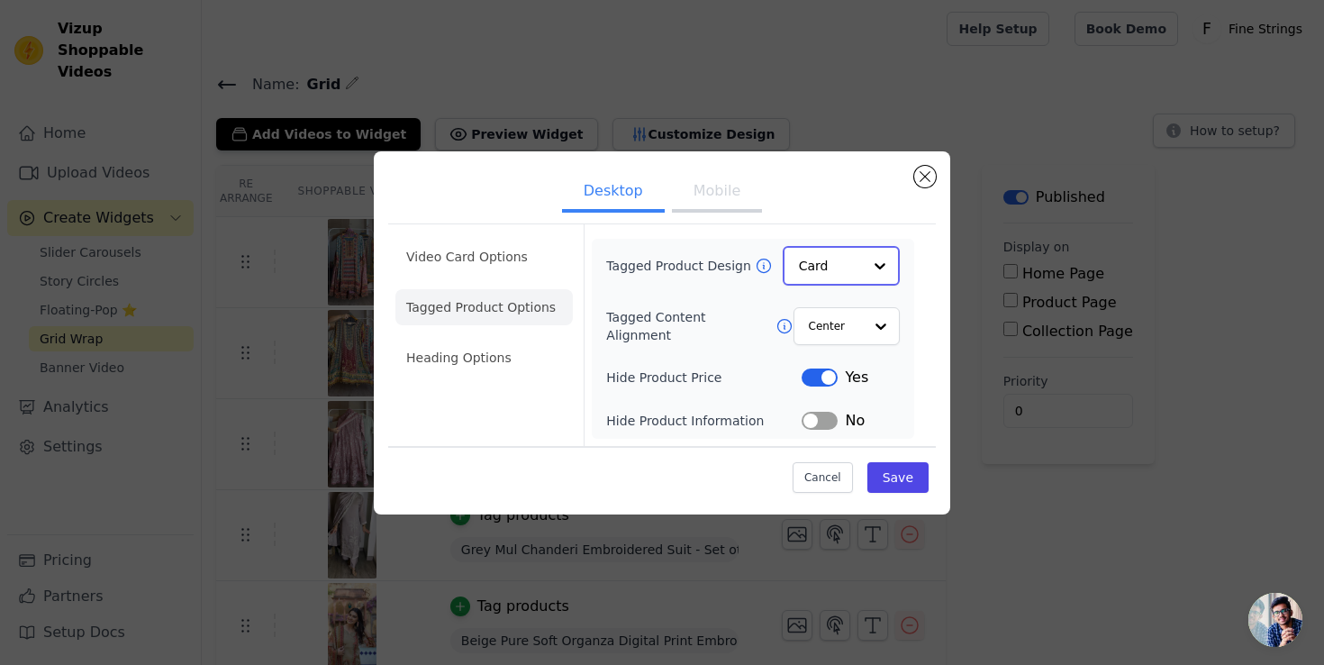
click at [852, 259] on input "Tagged Product Design" at bounding box center [830, 266] width 63 height 36
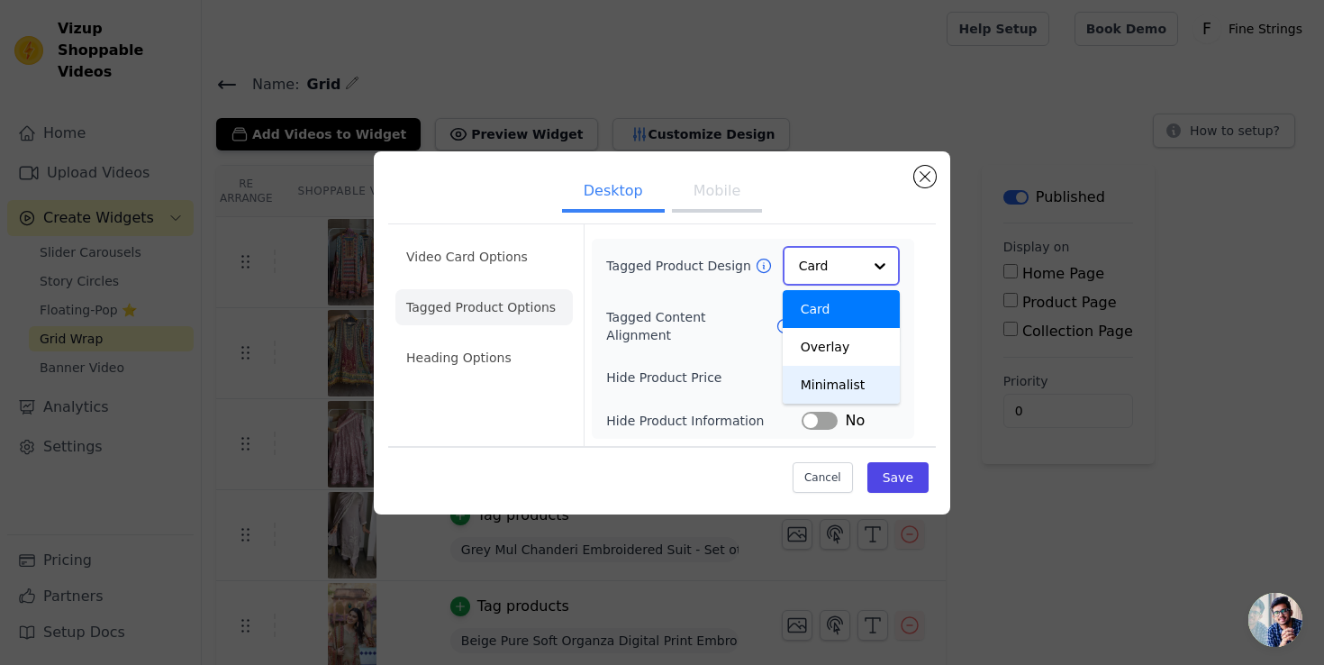
click at [841, 375] on div "Minimalist" at bounding box center [841, 385] width 117 height 38
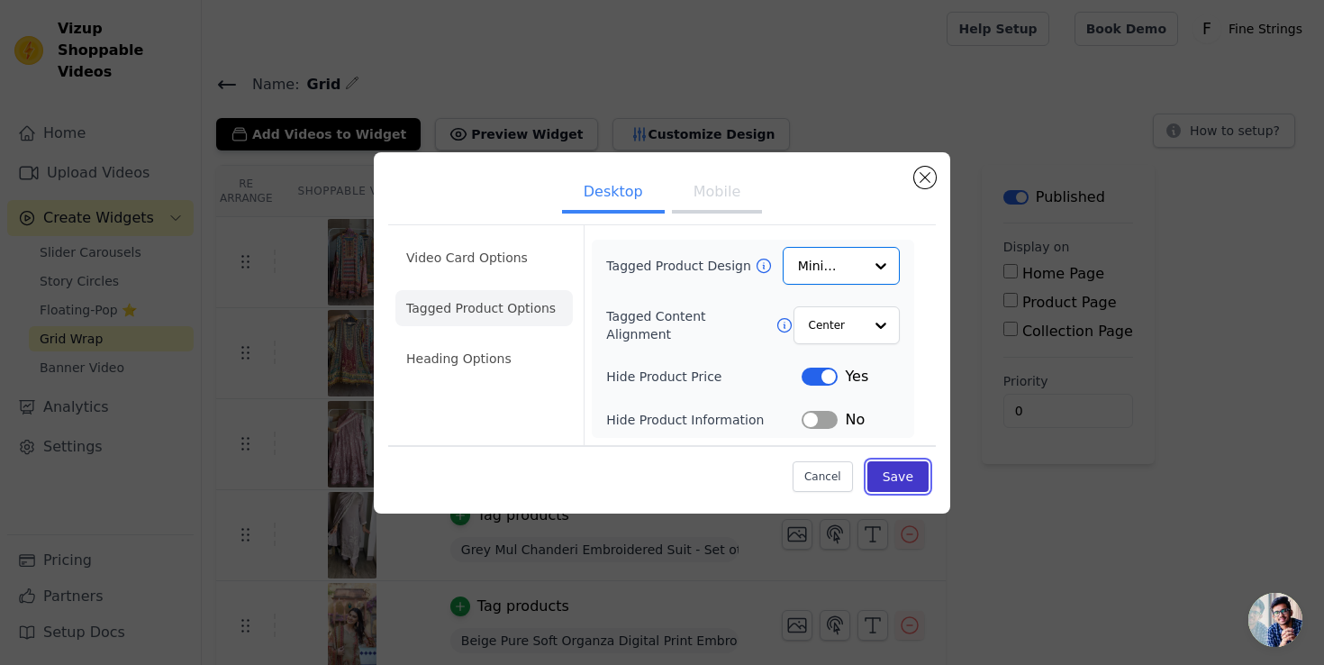
click at [899, 480] on button "Save" at bounding box center [898, 476] width 61 height 31
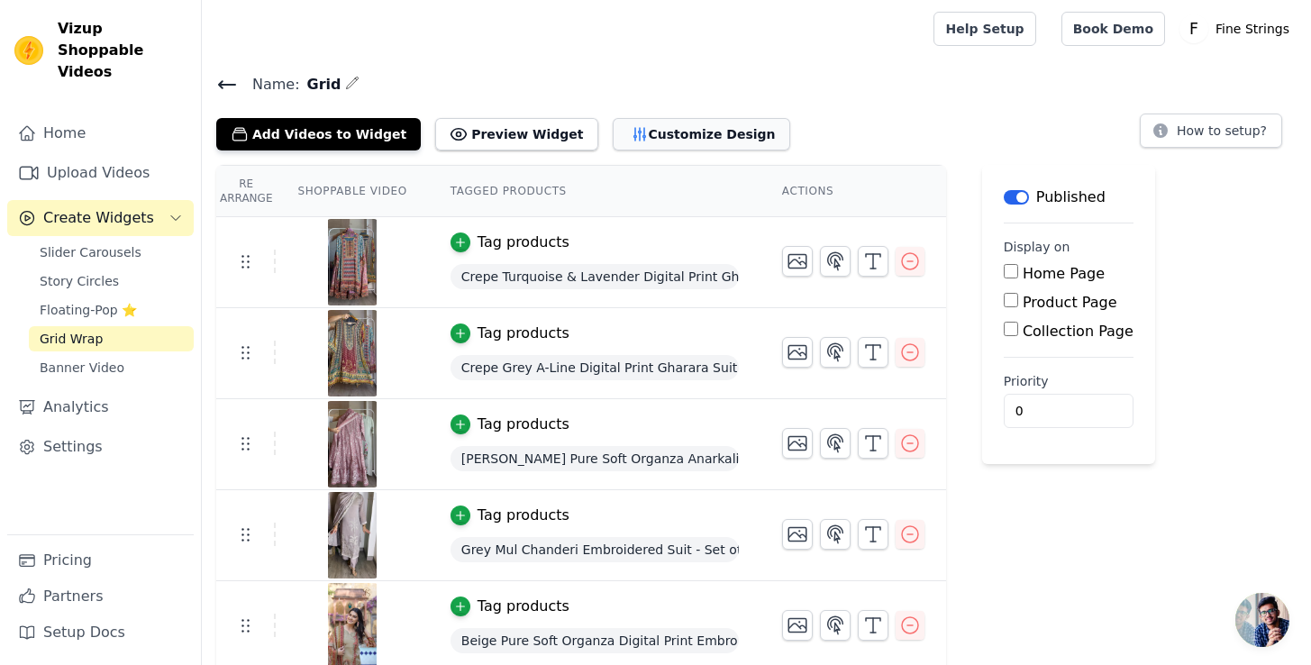
click at [647, 132] on button "Customize Design" at bounding box center [701, 134] width 177 height 32
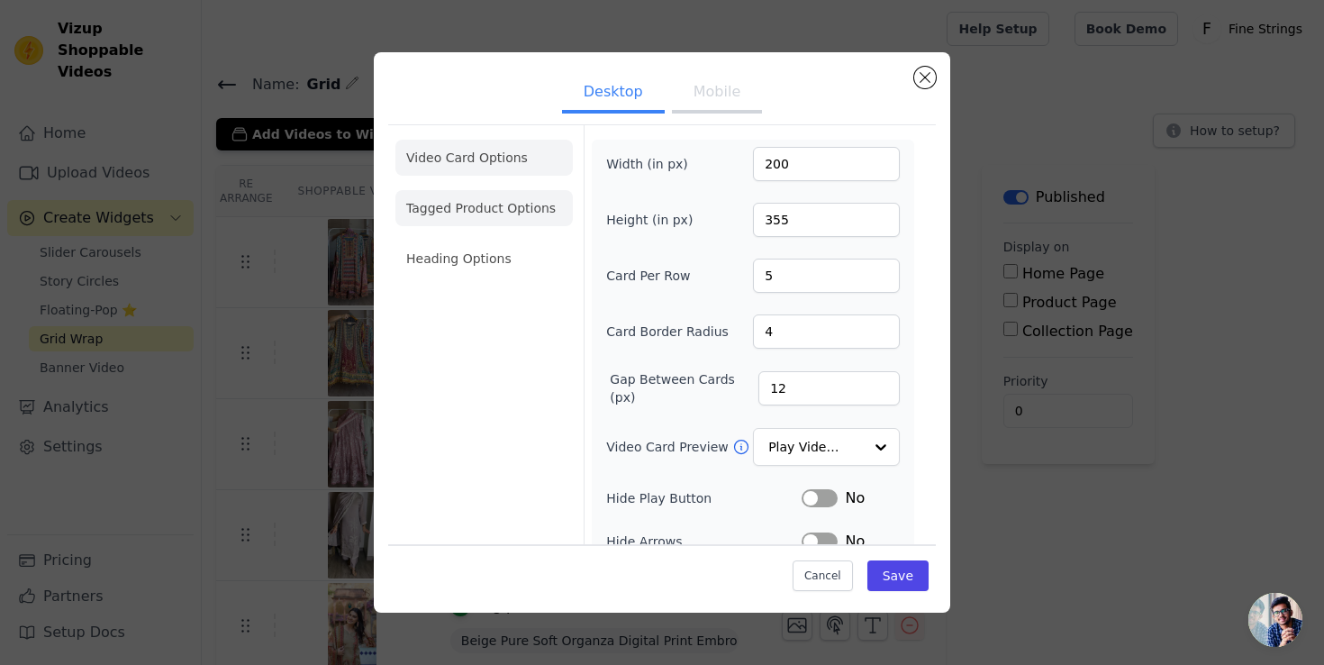
click at [523, 201] on li "Tagged Product Options" at bounding box center [484, 208] width 177 height 36
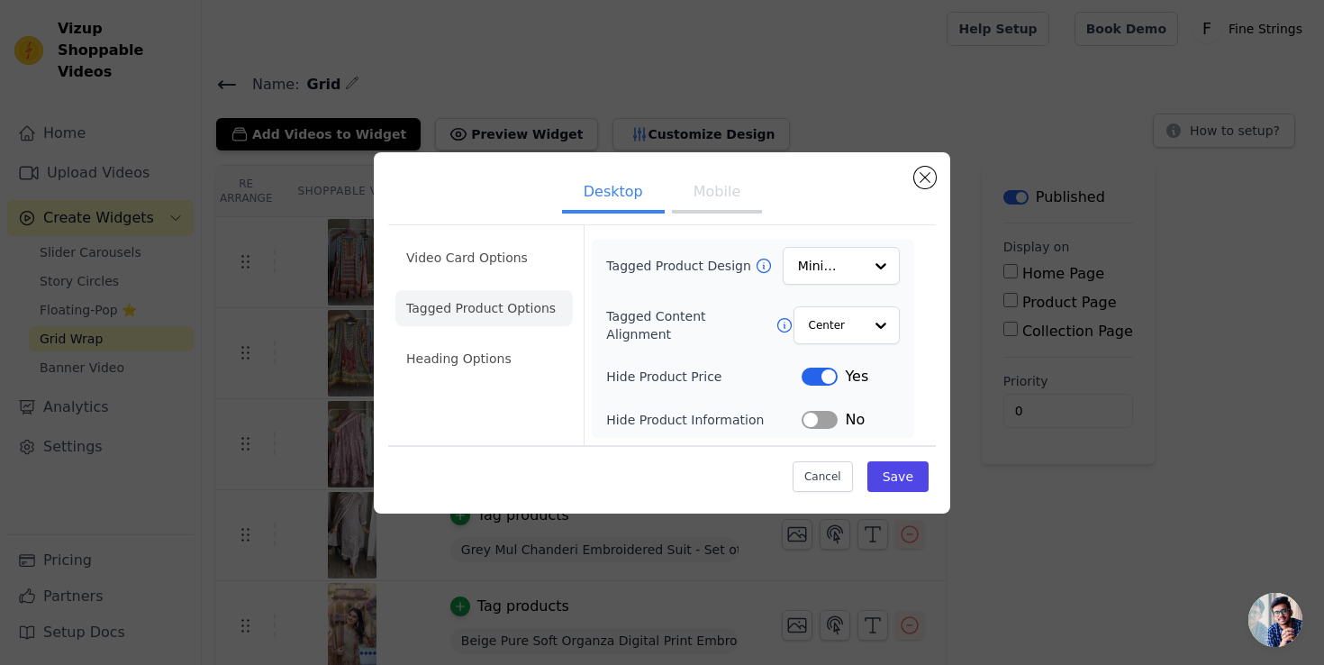
click at [874, 351] on div "Tagged Product Design Minimalist Tagged Content Alignment Center Hide Product P…" at bounding box center [753, 339] width 294 height 184
click at [838, 259] on input "Tagged Product Design" at bounding box center [830, 266] width 63 height 36
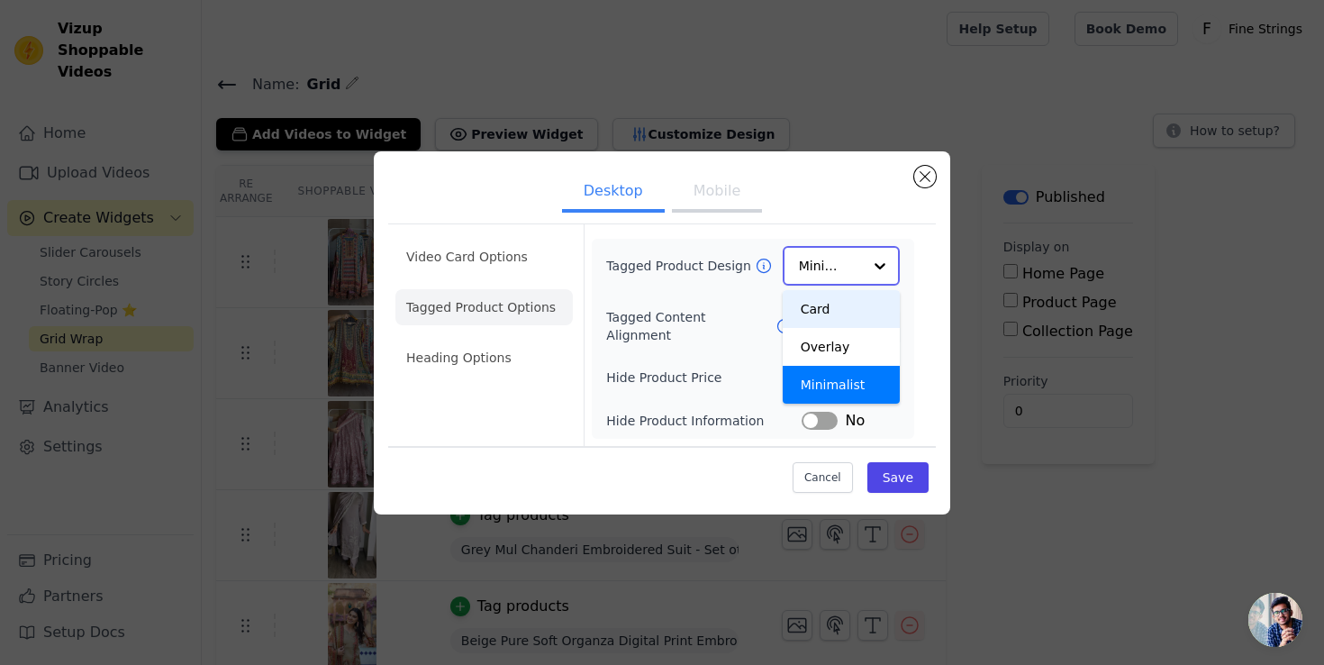
click at [820, 304] on div "Card" at bounding box center [841, 309] width 117 height 38
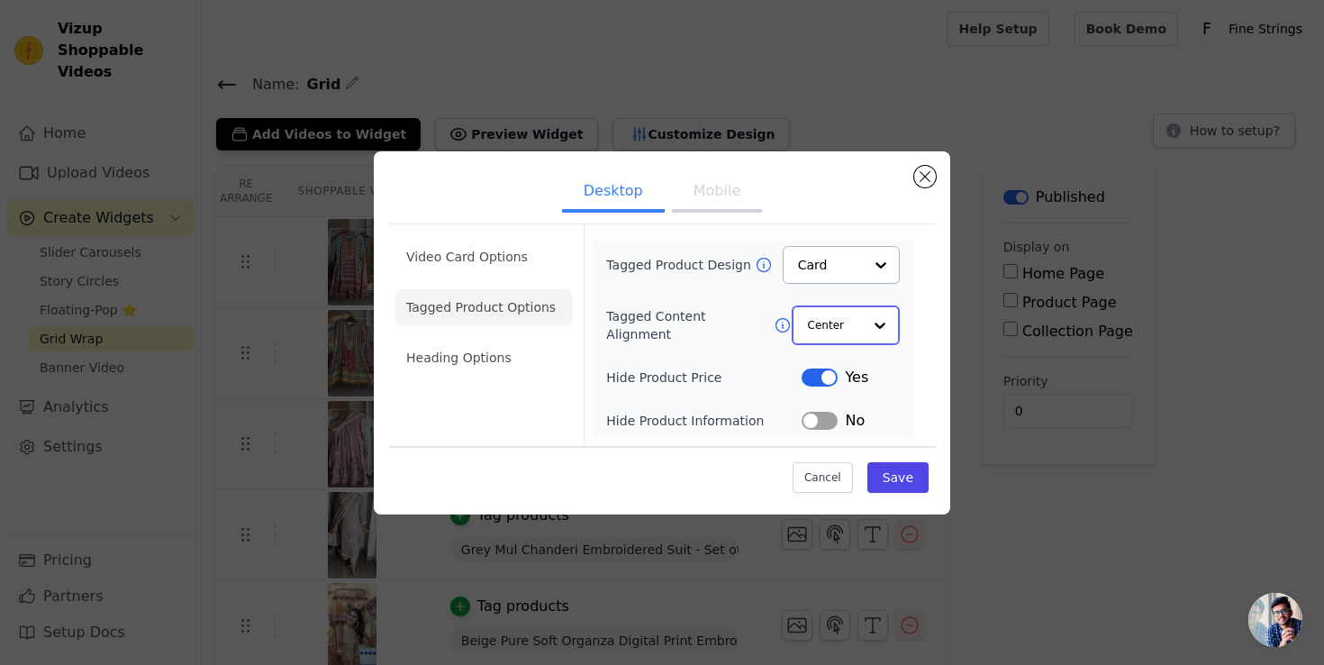
click at [845, 325] on input "Tagged Content Alignment" at bounding box center [835, 325] width 54 height 36
click at [849, 409] on div "Left" at bounding box center [845, 406] width 106 height 38
click at [904, 480] on button "Save" at bounding box center [898, 476] width 61 height 31
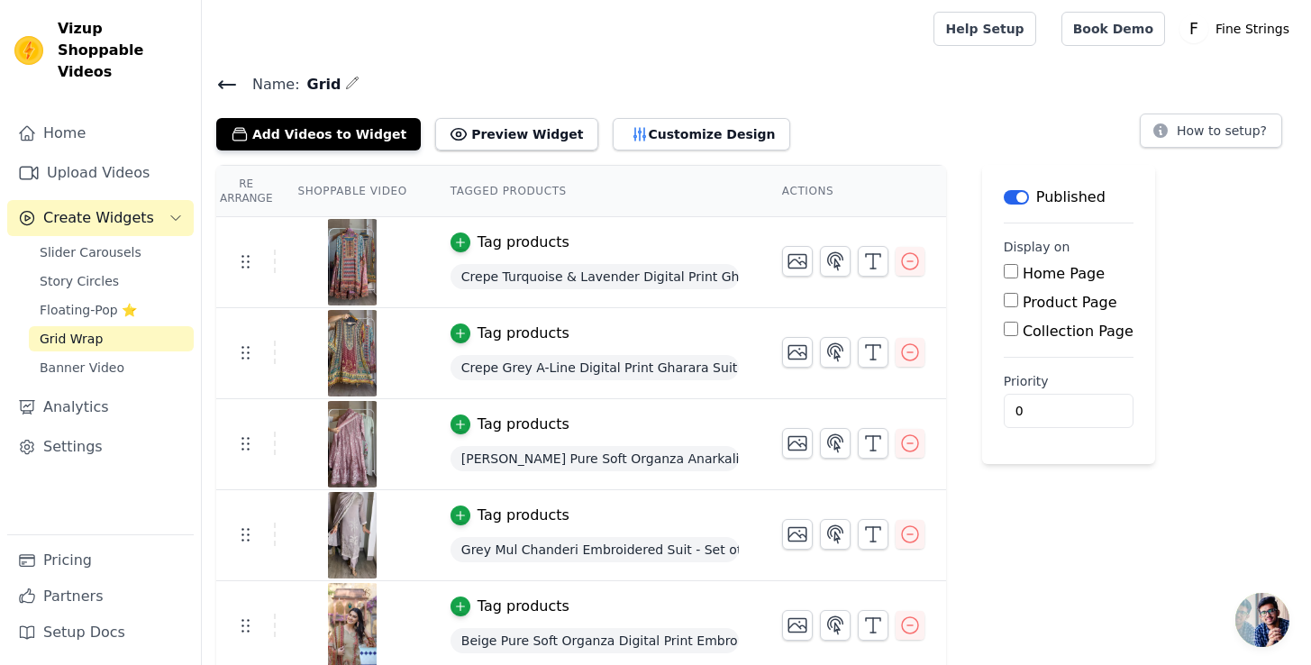
click at [643, 112] on div "Add Videos to Widget Preview Widget Customize Design" at bounding box center [510, 131] width 588 height 40
click at [596, 112] on div "Add Videos to Widget Preview Widget Customize Design" at bounding box center [510, 131] width 588 height 40
click at [613, 144] on button "Customize Design" at bounding box center [701, 134] width 177 height 32
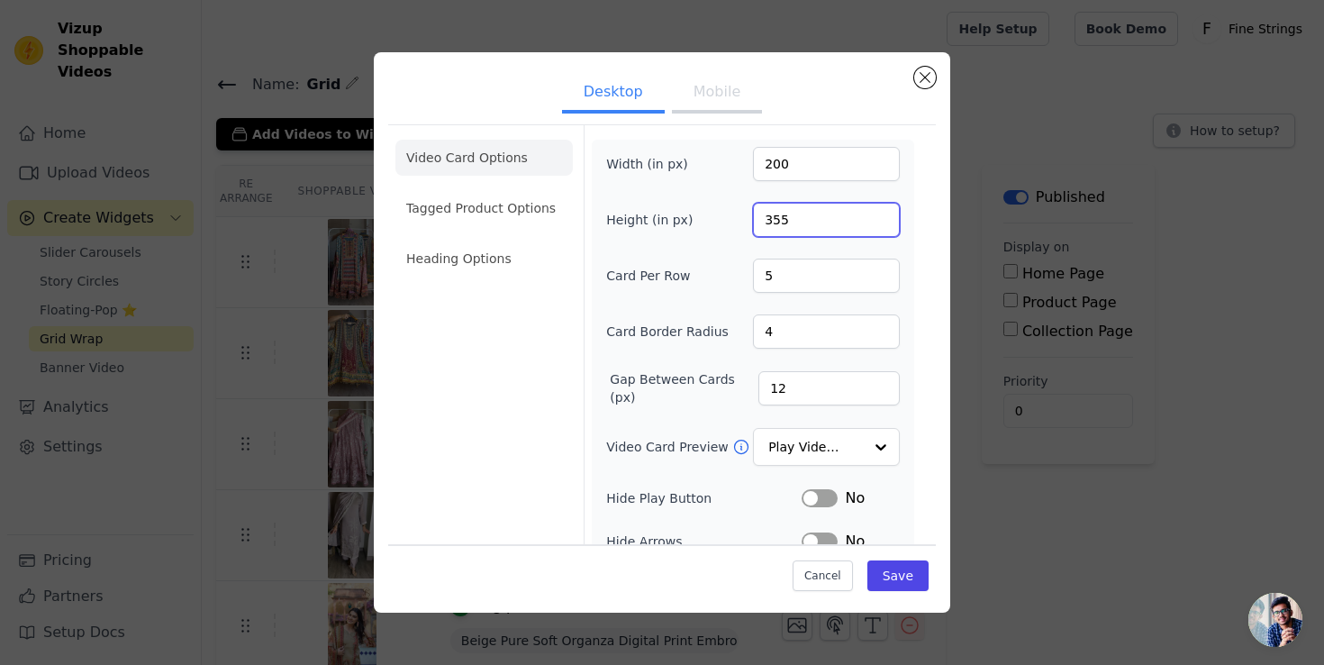
click at [769, 223] on input "355" at bounding box center [826, 220] width 147 height 34
click at [787, 217] on input "355" at bounding box center [826, 220] width 147 height 34
type input "388"
click at [787, 153] on input "200" at bounding box center [826, 164] width 147 height 34
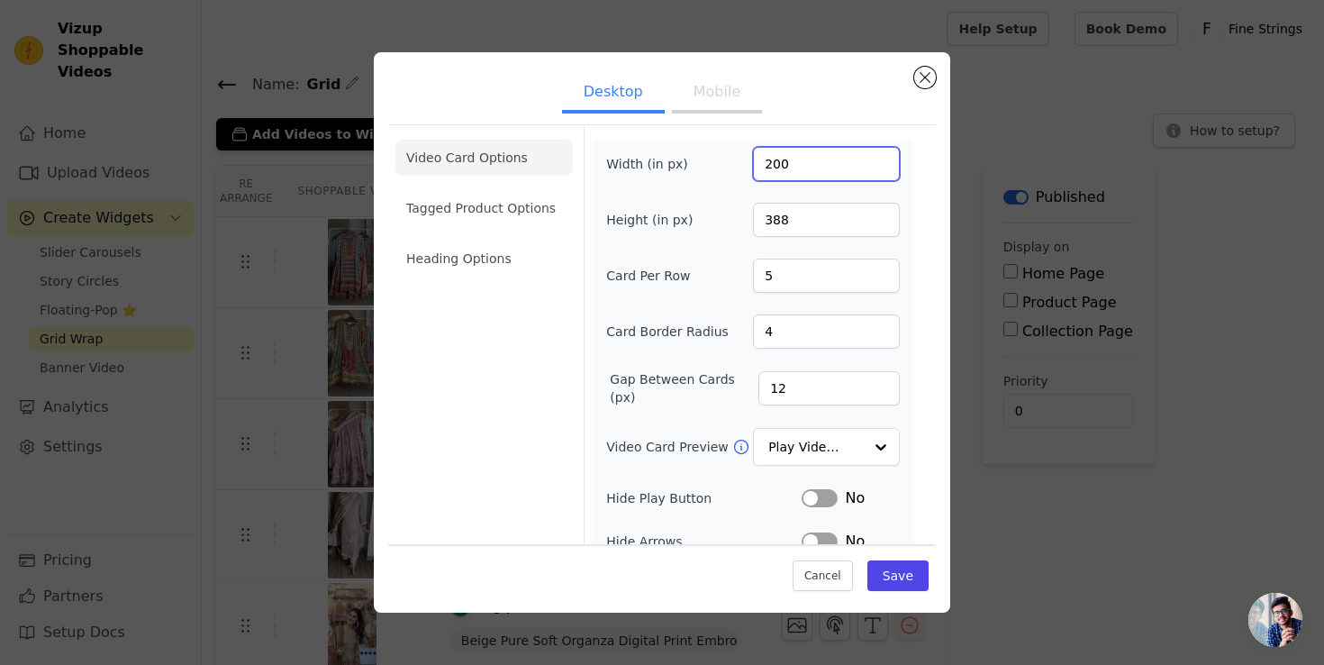
click at [792, 161] on input "200" at bounding box center [826, 164] width 147 height 34
type input "222"
click at [905, 586] on button "Save" at bounding box center [898, 575] width 61 height 31
